Goal: Information Seeking & Learning: Learn about a topic

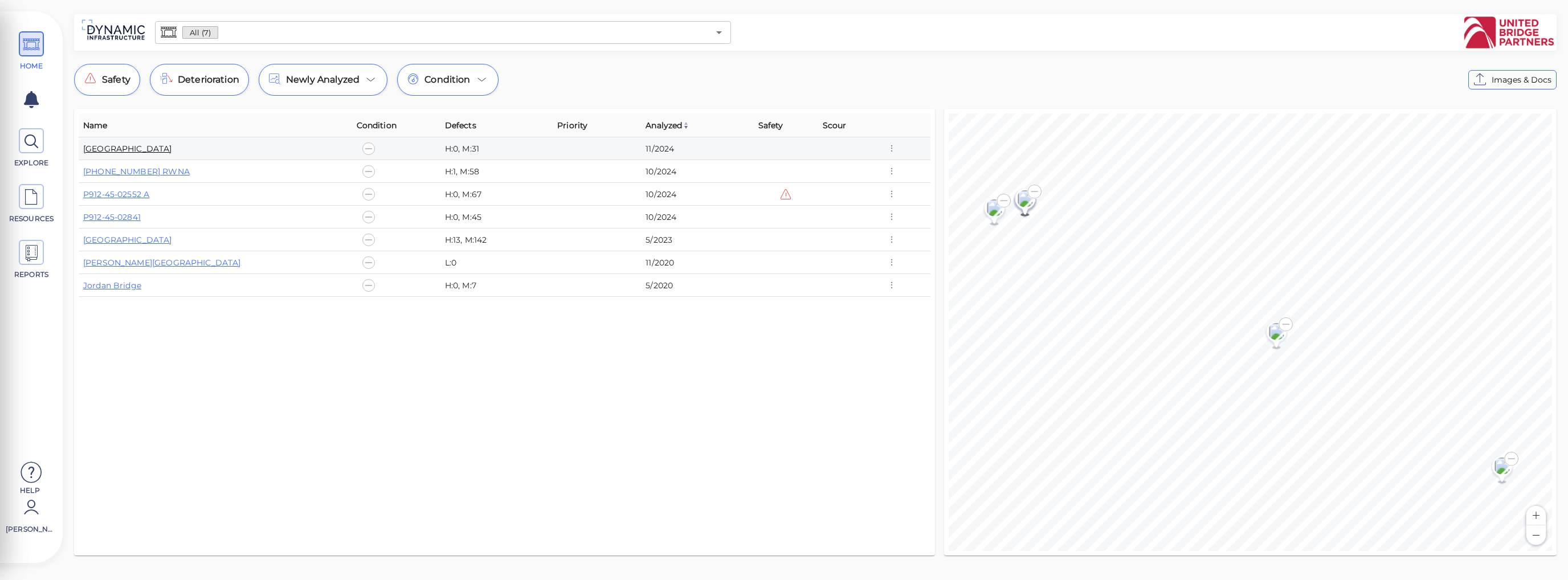
click at [132, 149] on link "[GEOGRAPHIC_DATA]" at bounding box center [127, 149] width 89 height 10
click at [133, 215] on link "P912-45-02841" at bounding box center [111, 217] width 57 height 10
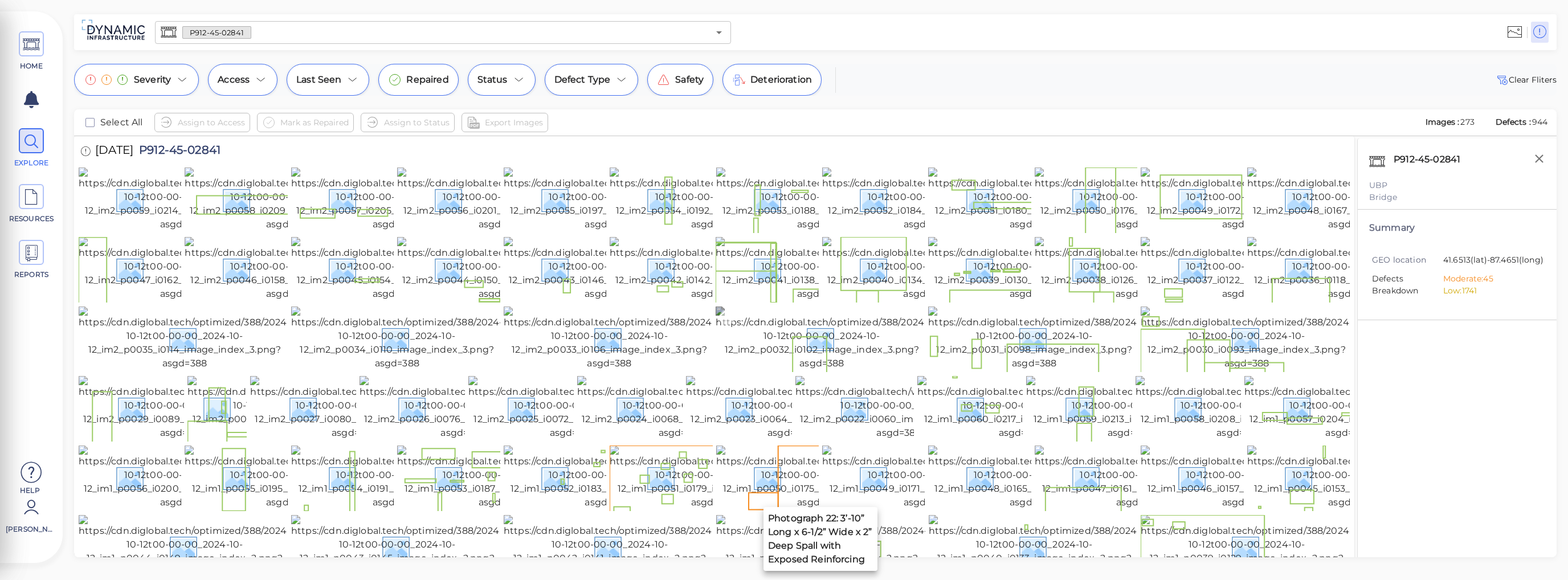
click at [815, 370] on img at bounding box center [821, 338] width 212 height 64
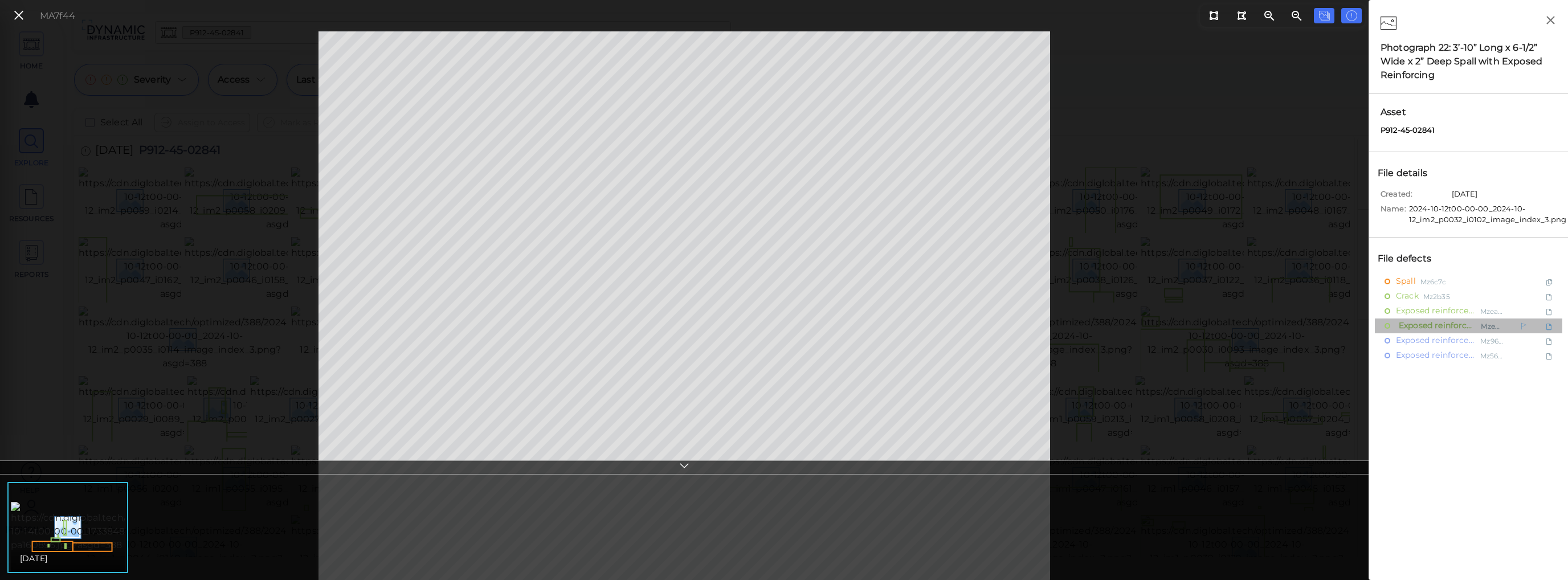
click at [1411, 322] on span "Exposed reinforcement" at bounding box center [1436, 326] width 81 height 14
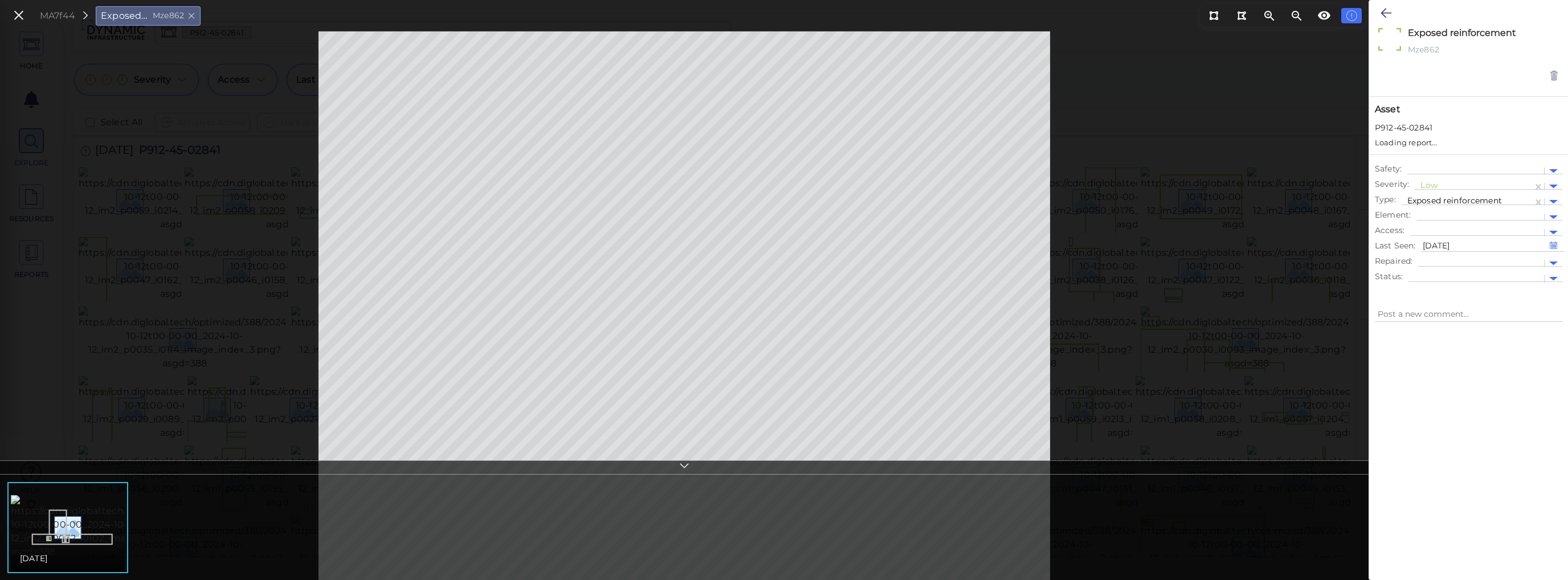
type textarea "x"
click at [1381, 8] on icon at bounding box center [1385, 13] width 11 height 14
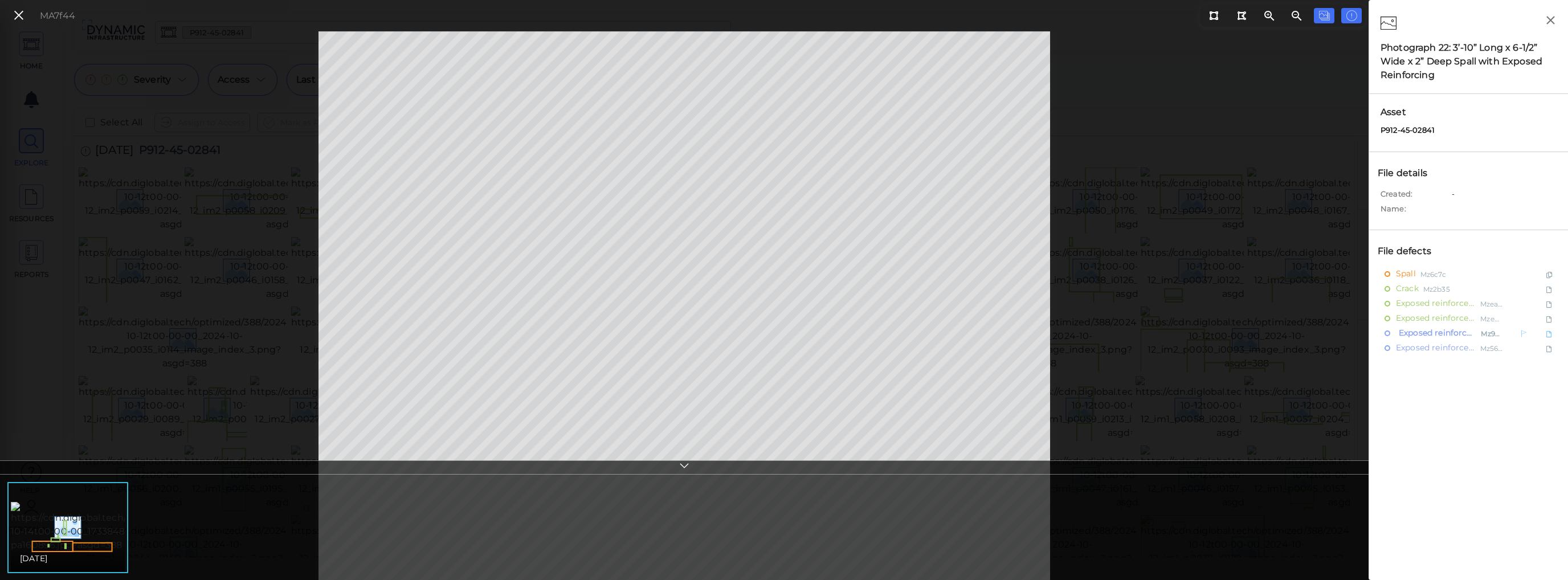
click at [1412, 334] on span "Exposed reinforcement" at bounding box center [1436, 333] width 81 height 14
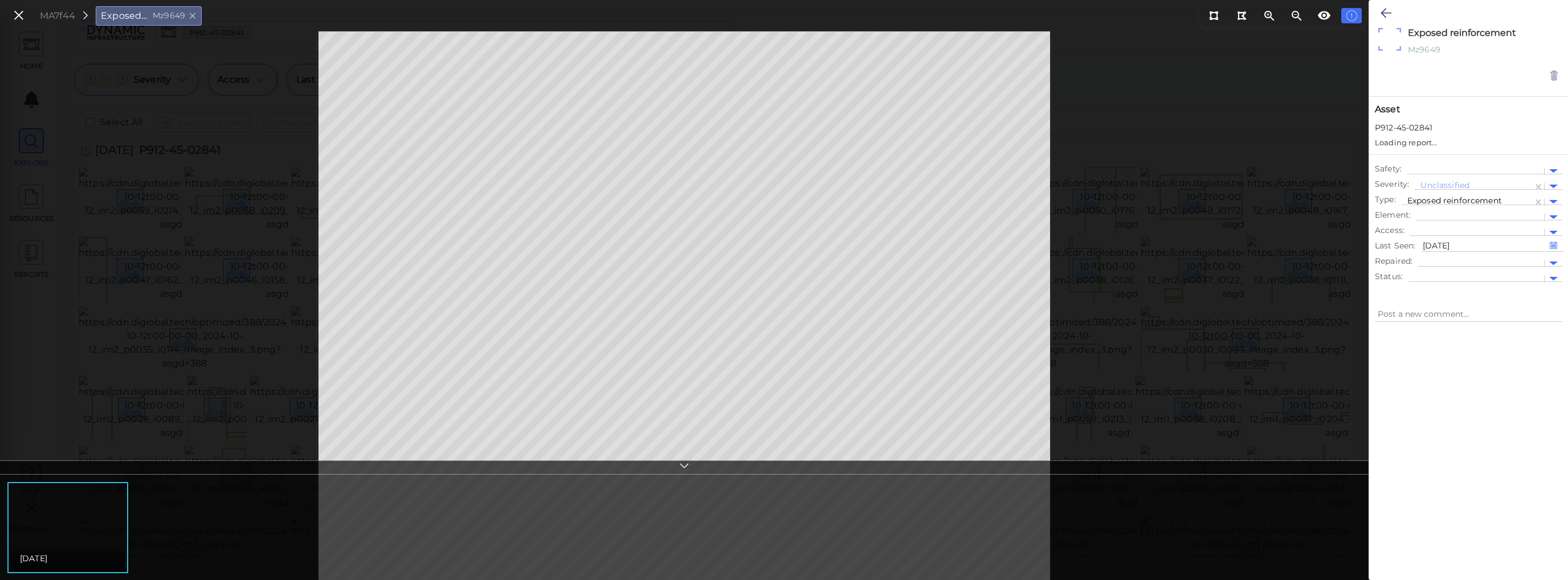
type textarea "x"
click at [1388, 14] on icon at bounding box center [1385, 13] width 11 height 14
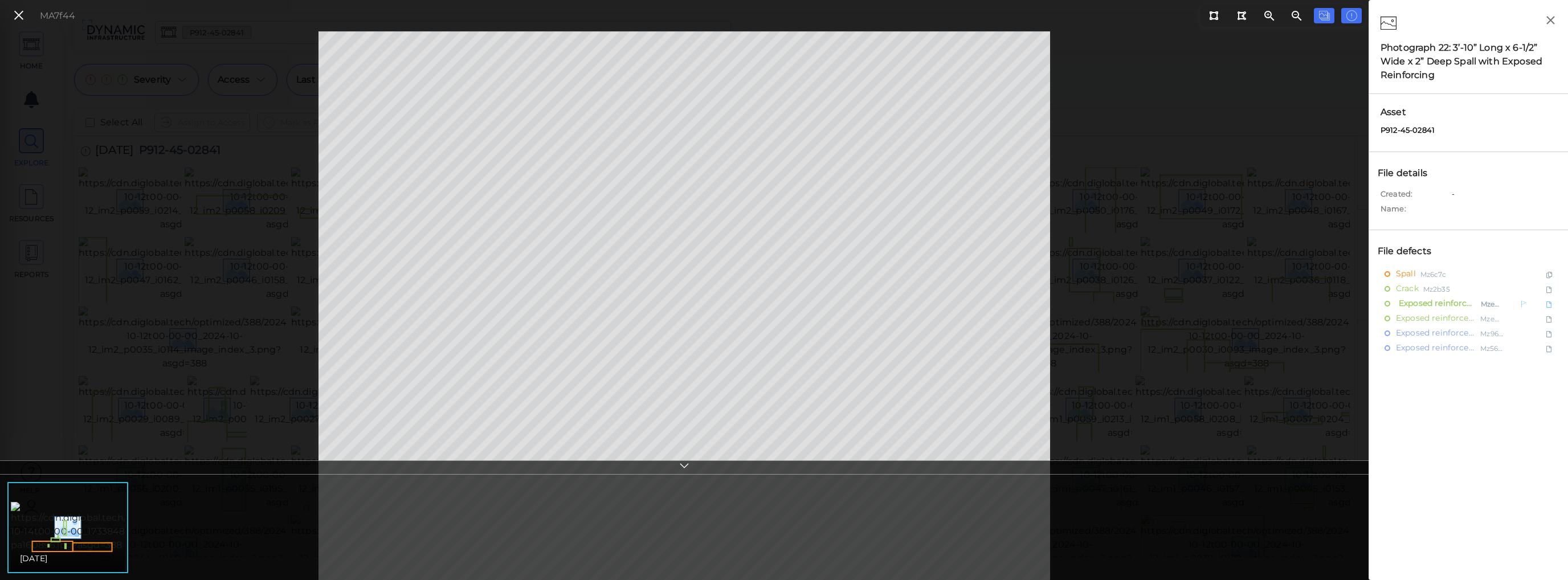
click at [1431, 305] on span "Exposed reinforcement" at bounding box center [1436, 303] width 81 height 14
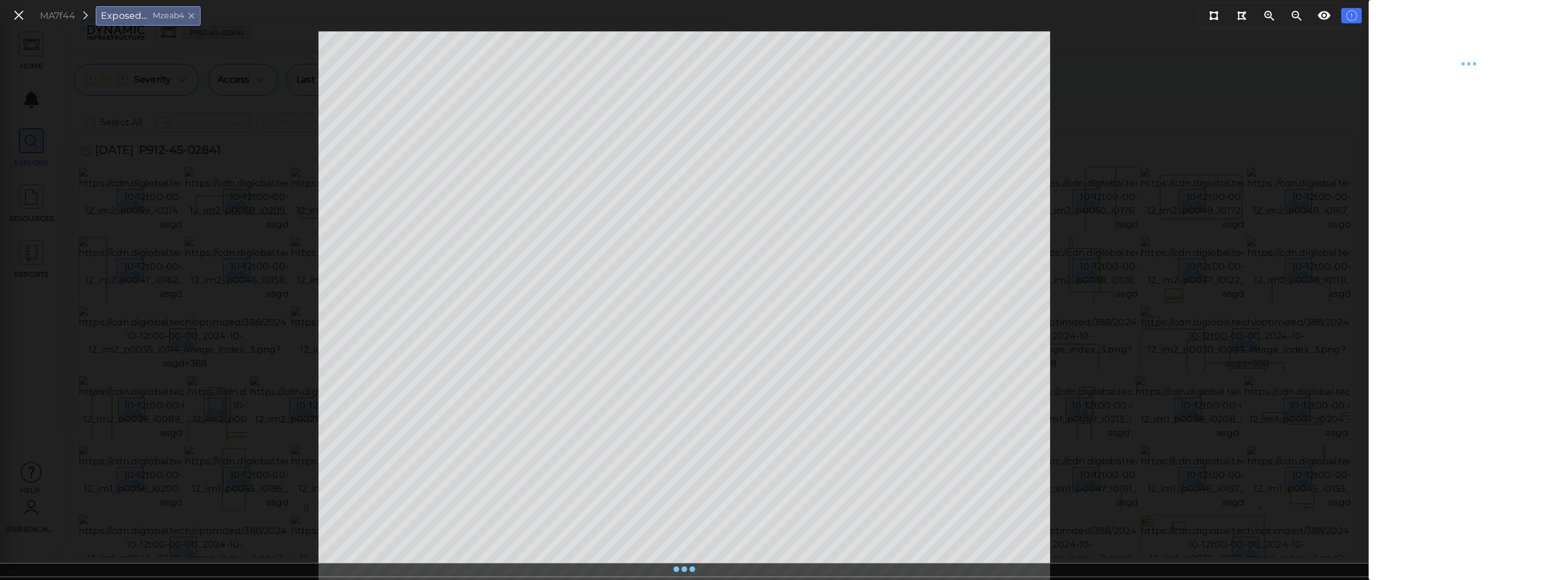
type textarea "x"
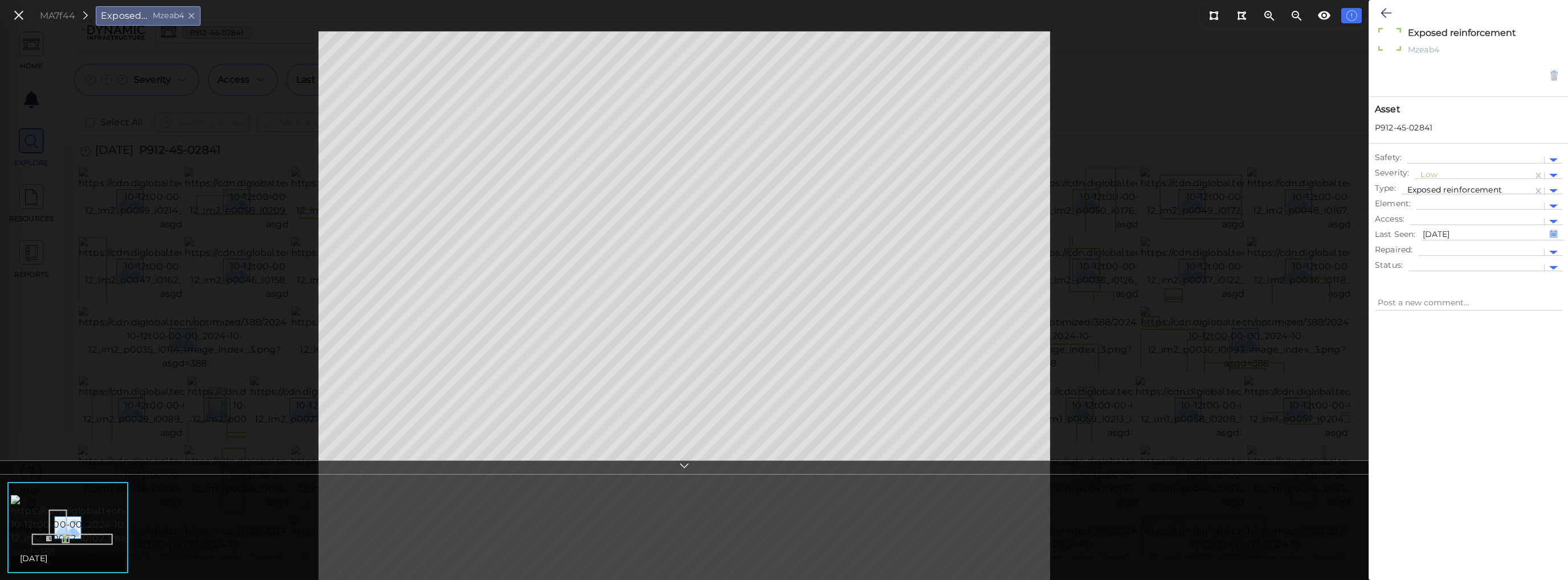
click at [1556, 78] on icon at bounding box center [1554, 76] width 10 height 12
type textarea "x"
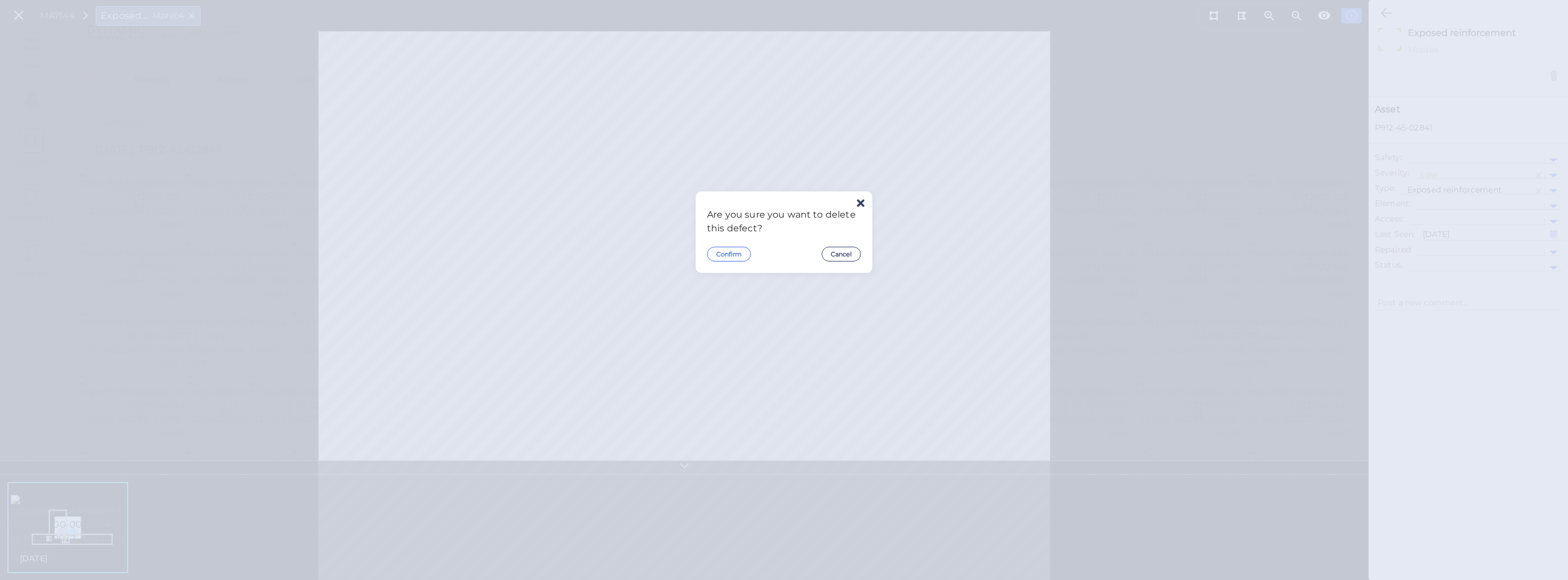
click at [733, 252] on button "Confirm" at bounding box center [728, 254] width 44 height 15
type textarea "x"
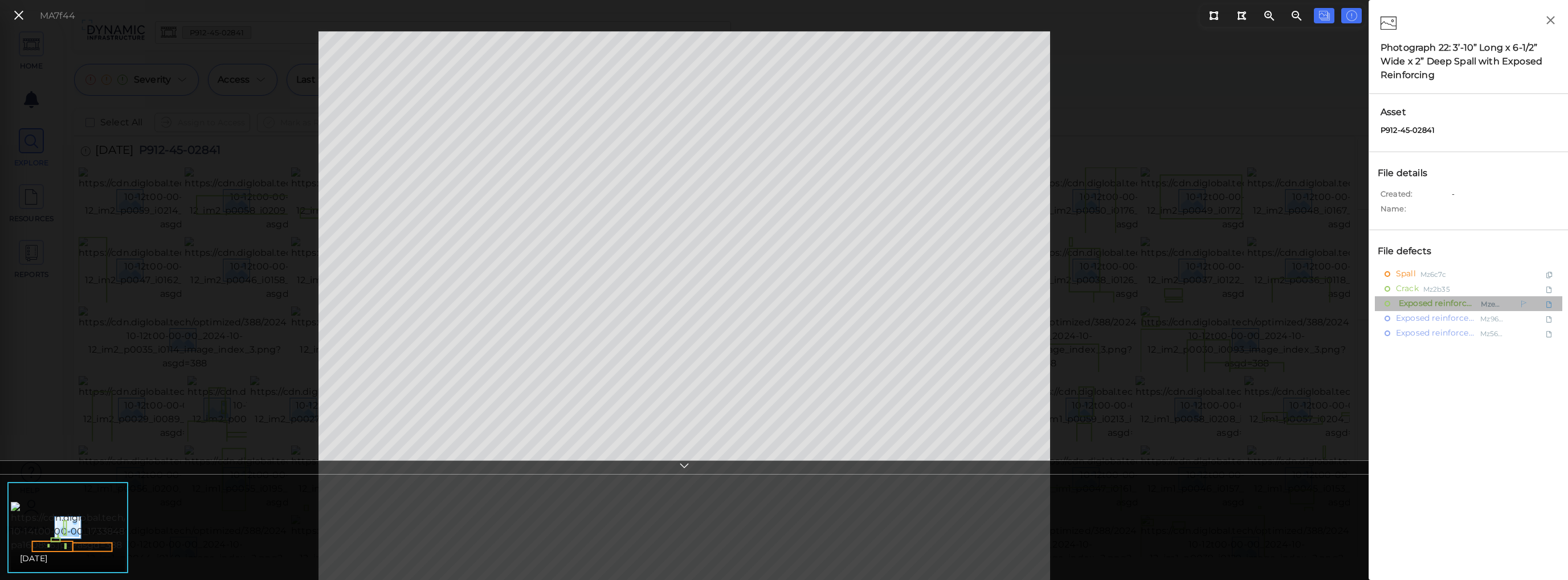
click at [1423, 301] on span "Exposed reinforcement" at bounding box center [1436, 303] width 81 height 14
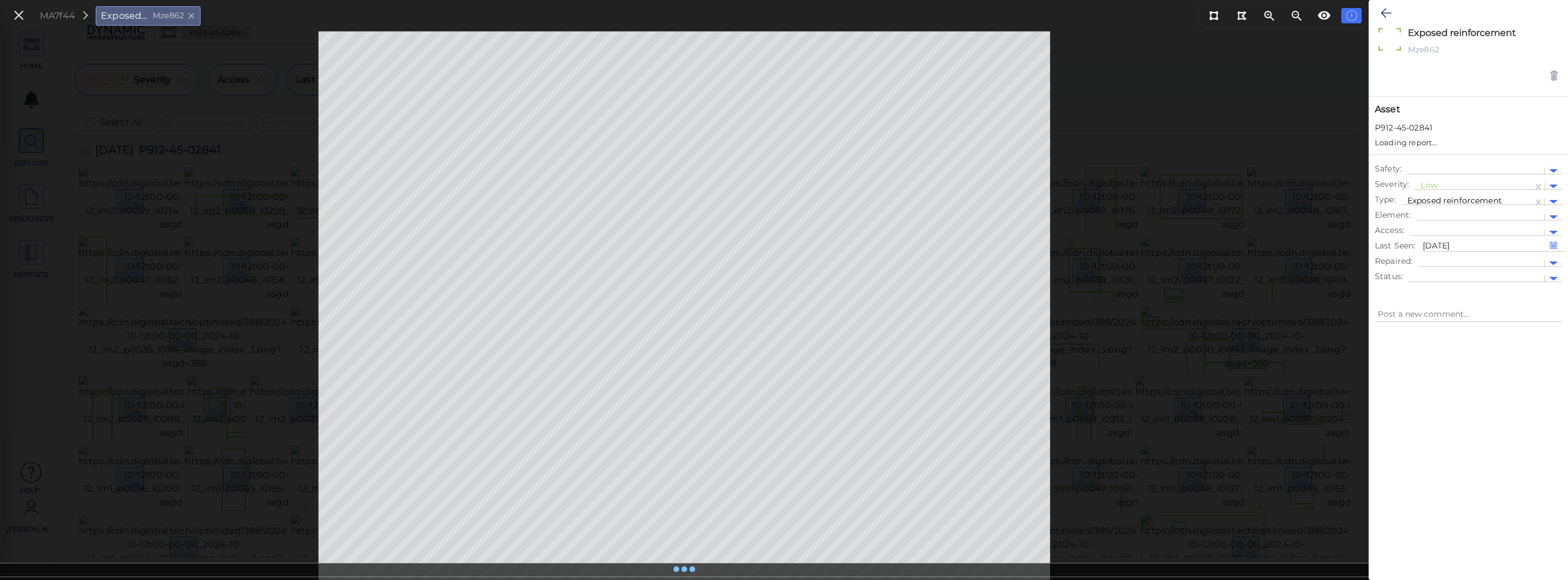
type textarea "x"
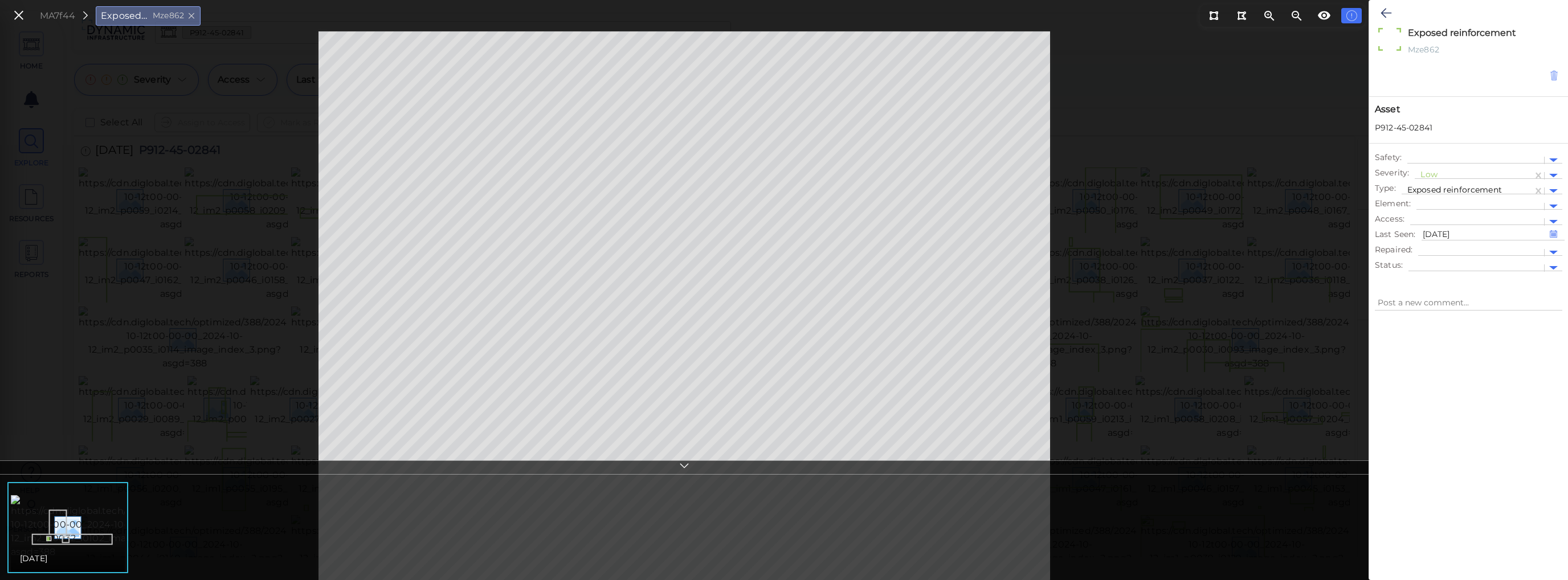
click at [1552, 74] on icon at bounding box center [1554, 76] width 10 height 12
type textarea "x"
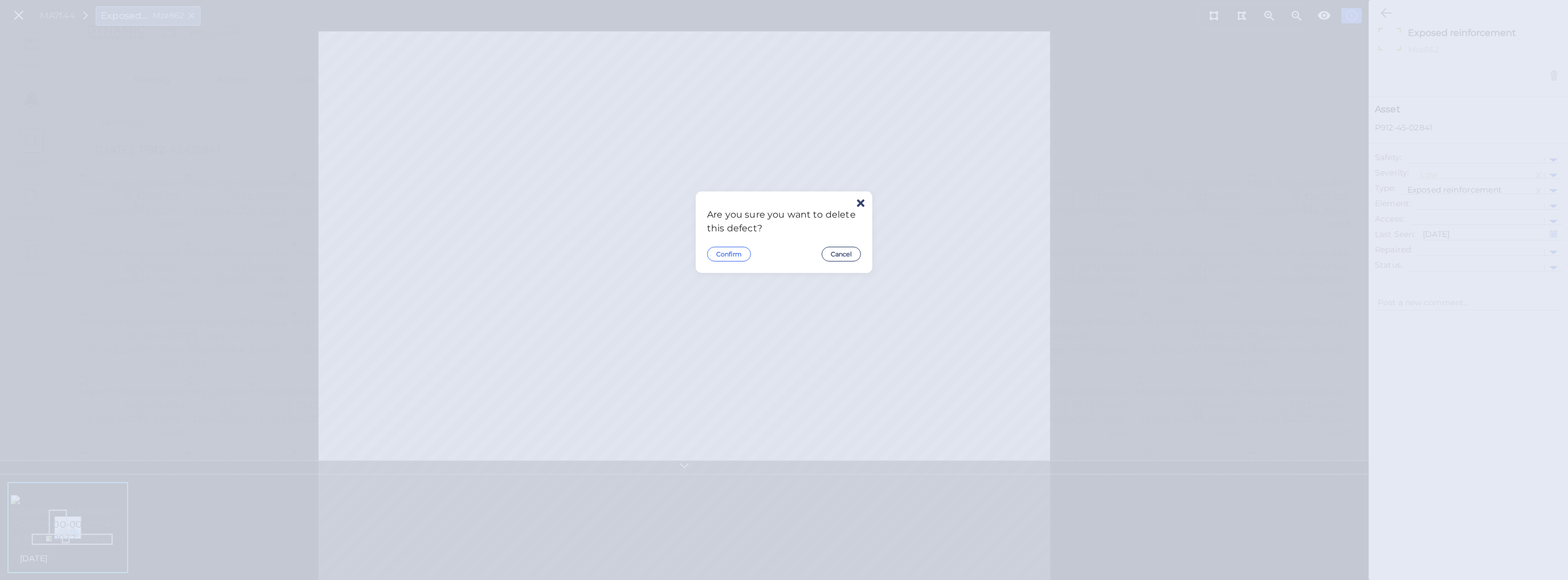
click at [710, 255] on button "Confirm" at bounding box center [728, 254] width 44 height 15
type textarea "x"
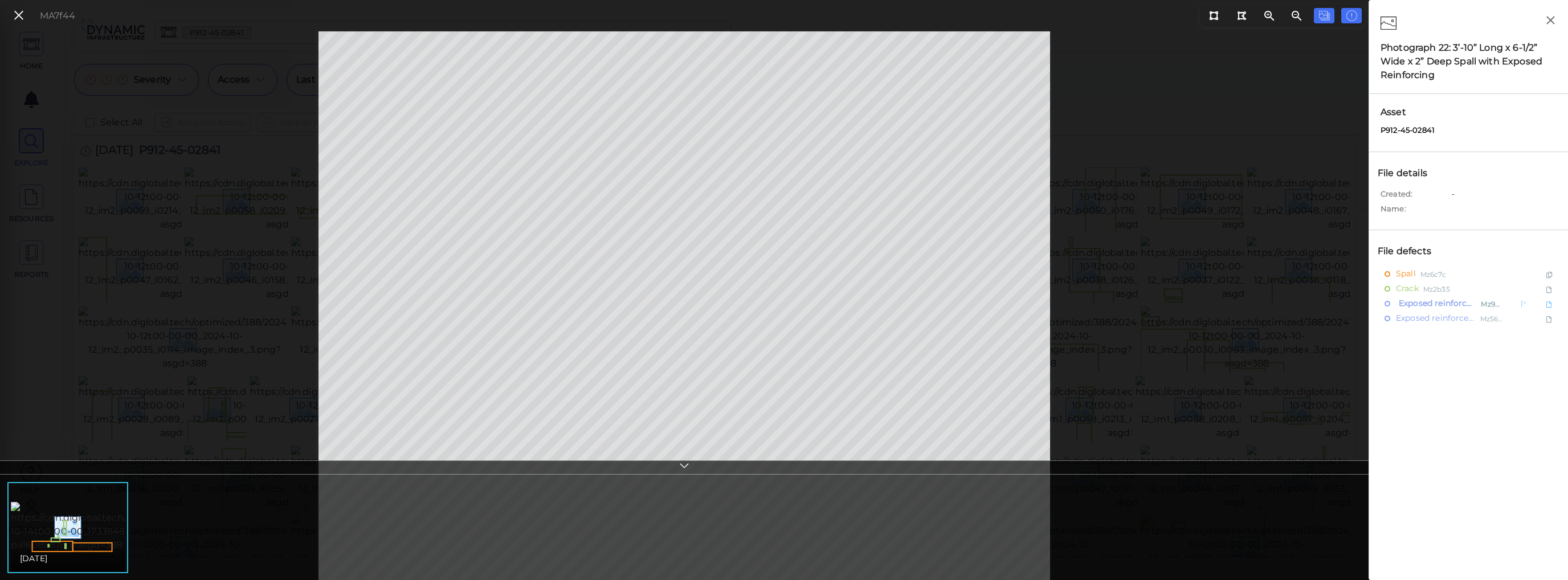
click at [1417, 304] on span "Exposed reinforcement" at bounding box center [1436, 303] width 81 height 14
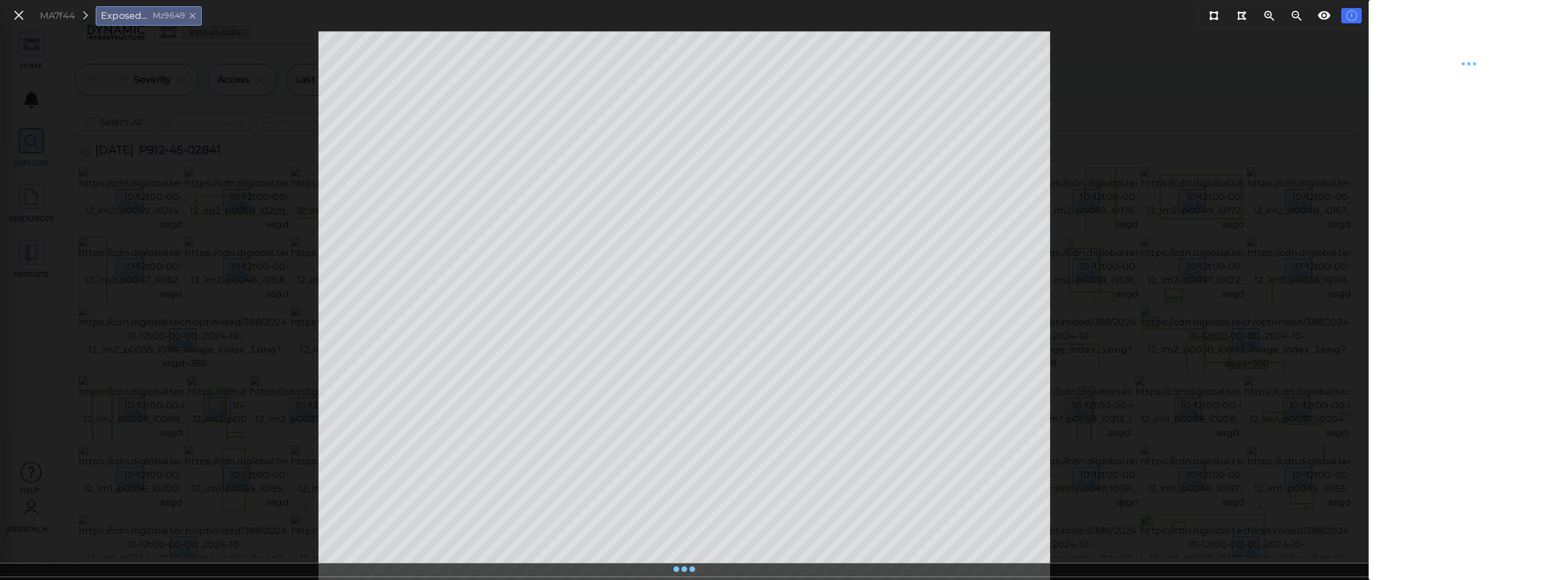
type textarea "x"
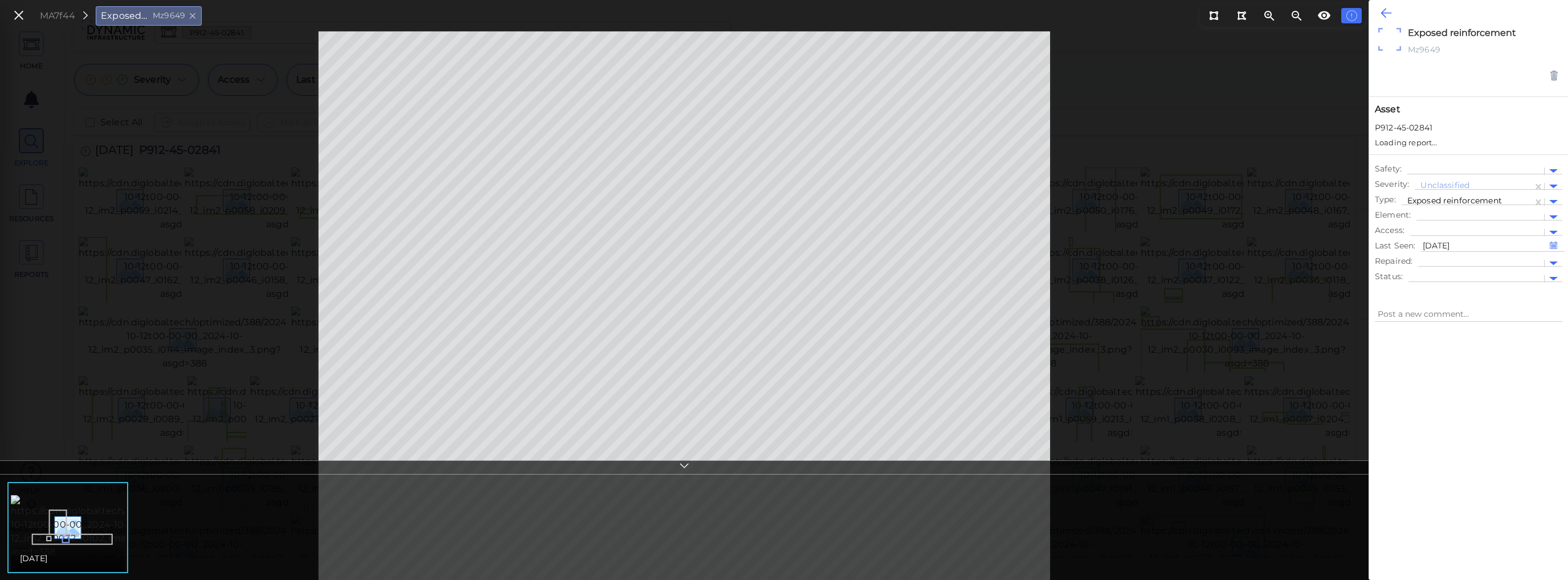
type textarea "x"
click at [1380, 13] on icon at bounding box center [1385, 13] width 11 height 14
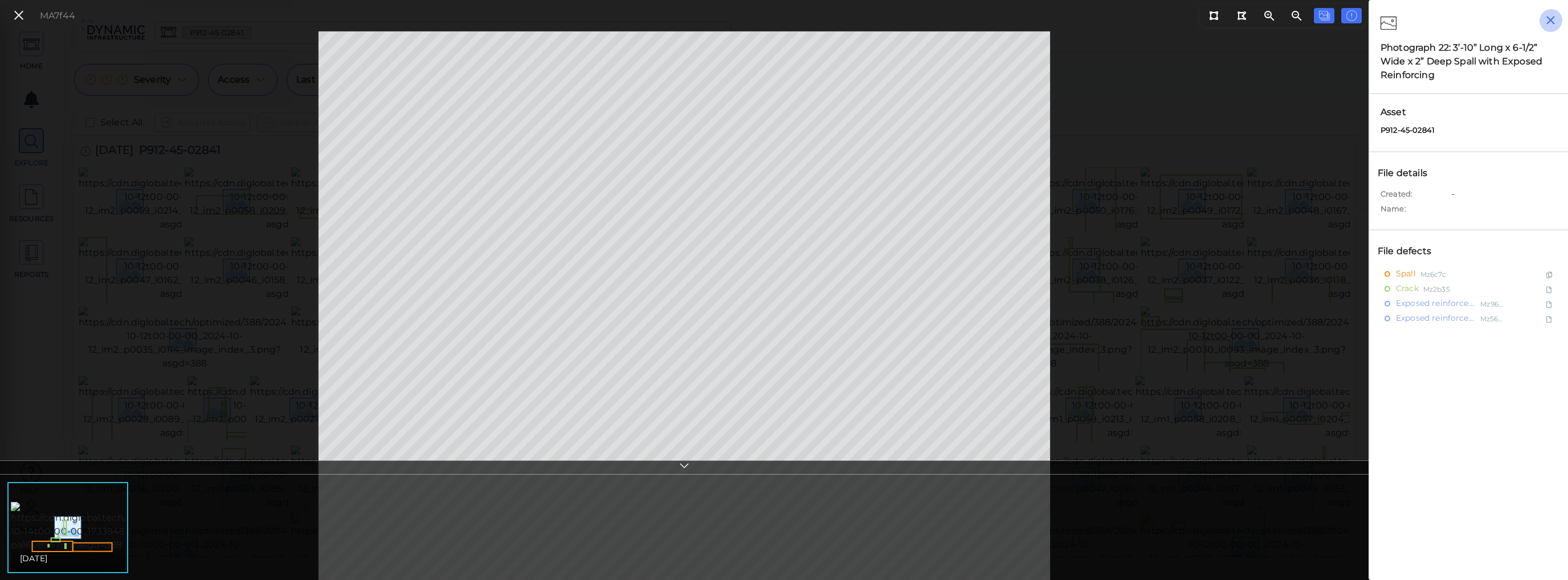
click at [1549, 19] on icon "button" at bounding box center [1550, 20] width 9 height 9
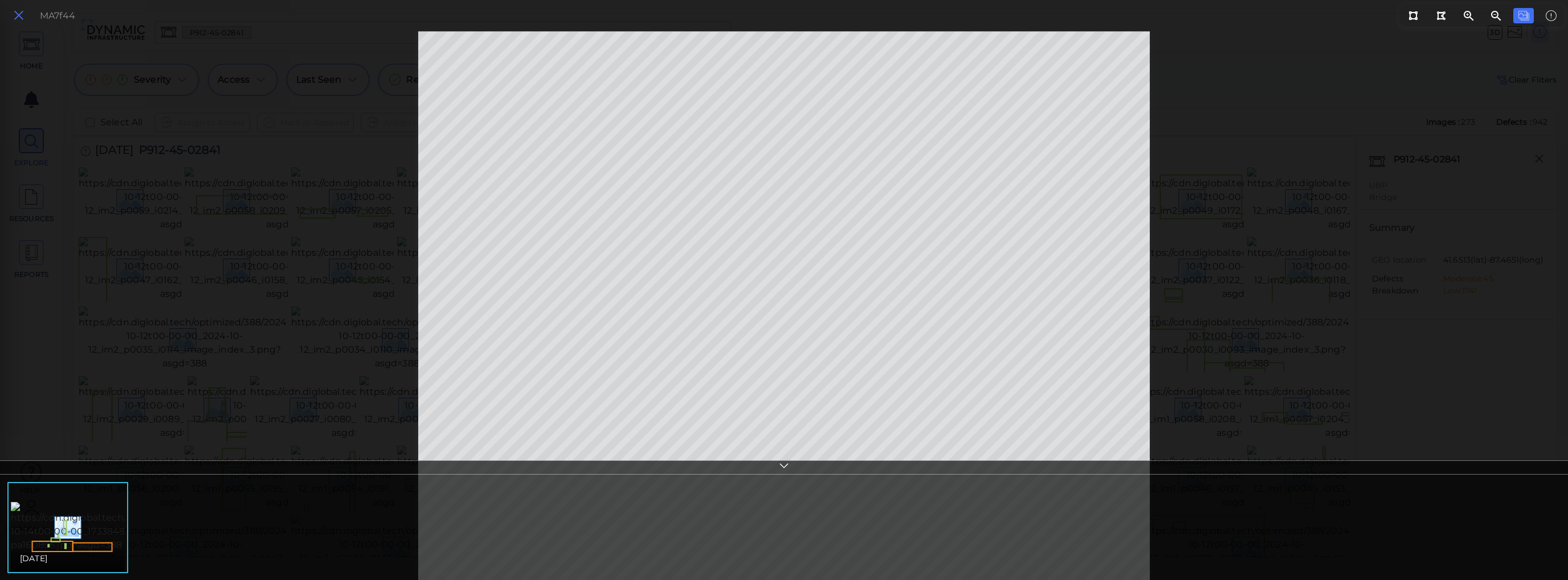
click at [19, 15] on icon at bounding box center [19, 16] width 13 height 16
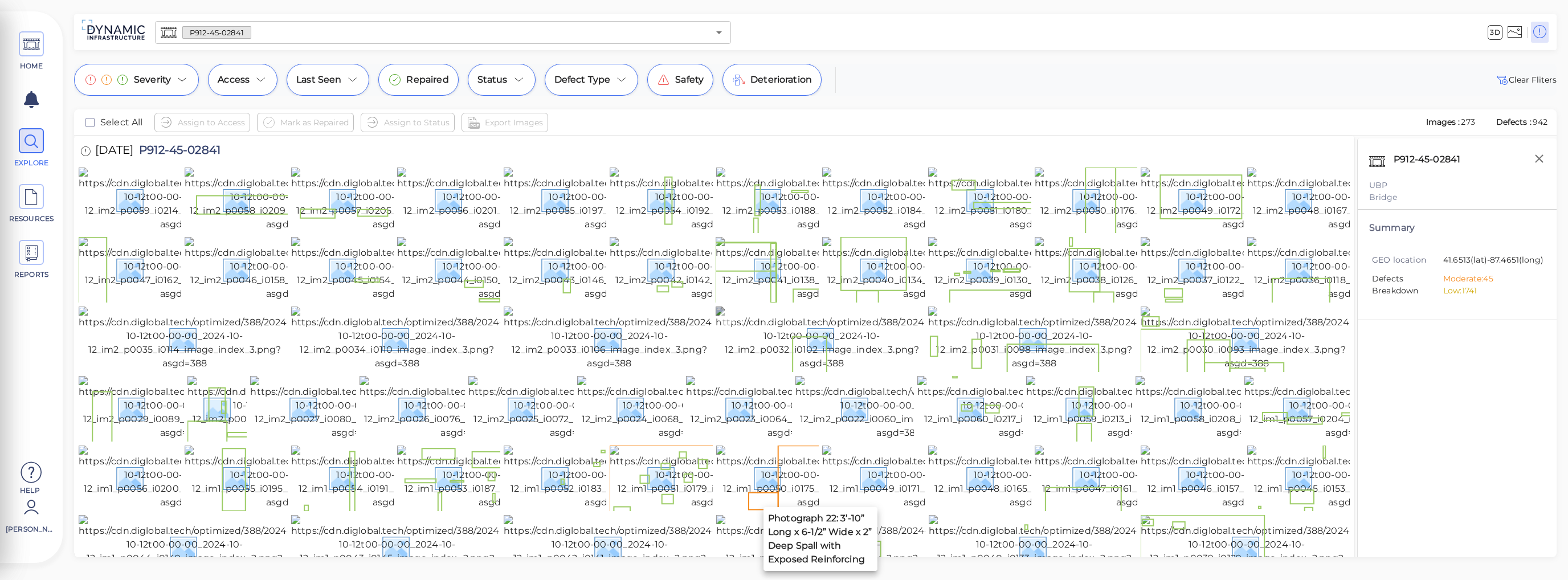
click at [842, 370] on img at bounding box center [821, 338] width 212 height 64
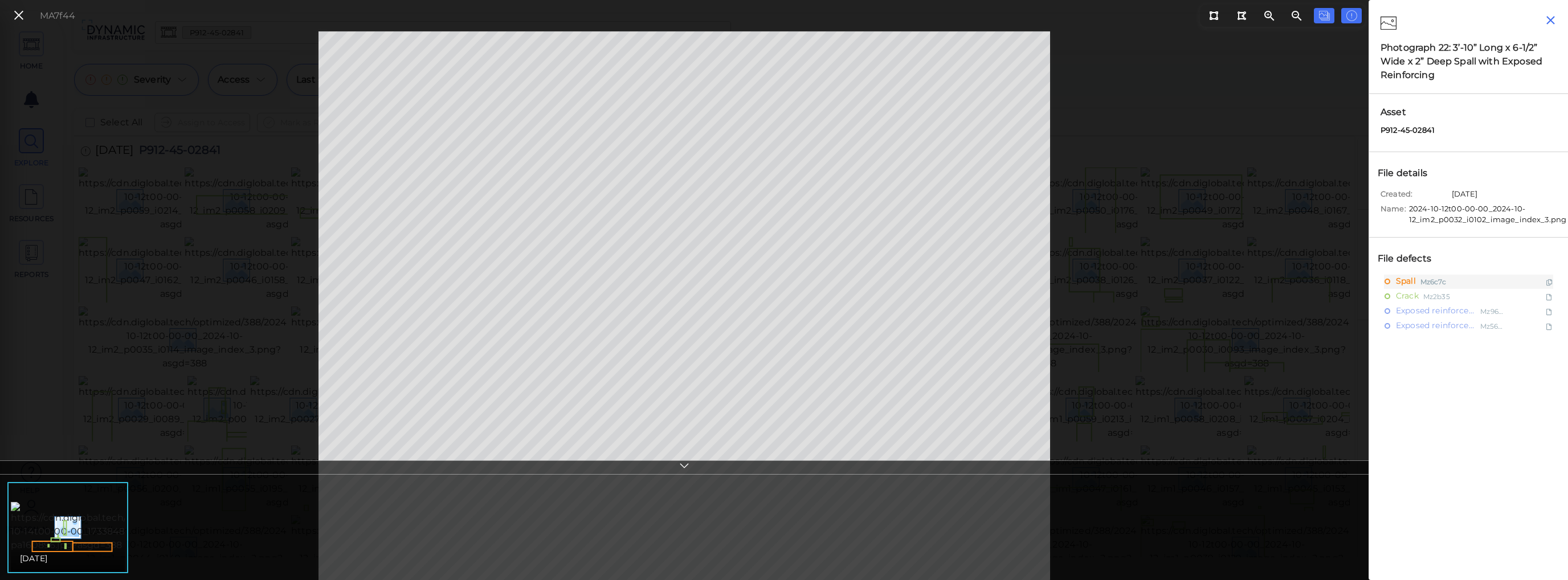
click at [1554, 24] on icon "button" at bounding box center [1550, 20] width 14 height 14
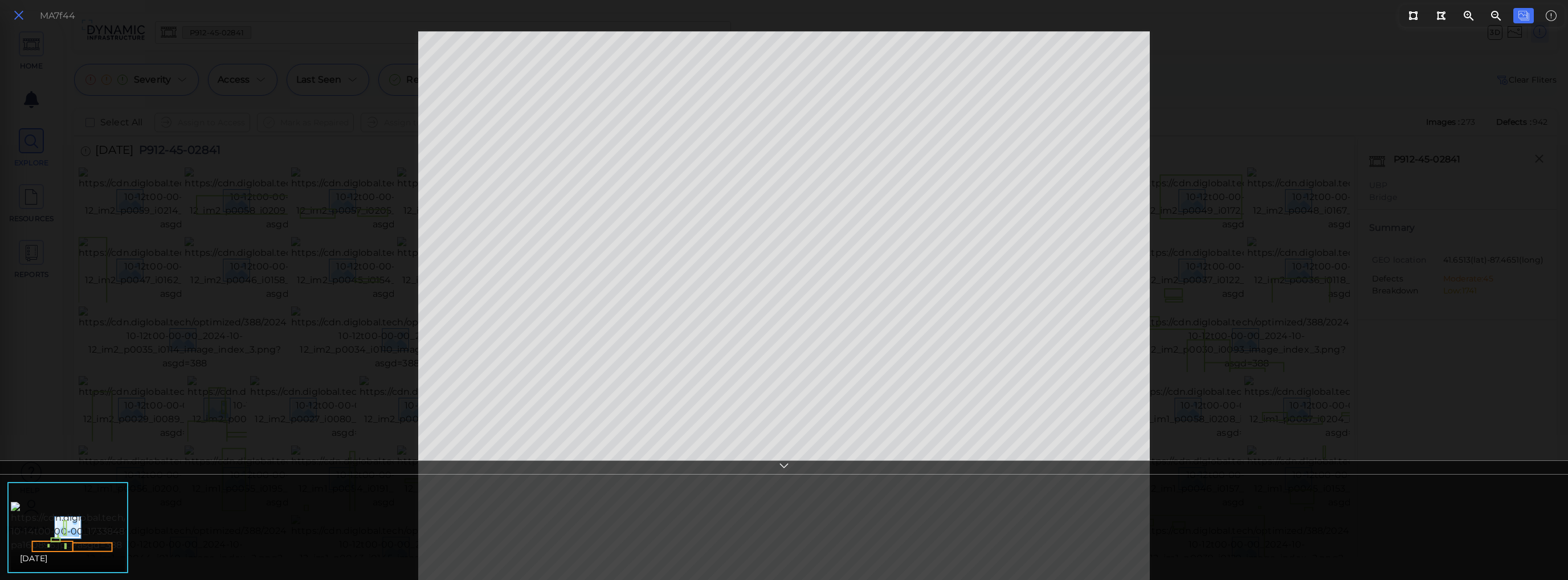
click at [21, 20] on icon at bounding box center [19, 16] width 13 height 16
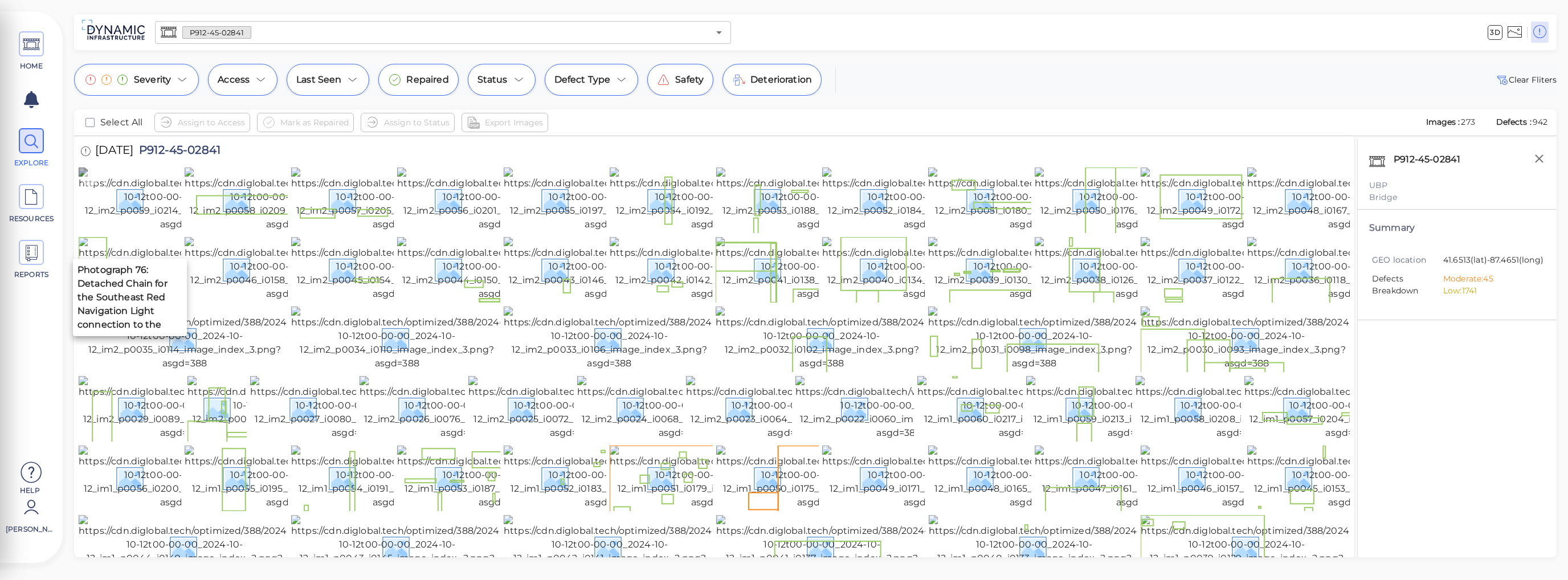
click at [124, 215] on img at bounding box center [182, 199] width 208 height 64
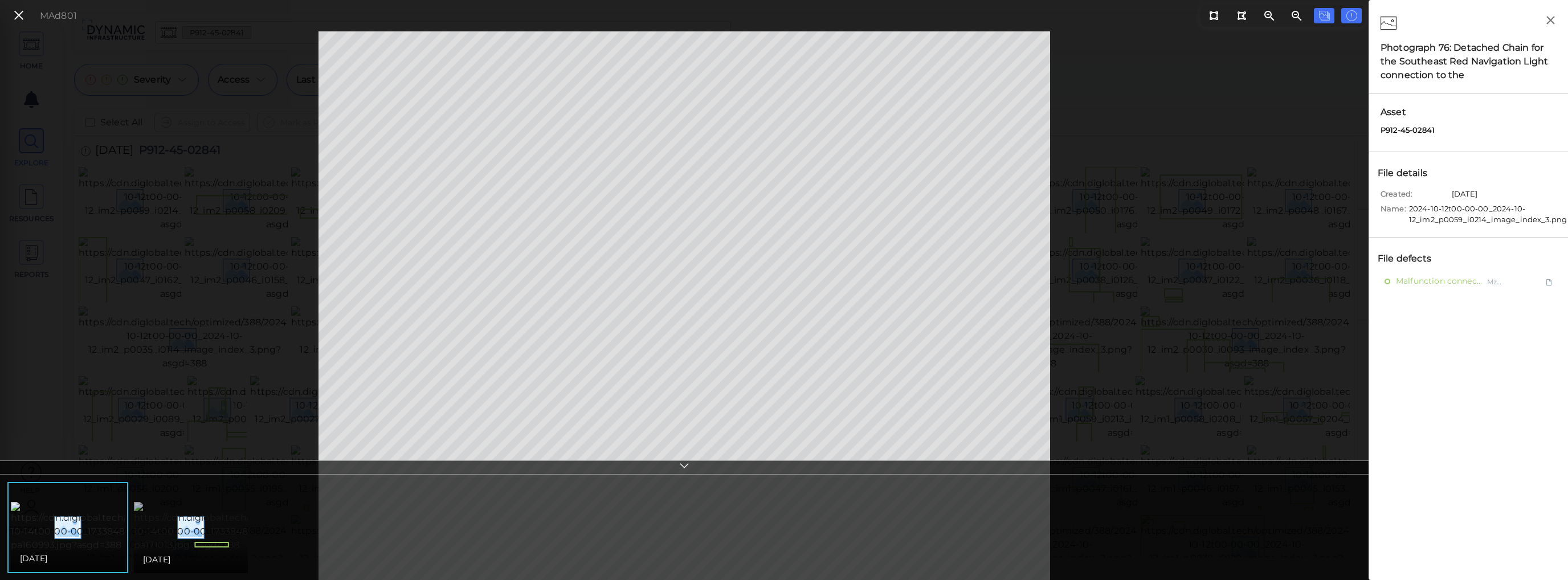
click at [228, 544] on img at bounding box center [237, 527] width 208 height 50
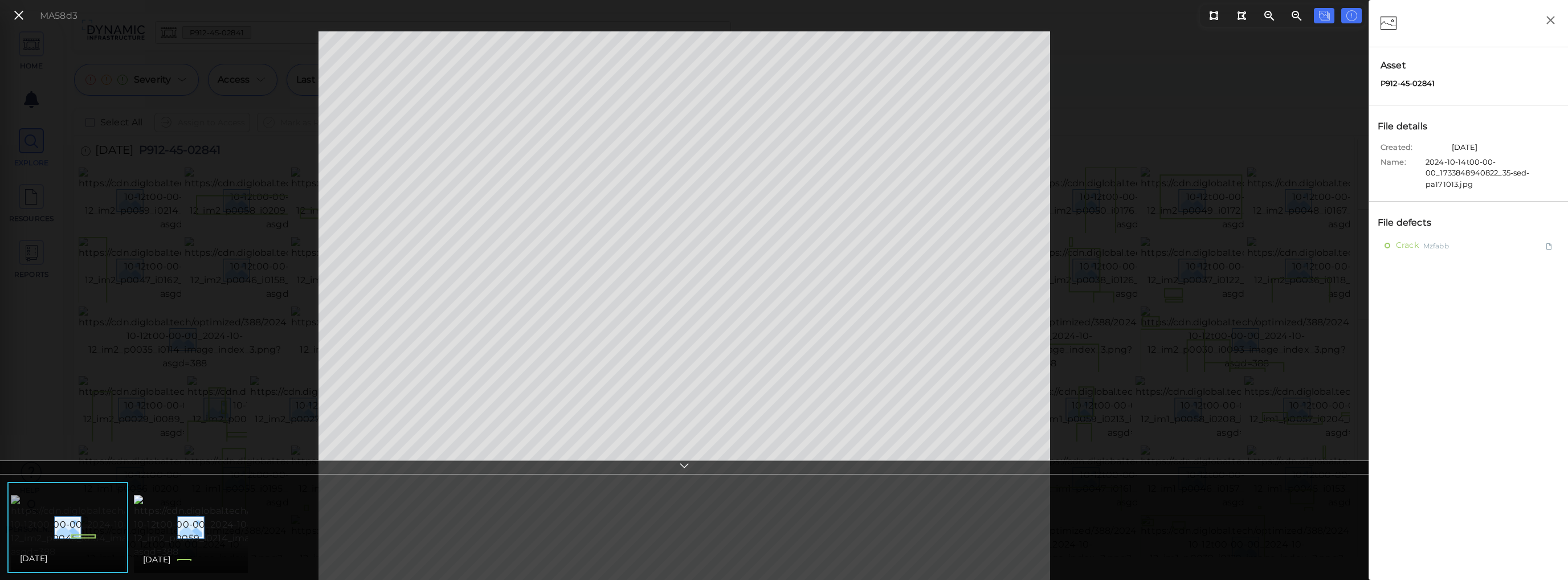
click at [25, 539] on img at bounding box center [114, 527] width 208 height 64
click at [19, 20] on icon at bounding box center [19, 16] width 13 height 16
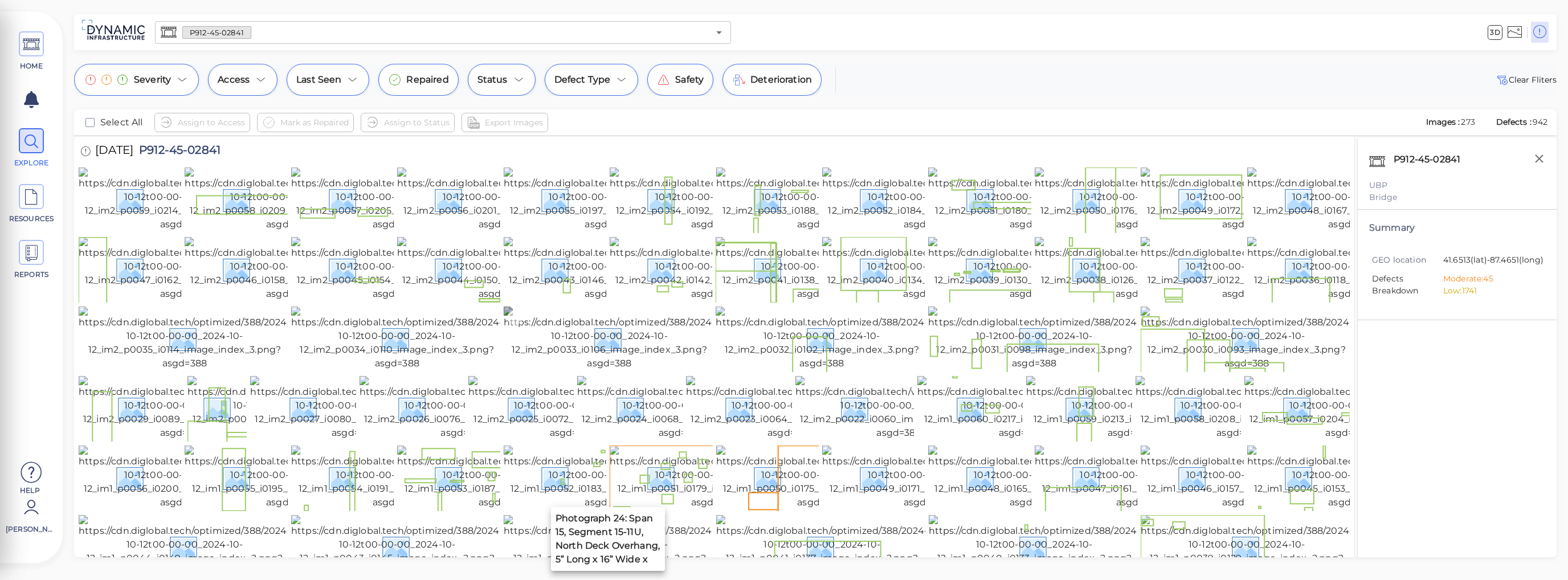
click at [692, 370] on img at bounding box center [609, 338] width 212 height 64
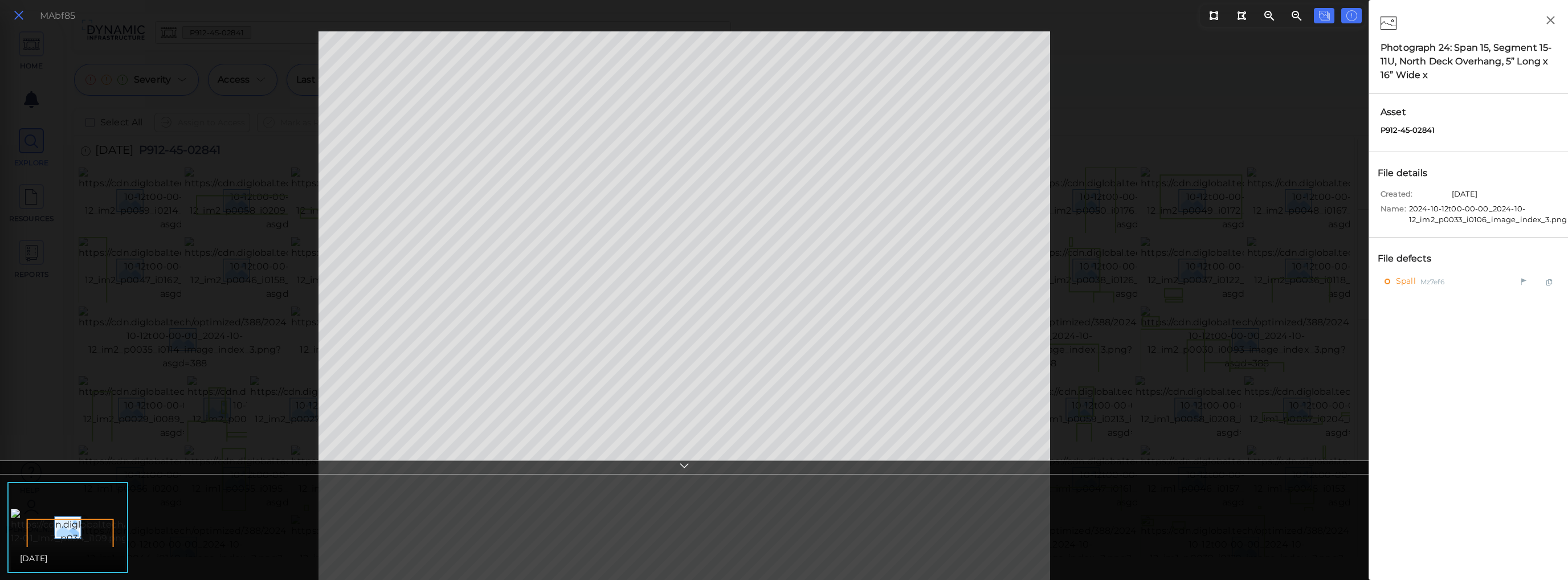
click at [18, 17] on icon at bounding box center [19, 16] width 13 height 16
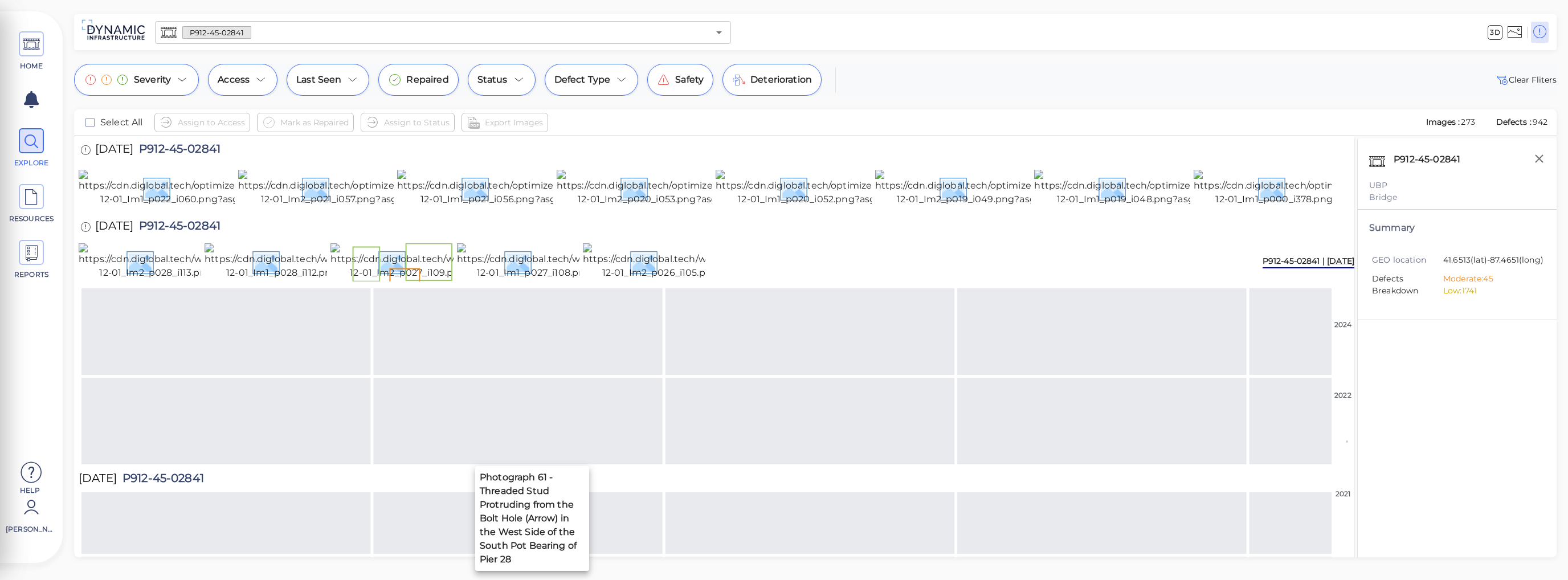
scroll to position [934, 0]
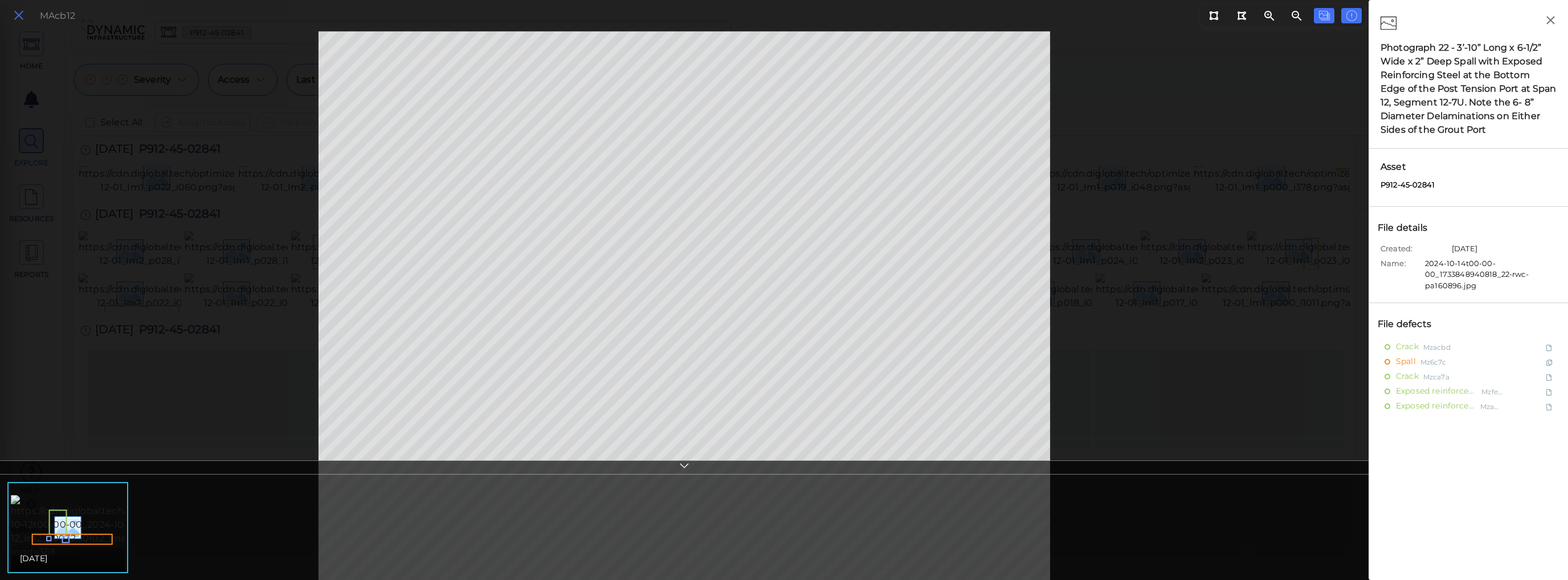
click at [21, 14] on icon at bounding box center [19, 16] width 13 height 16
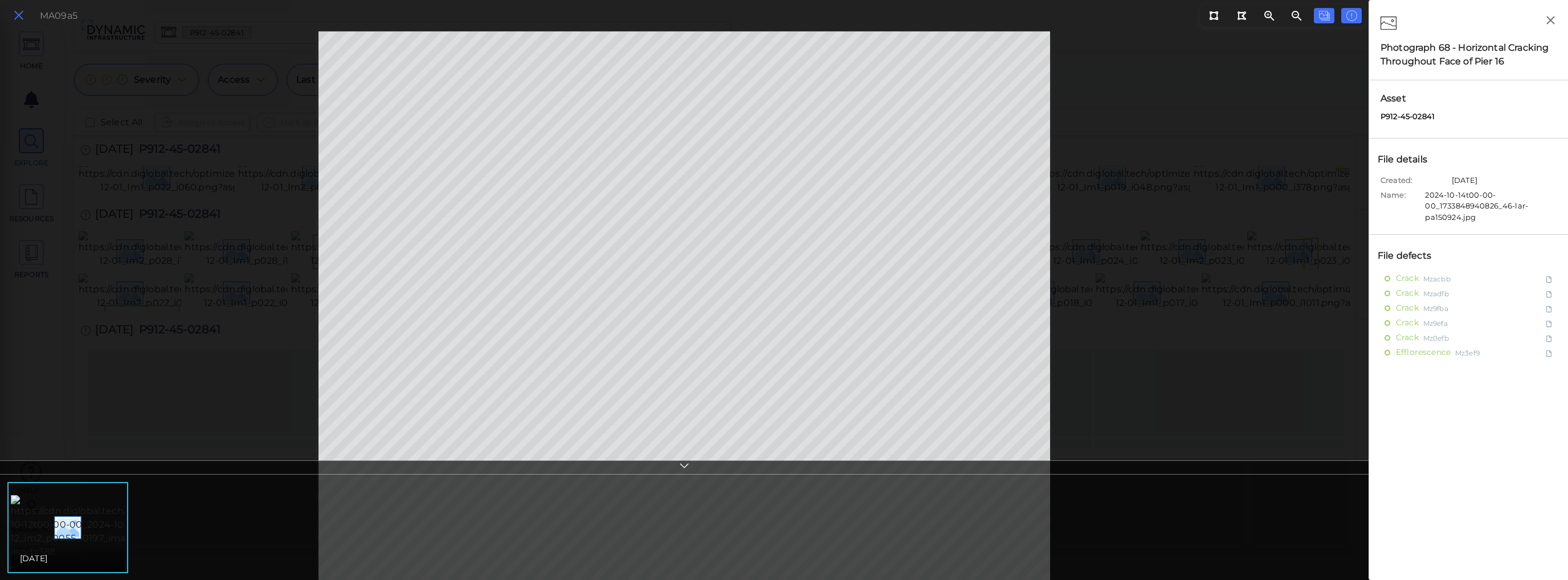
click at [23, 18] on icon at bounding box center [19, 16] width 13 height 16
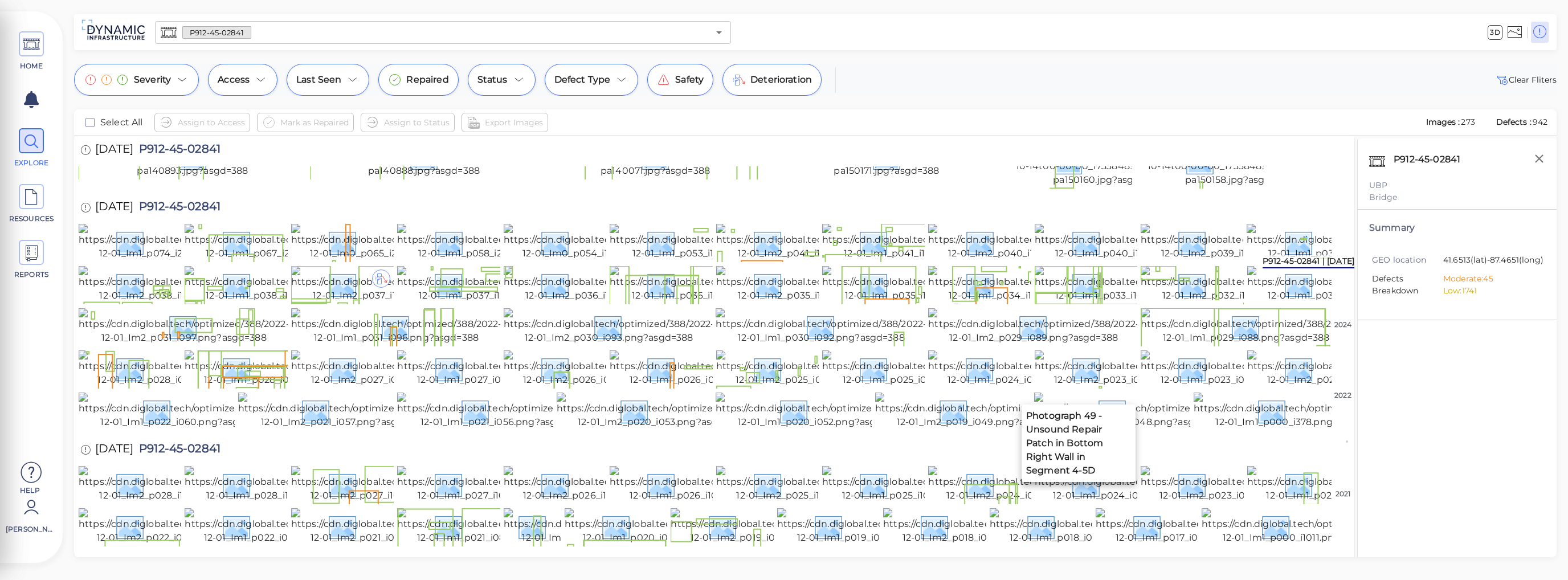
scroll to position [592, 0]
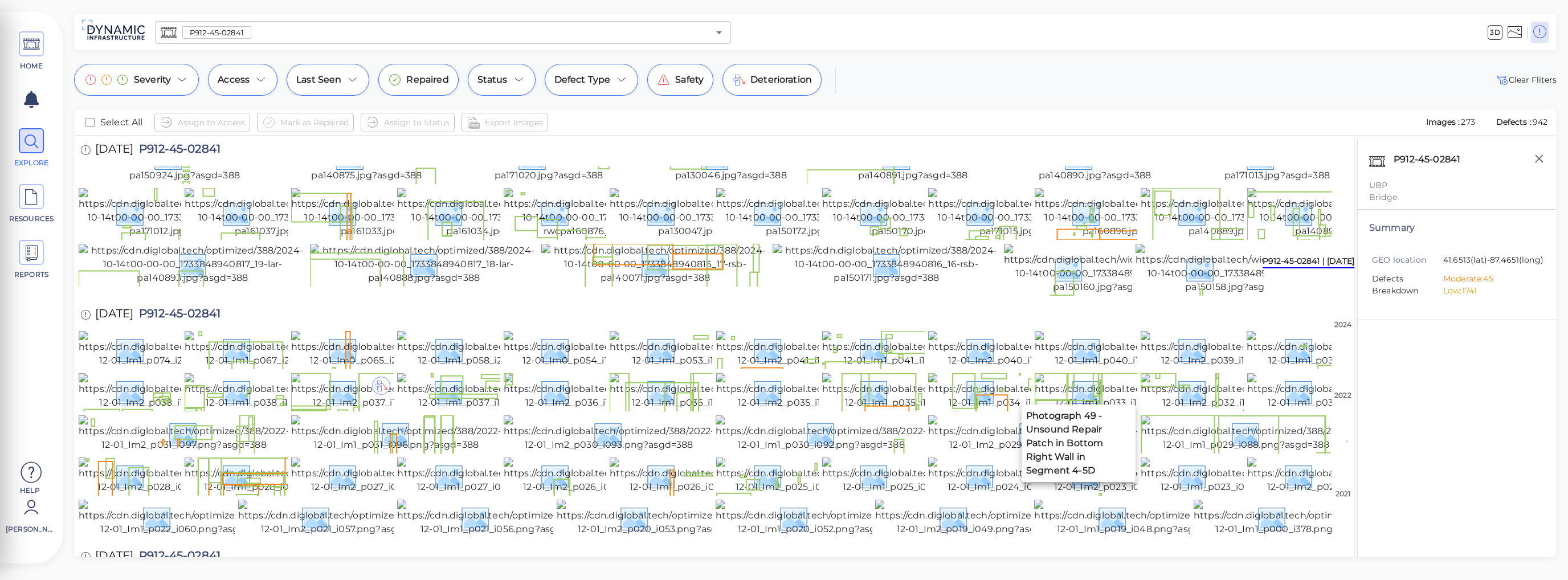
click at [225, 31] on span "P912-45-02841" at bounding box center [217, 32] width 68 height 11
click at [219, 31] on span "P912-45-02841" at bounding box center [217, 32] width 68 height 11
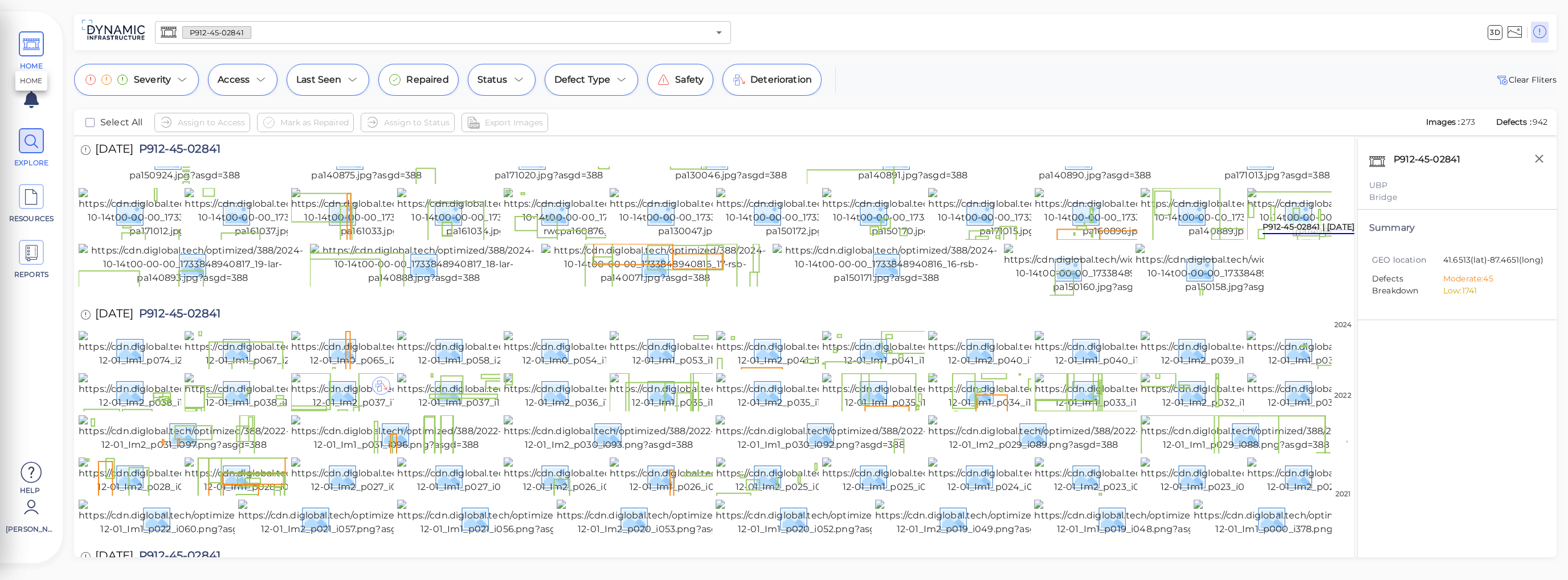
click at [40, 51] on span at bounding box center [31, 43] width 25 height 25
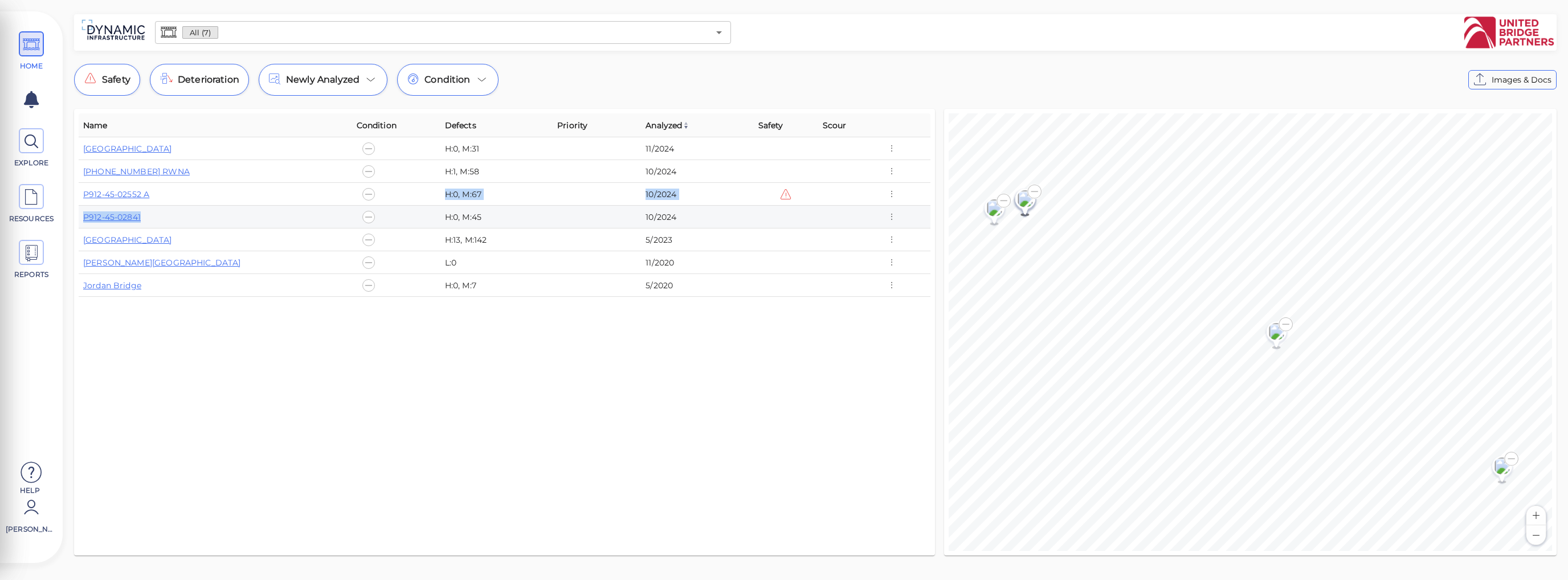
drag, startPoint x: 174, startPoint y: 196, endPoint x: 175, endPoint y: 212, distance: 16.0
click at [175, 212] on tbody "Houbolt Road Extension H:0, M:31 11/2024 912-45-02546 RWNA H:1, M:58 10/2024 P9…" at bounding box center [504, 217] width 851 height 160
click at [188, 213] on div "P912-45-02841" at bounding box center [215, 218] width 265 height 12
click at [889, 219] on icon "button" at bounding box center [891, 217] width 10 height 13
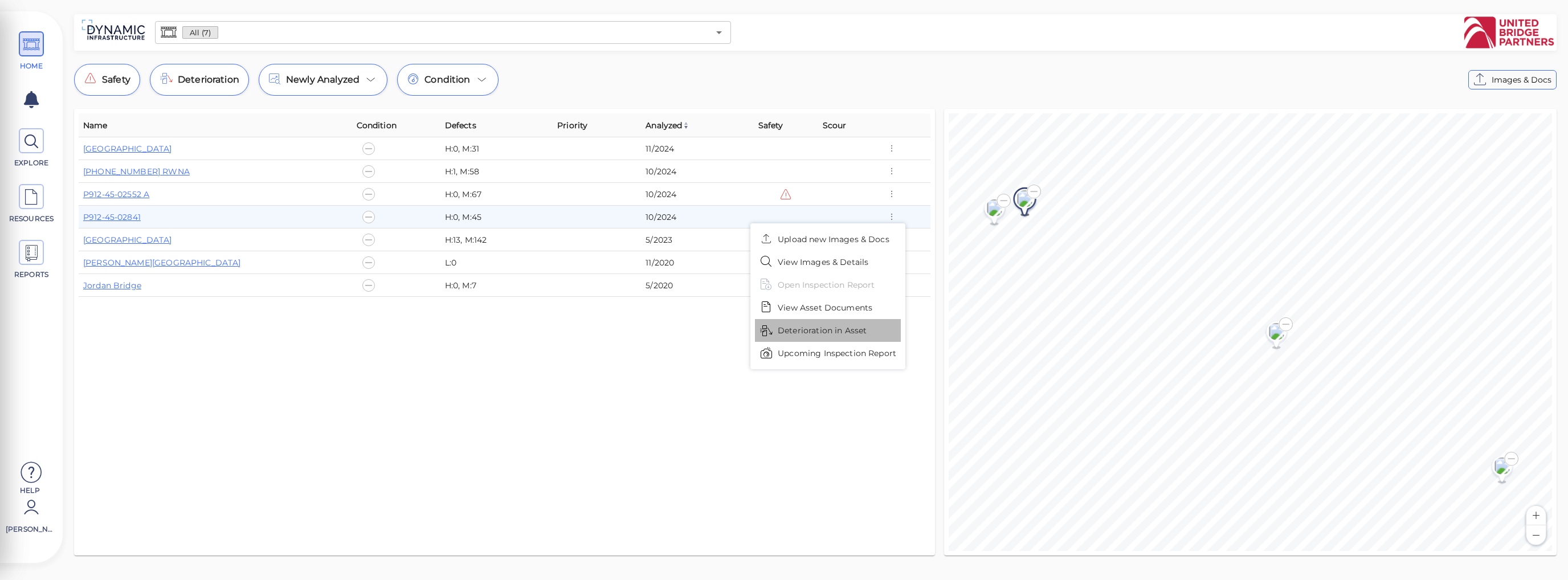
click at [846, 331] on span "Deterioration in Asset" at bounding box center [822, 331] width 89 height 12
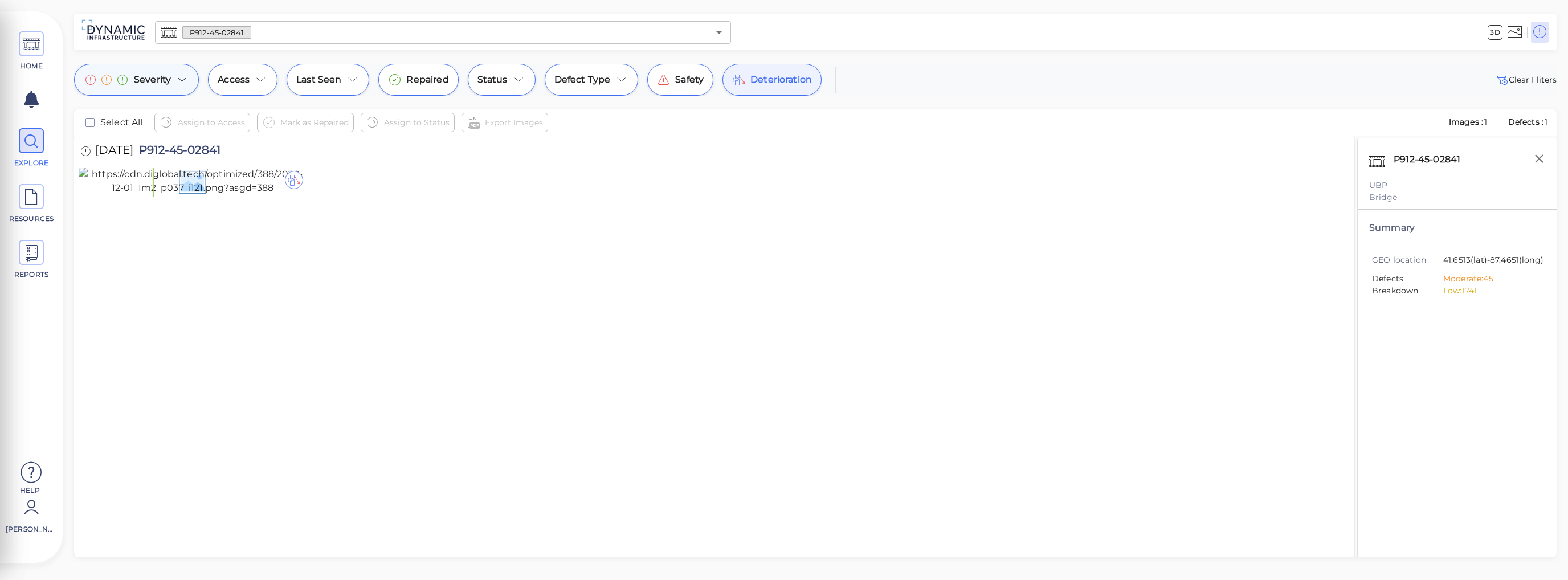
click at [159, 85] on span "Severity" at bounding box center [153, 80] width 37 height 14
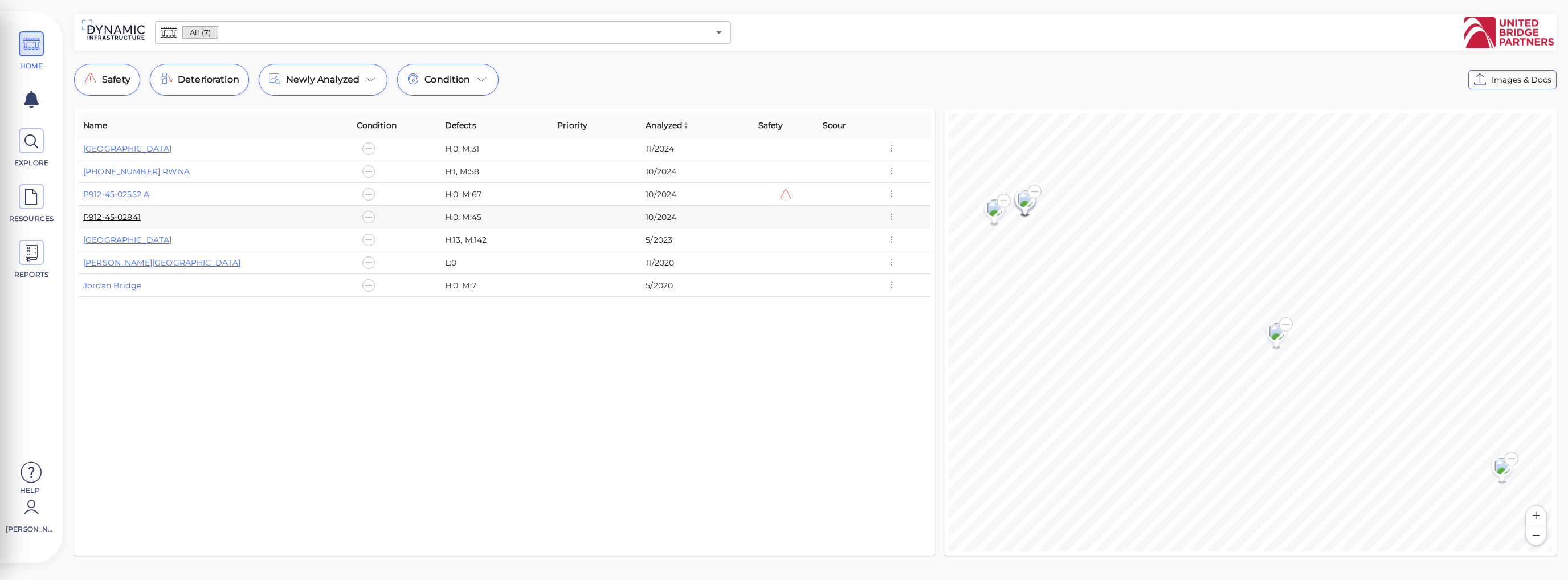
click at [138, 216] on link "P912-45-02841" at bounding box center [111, 217] width 57 height 10
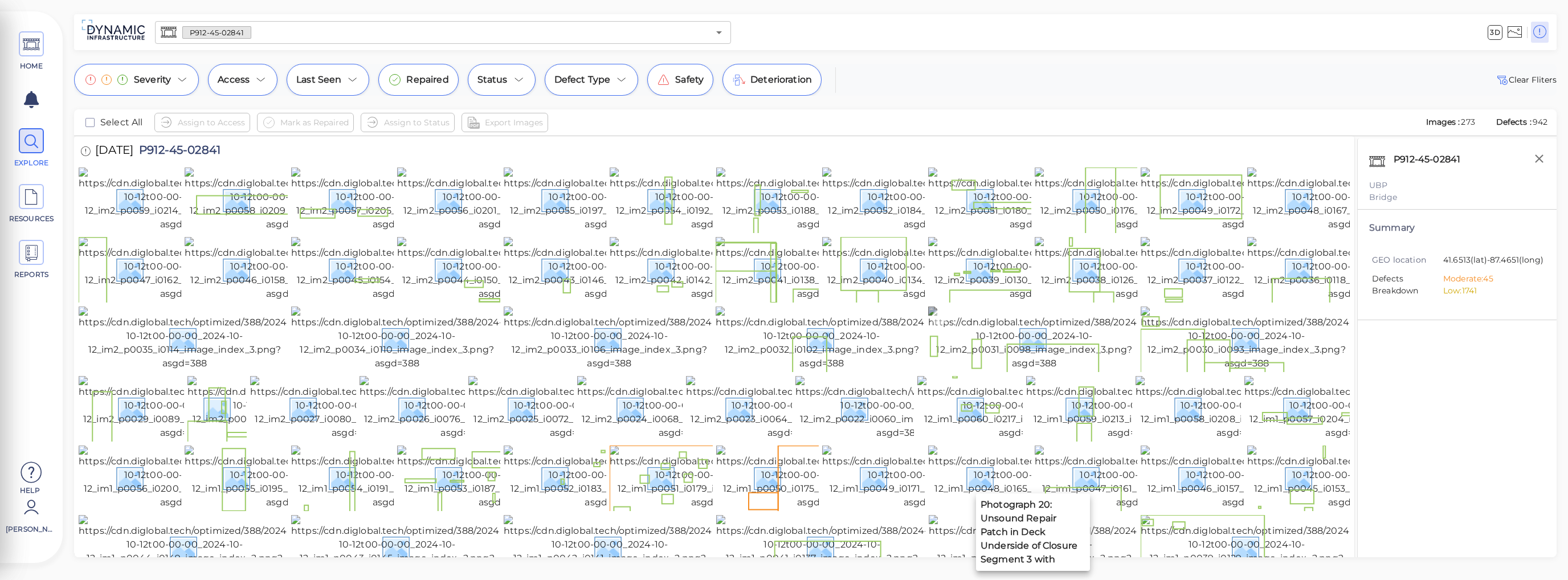
click at [1039, 370] on img at bounding box center [1034, 338] width 212 height 64
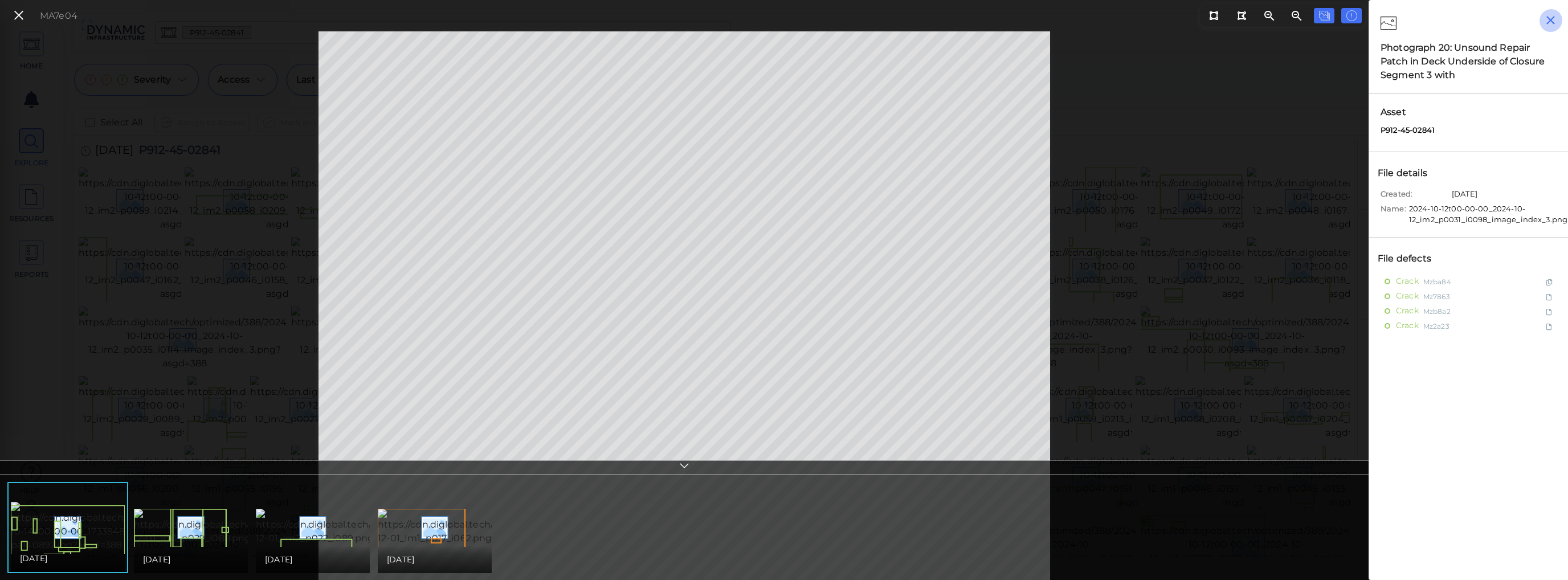
click at [1552, 24] on icon "button" at bounding box center [1550, 20] width 14 height 14
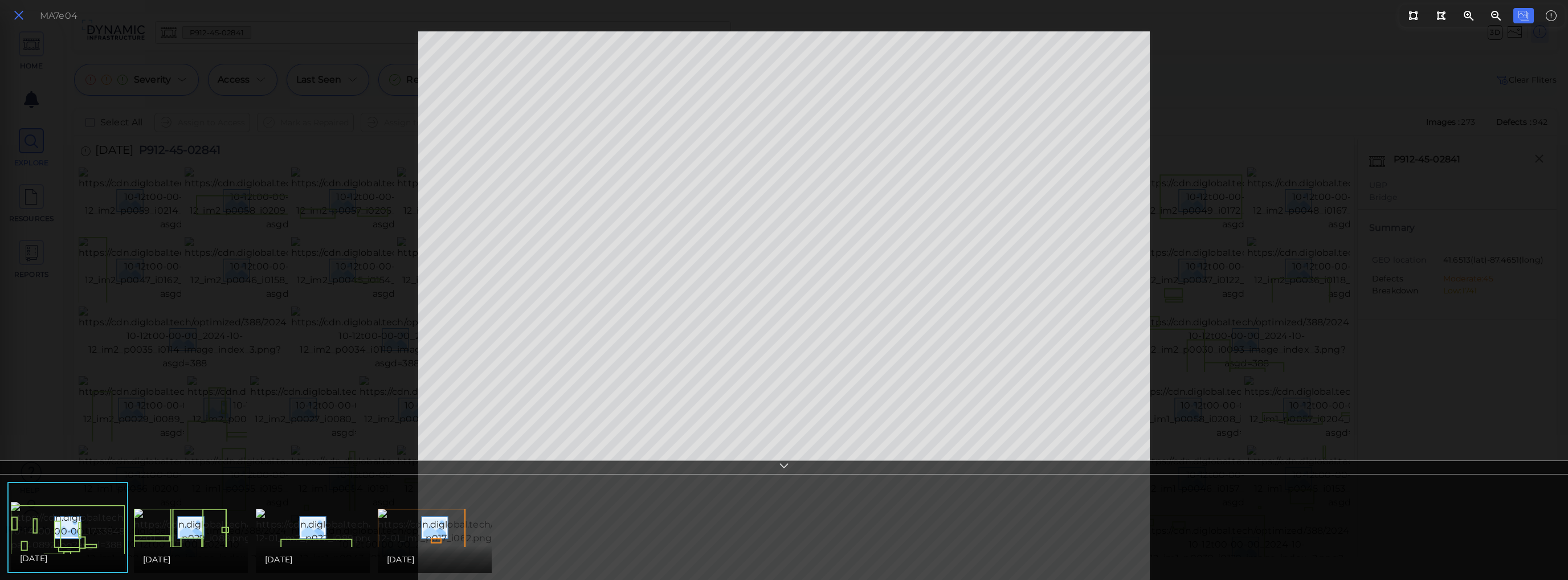
click at [20, 16] on icon at bounding box center [19, 16] width 13 height 16
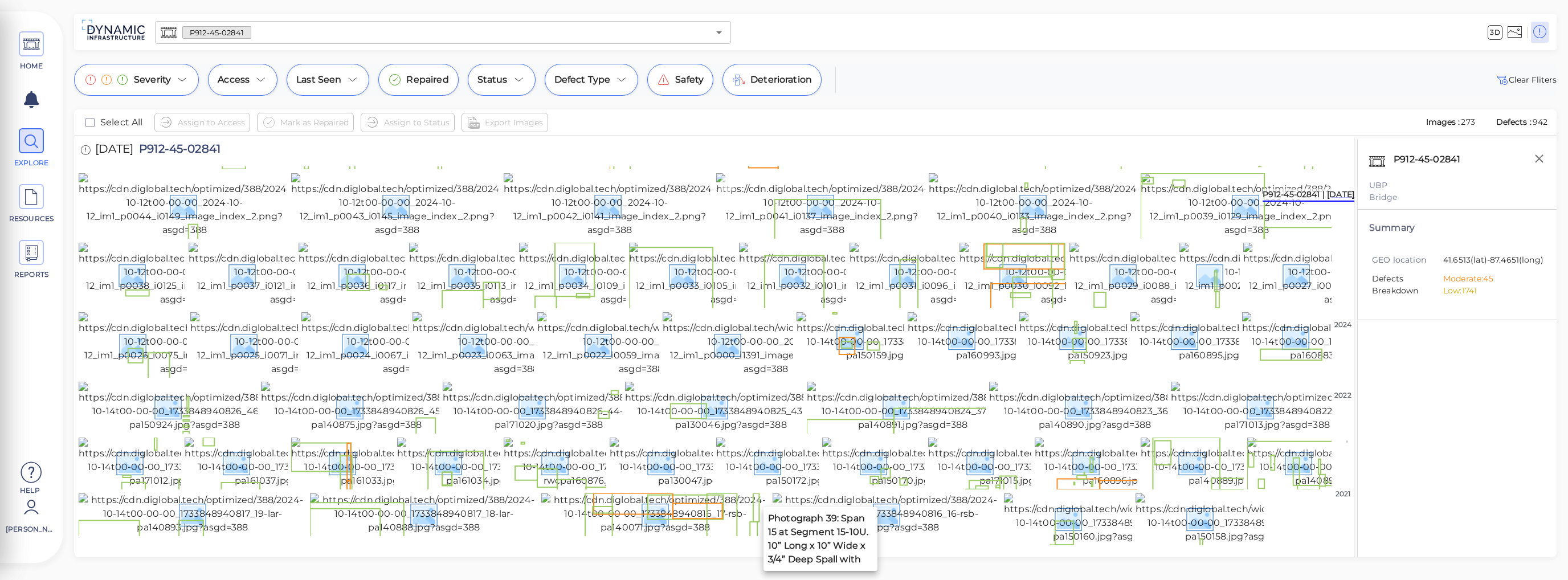
scroll to position [456, 0]
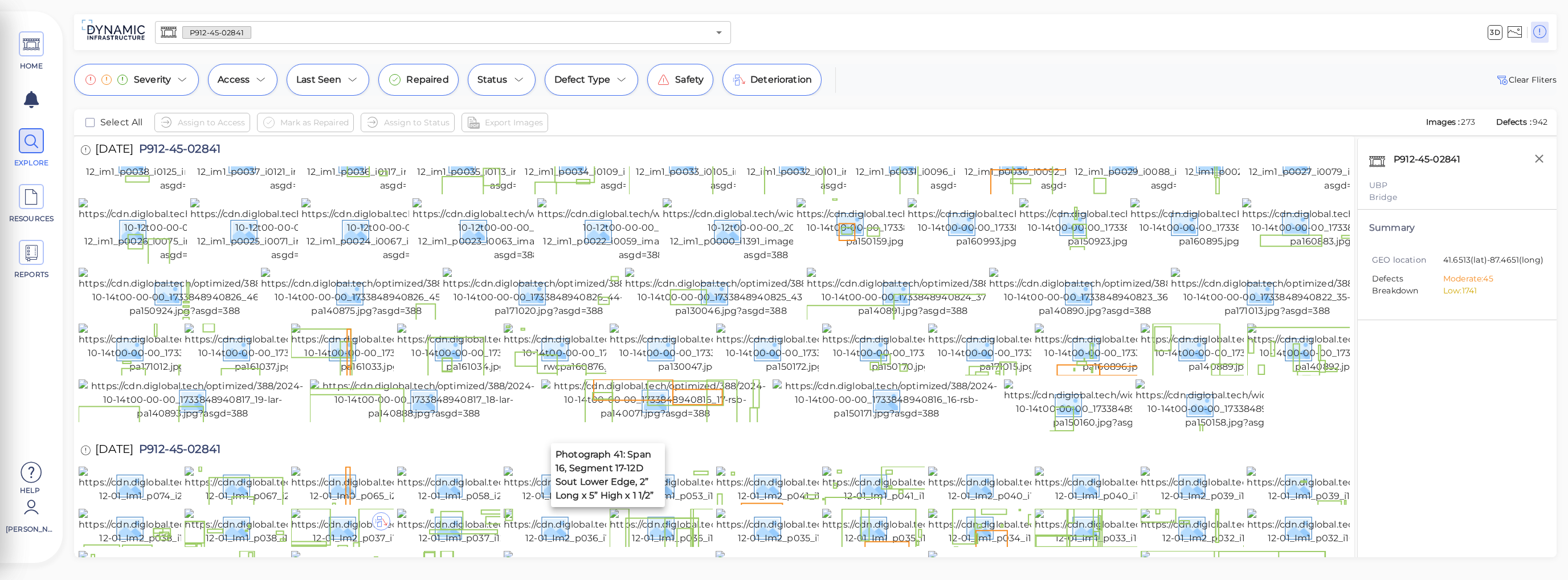
click at [526, 123] on img at bounding box center [609, 91] width 212 height 64
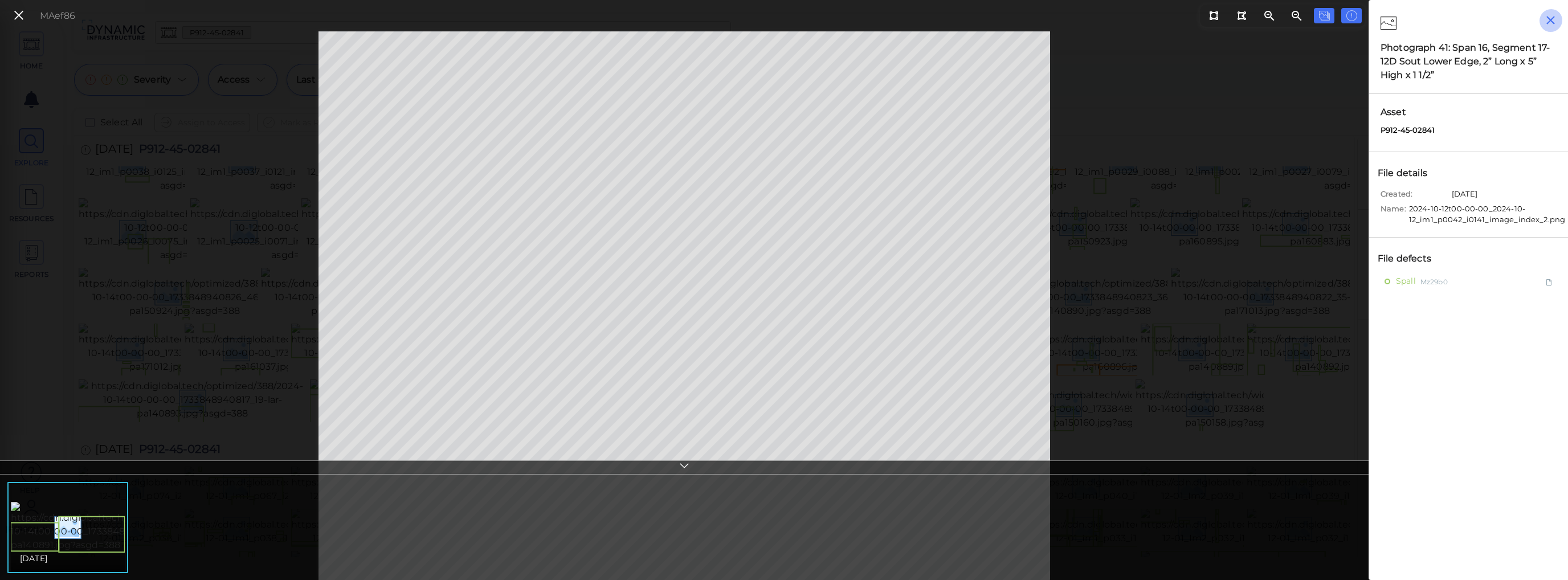
click at [1547, 22] on icon "button" at bounding box center [1550, 20] width 9 height 9
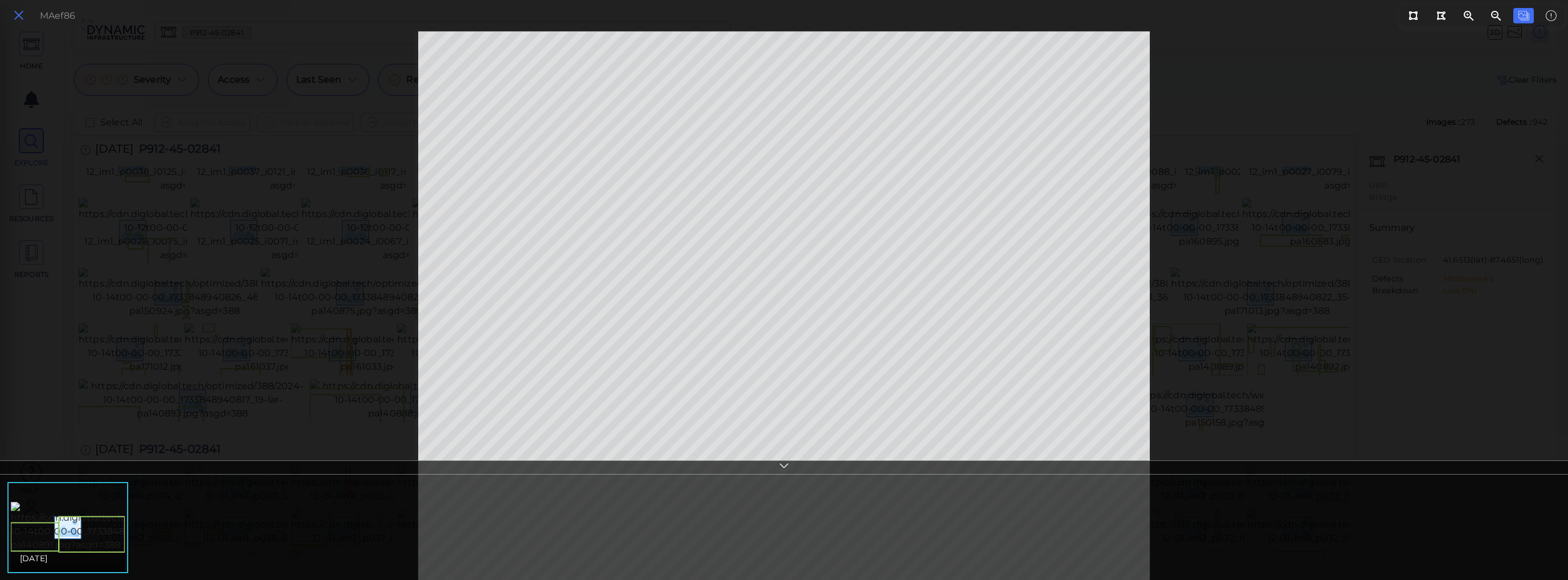
click at [14, 14] on icon at bounding box center [19, 16] width 13 height 16
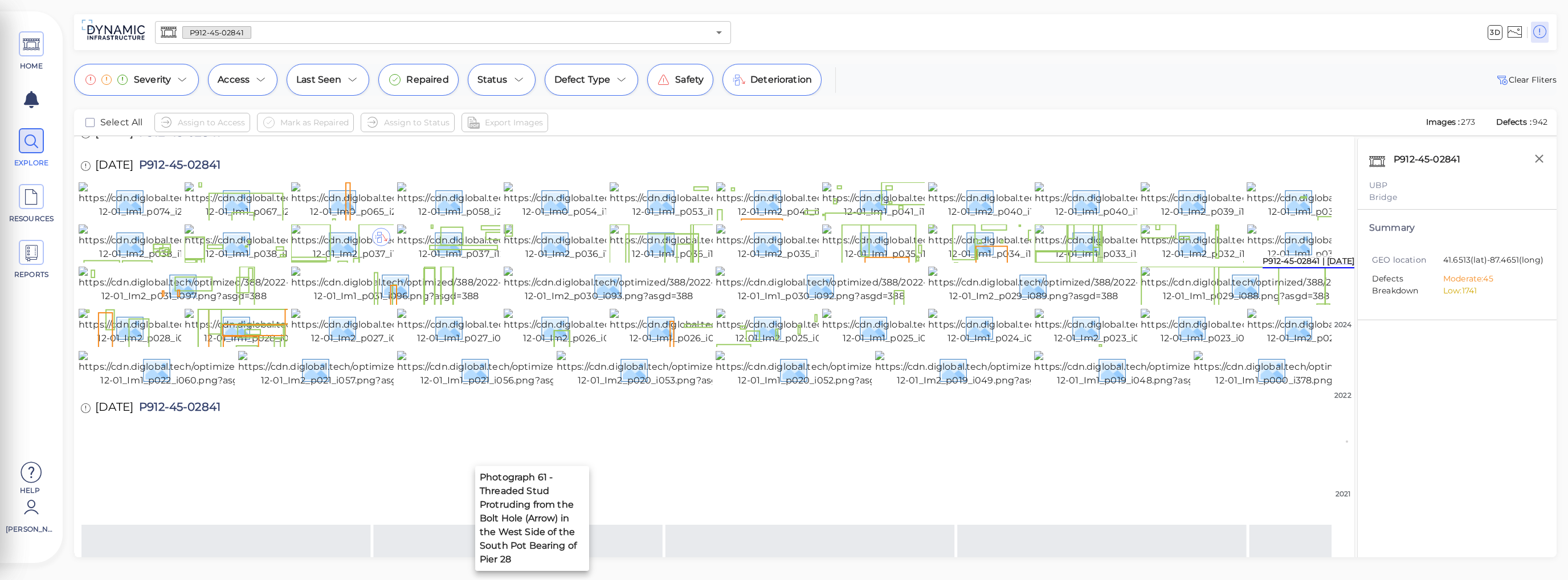
scroll to position [798, 0]
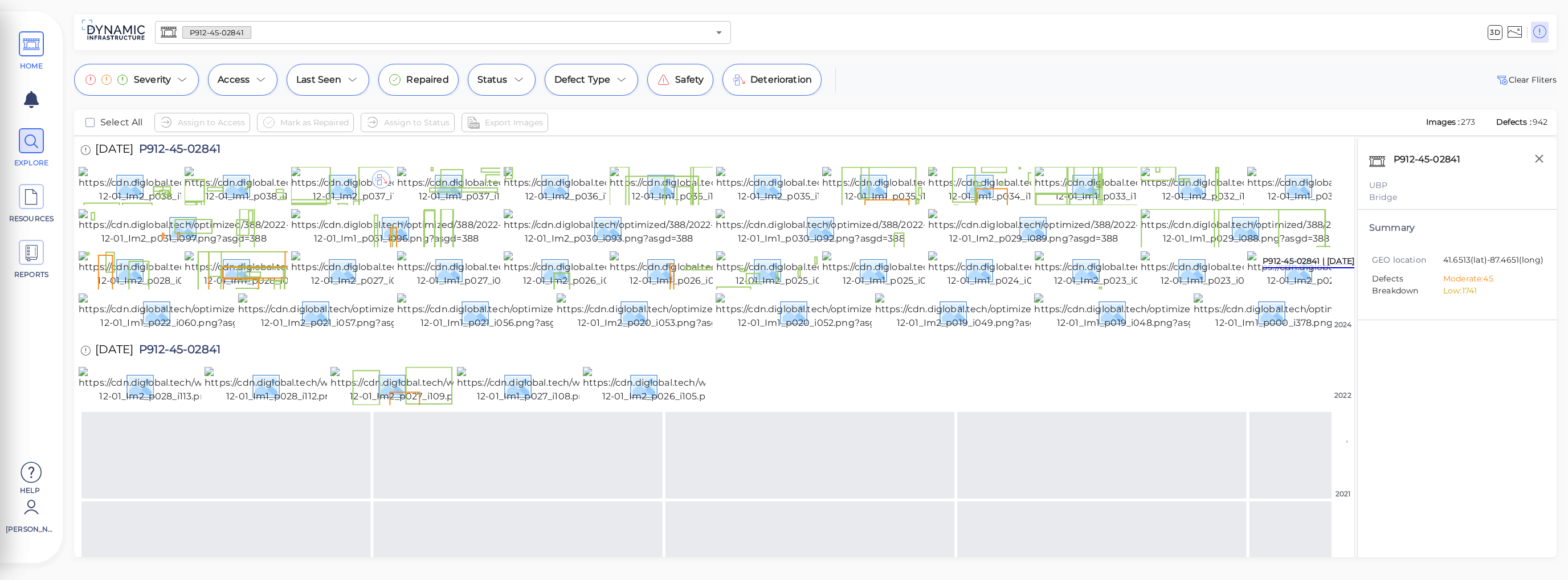
click at [16, 44] on span "HOME" at bounding box center [31, 51] width 51 height 40
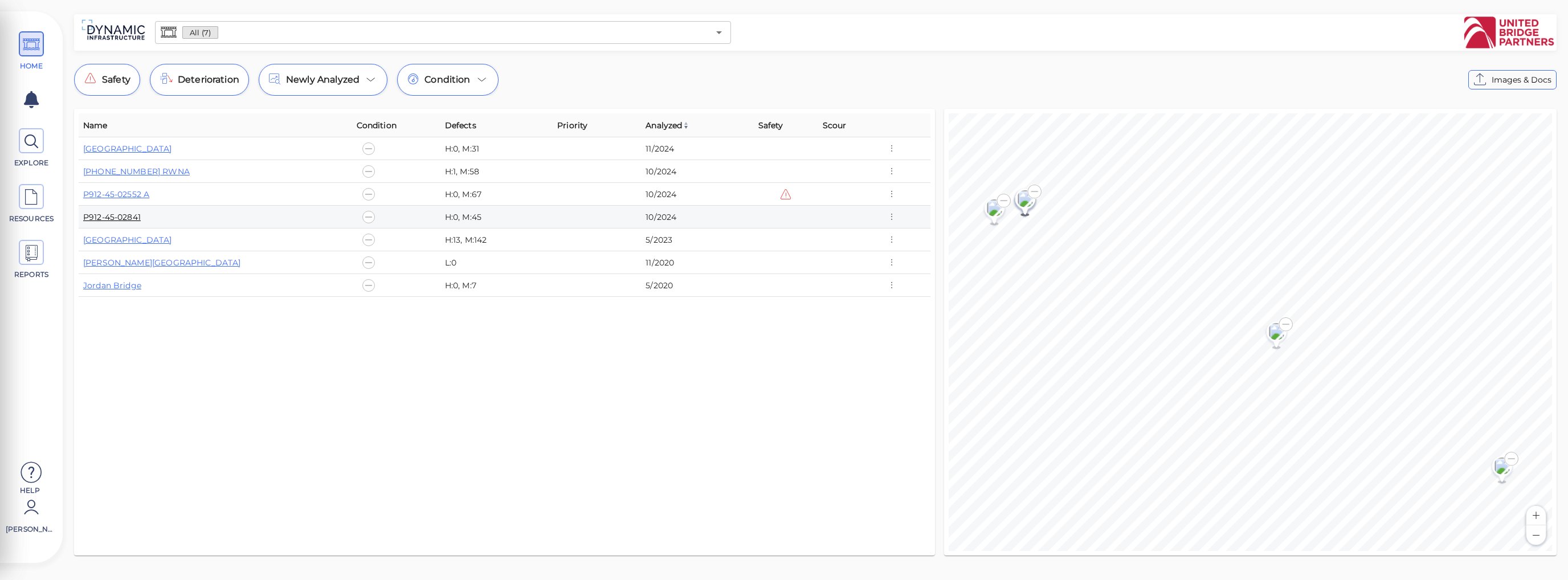
click at [130, 217] on link "P912-45-02841" at bounding box center [111, 217] width 57 height 10
click at [118, 197] on link "P912-45-02552 A" at bounding box center [115, 194] width 66 height 10
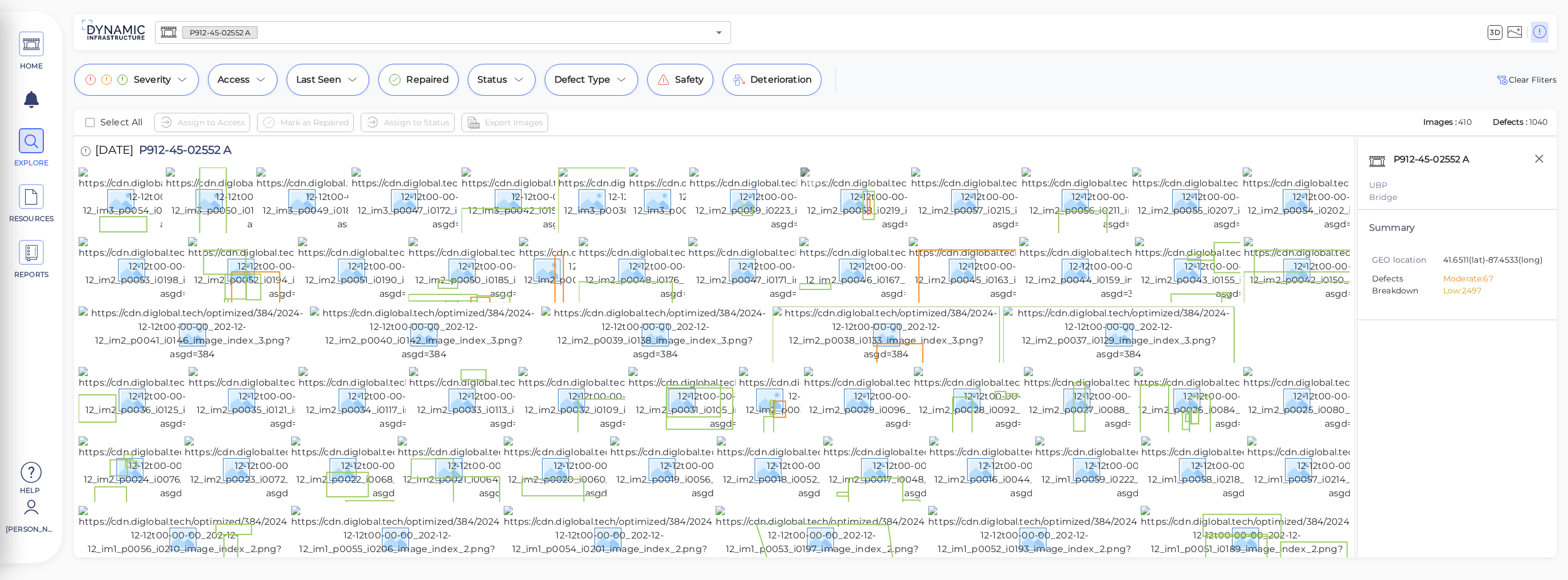
click at [871, 231] on img at bounding box center [904, 199] width 208 height 64
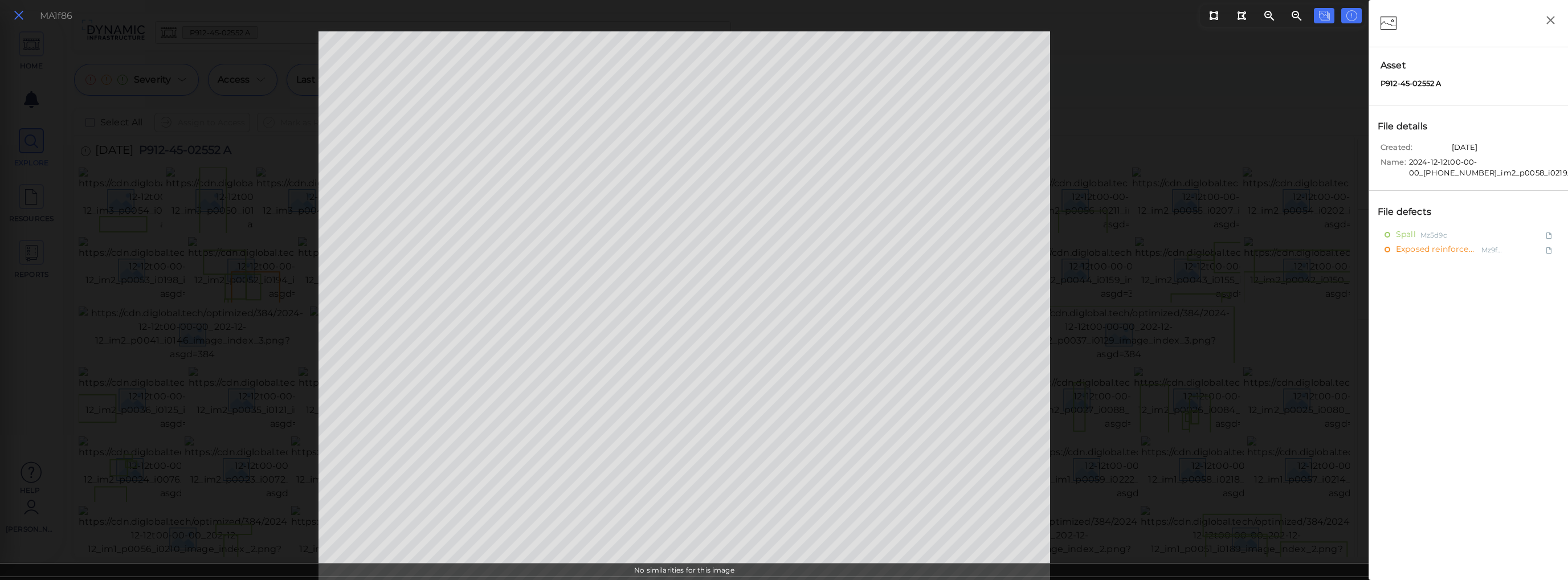
click at [21, 17] on icon at bounding box center [19, 16] width 13 height 16
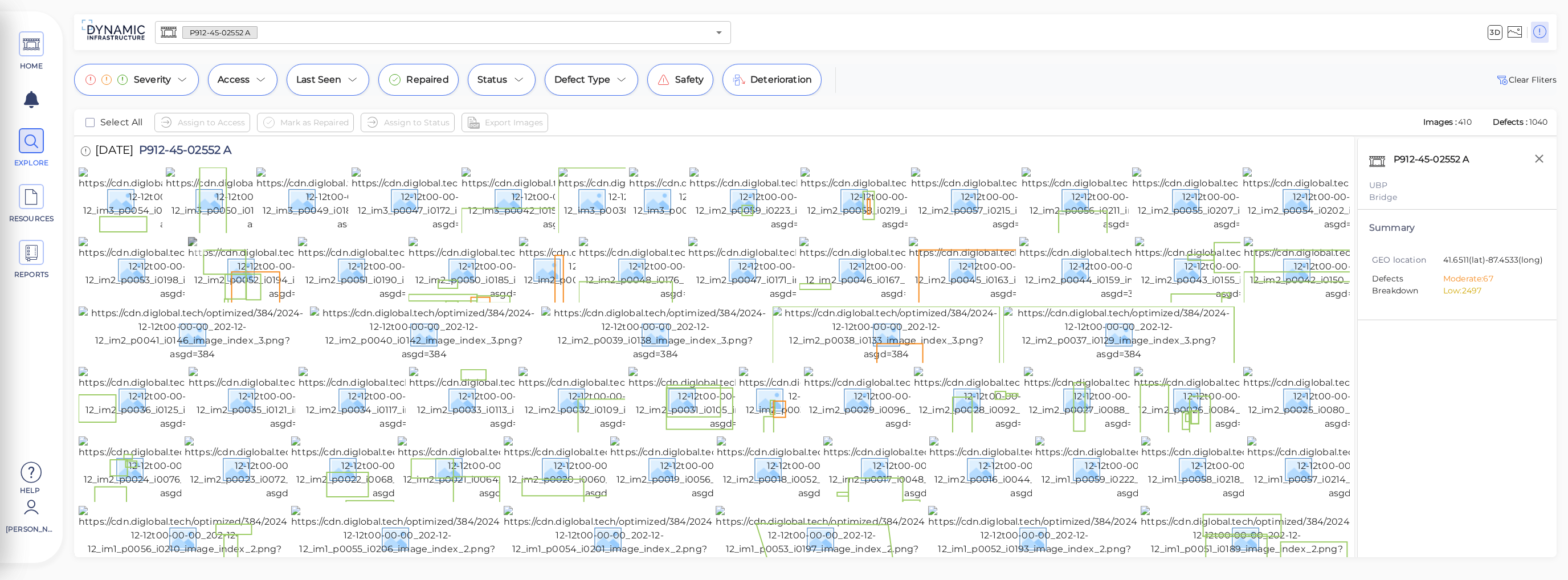
click at [260, 287] on img at bounding box center [291, 269] width 208 height 64
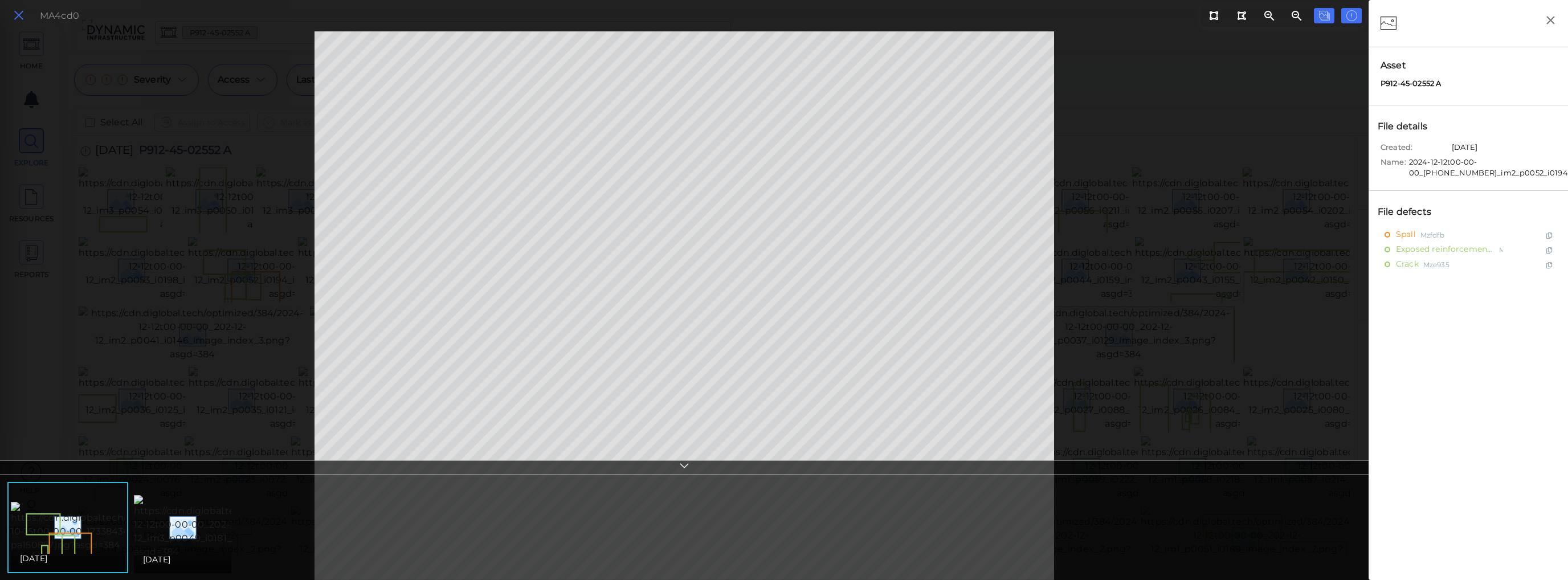
click at [13, 14] on icon at bounding box center [19, 16] width 13 height 16
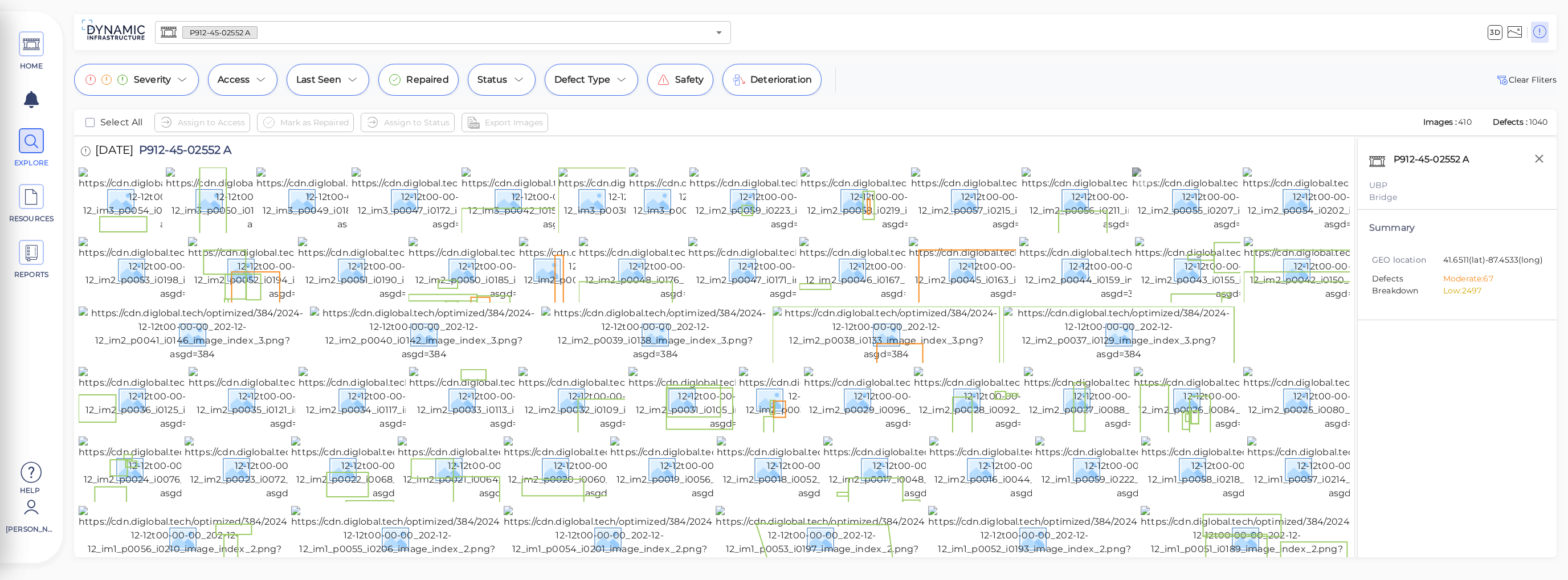
click at [1180, 215] on img at bounding box center [1235, 199] width 208 height 64
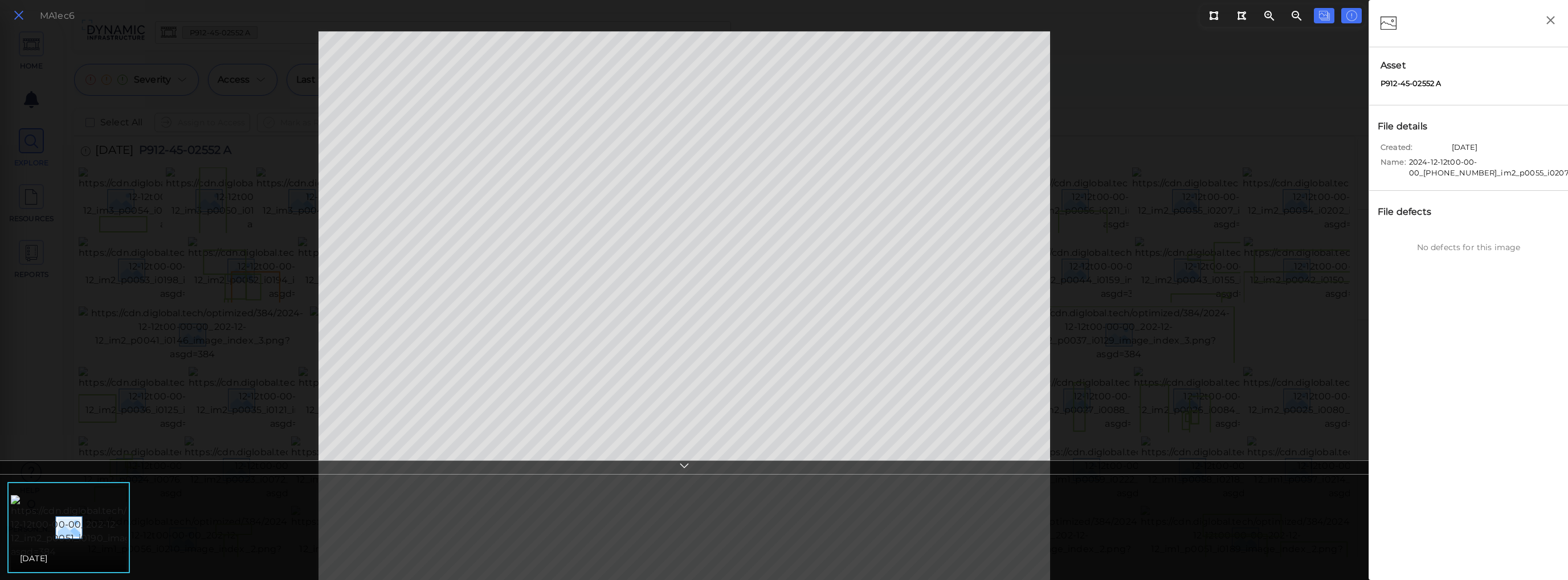
click at [14, 19] on icon at bounding box center [19, 16] width 13 height 16
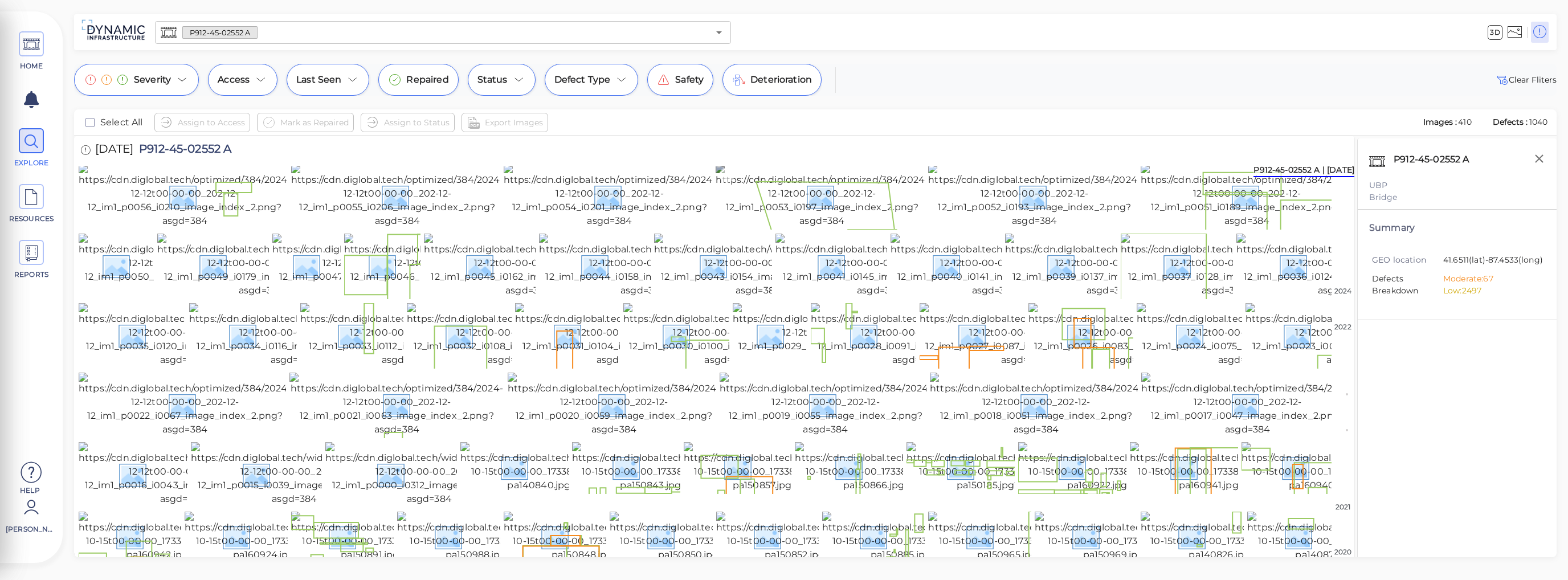
scroll to position [456, 0]
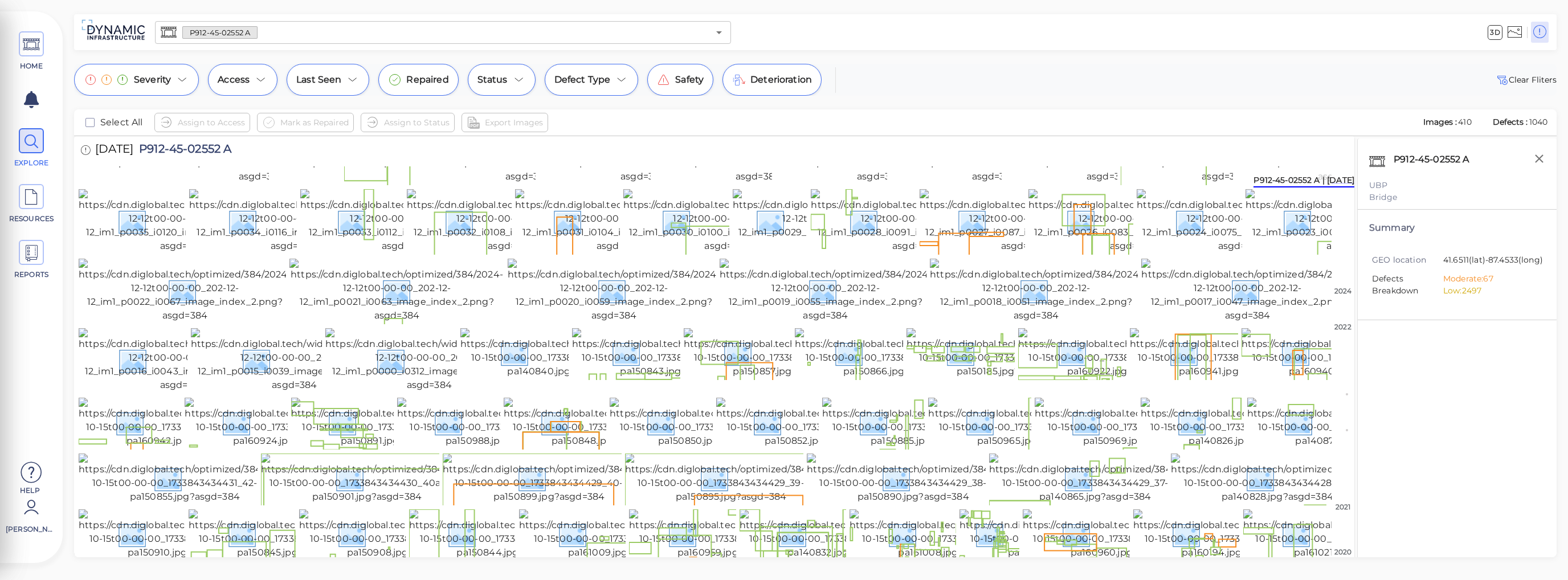
click at [982, 114] on img at bounding box center [1035, 82] width 213 height 64
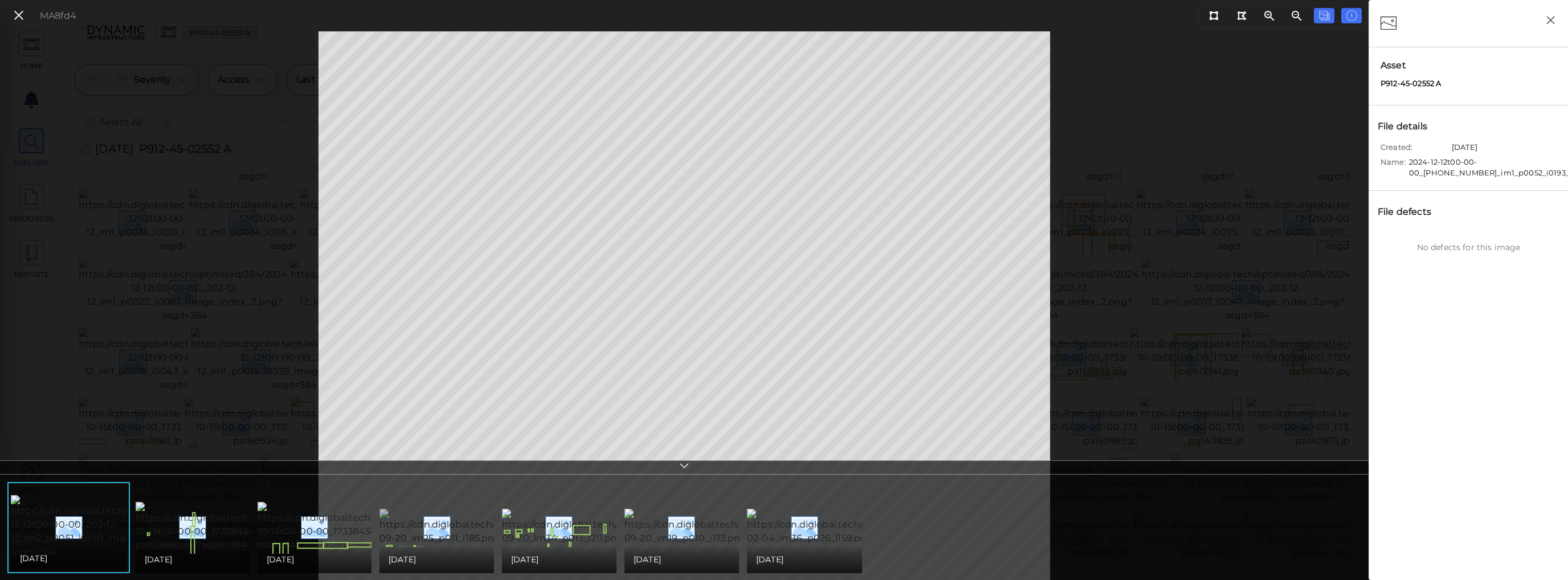
click at [449, 509] on img at bounding box center [481, 527] width 206 height 36
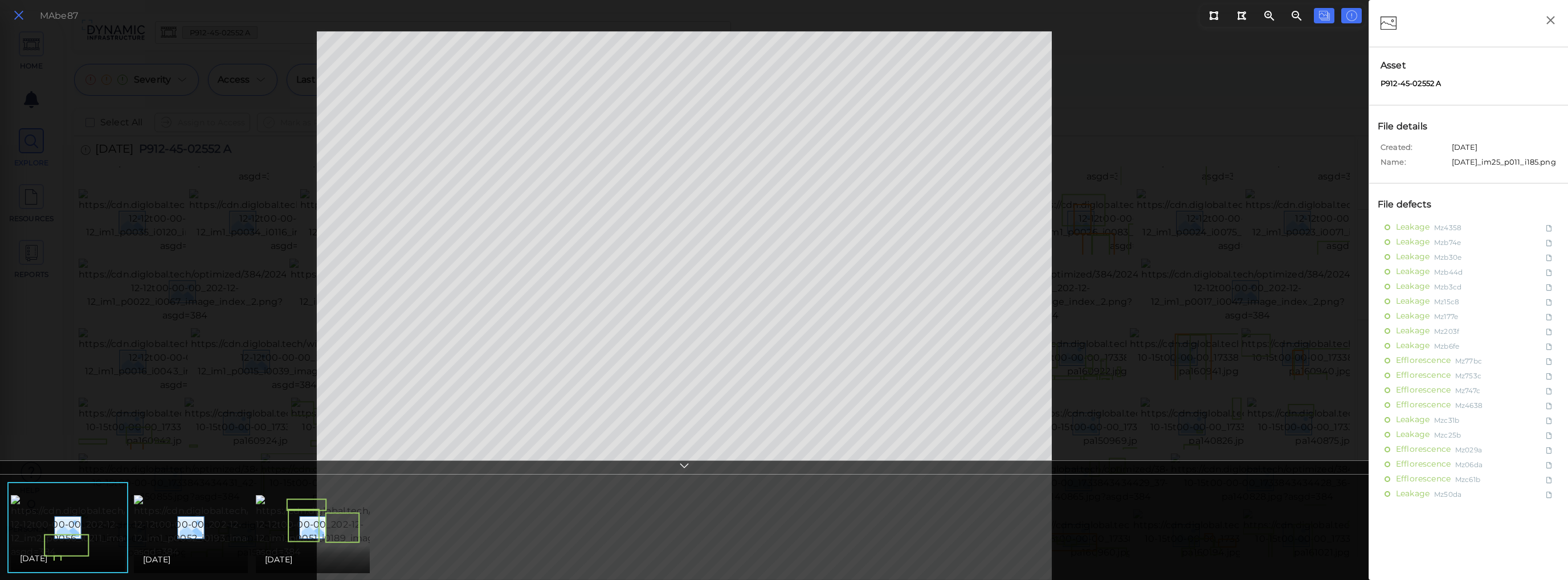
click at [19, 20] on icon at bounding box center [19, 16] width 13 height 16
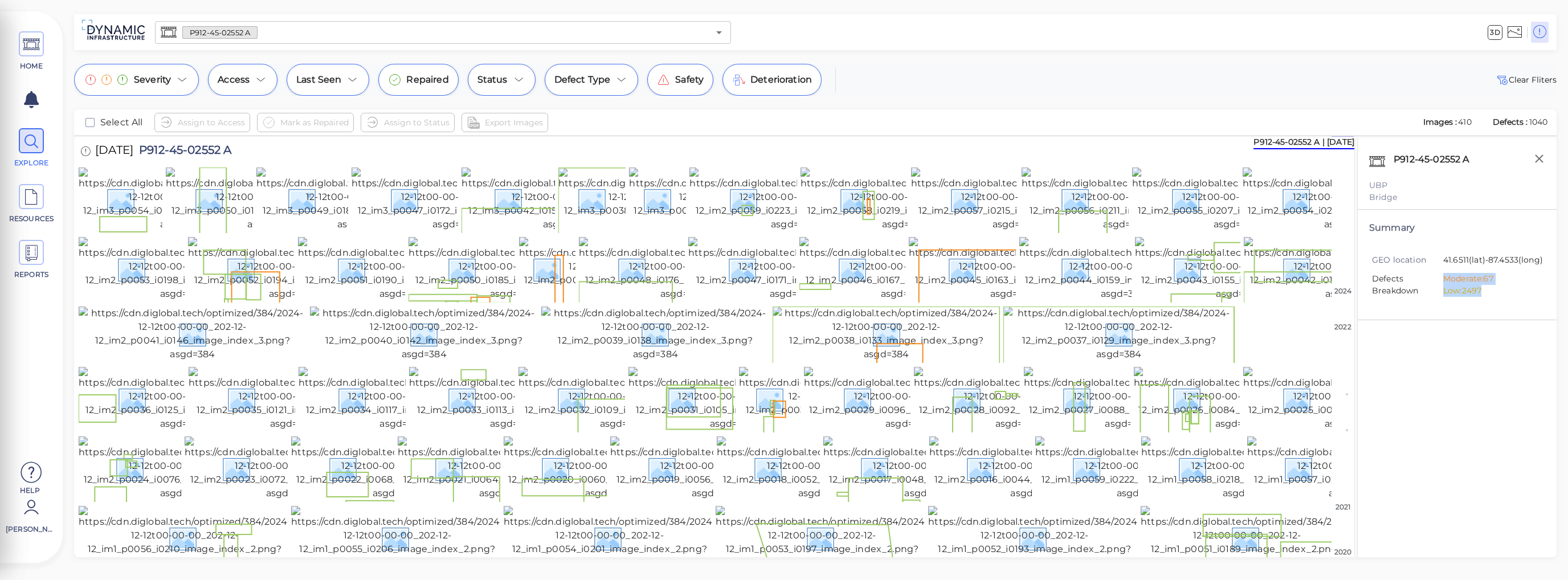
drag, startPoint x: 1490, startPoint y: 302, endPoint x: 1436, endPoint y: 297, distance: 54.2
click at [1436, 297] on li "Defects Breakdown Moderate: 67 Low: 2497" at bounding box center [1454, 285] width 164 height 24
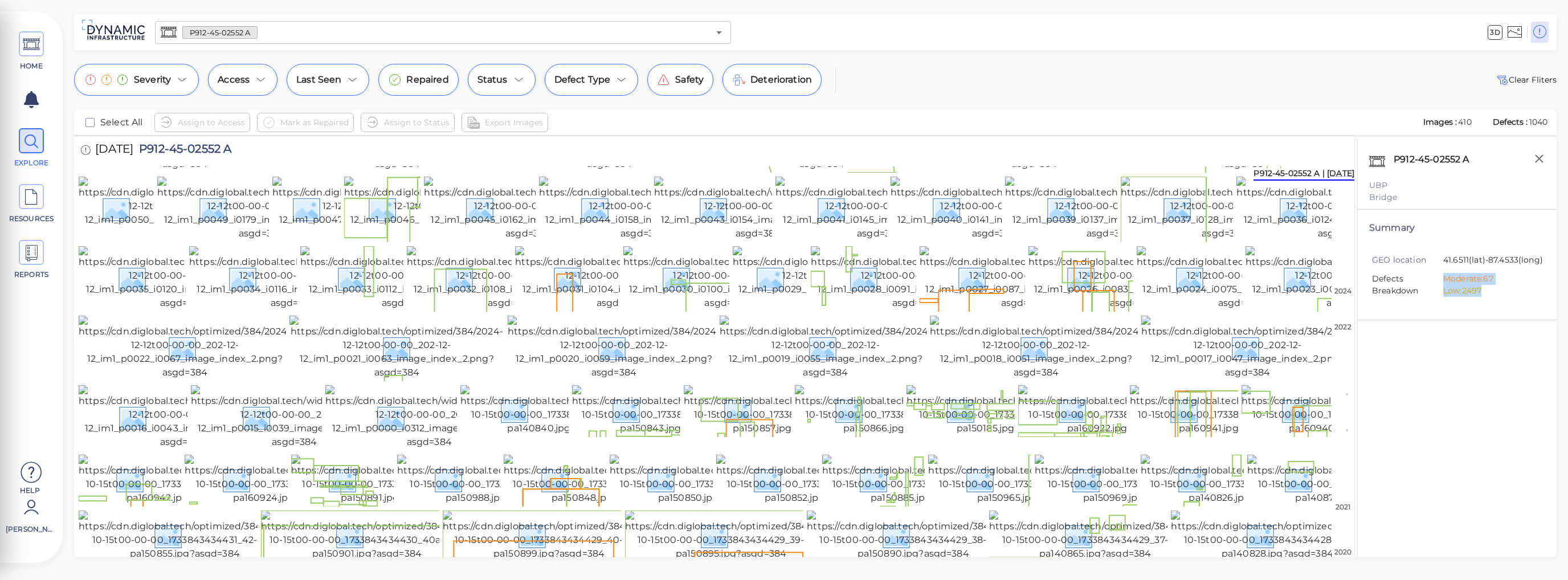
scroll to position [114, 0]
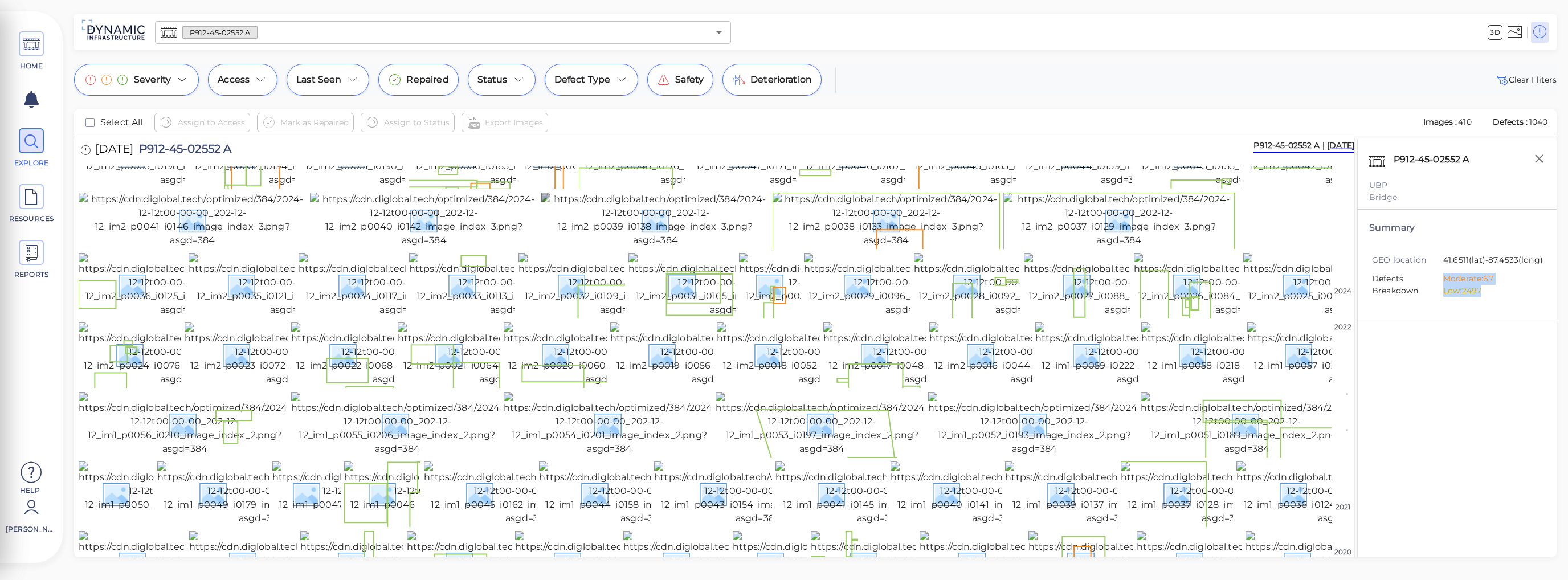
click at [663, 247] on img at bounding box center [655, 221] width 227 height 55
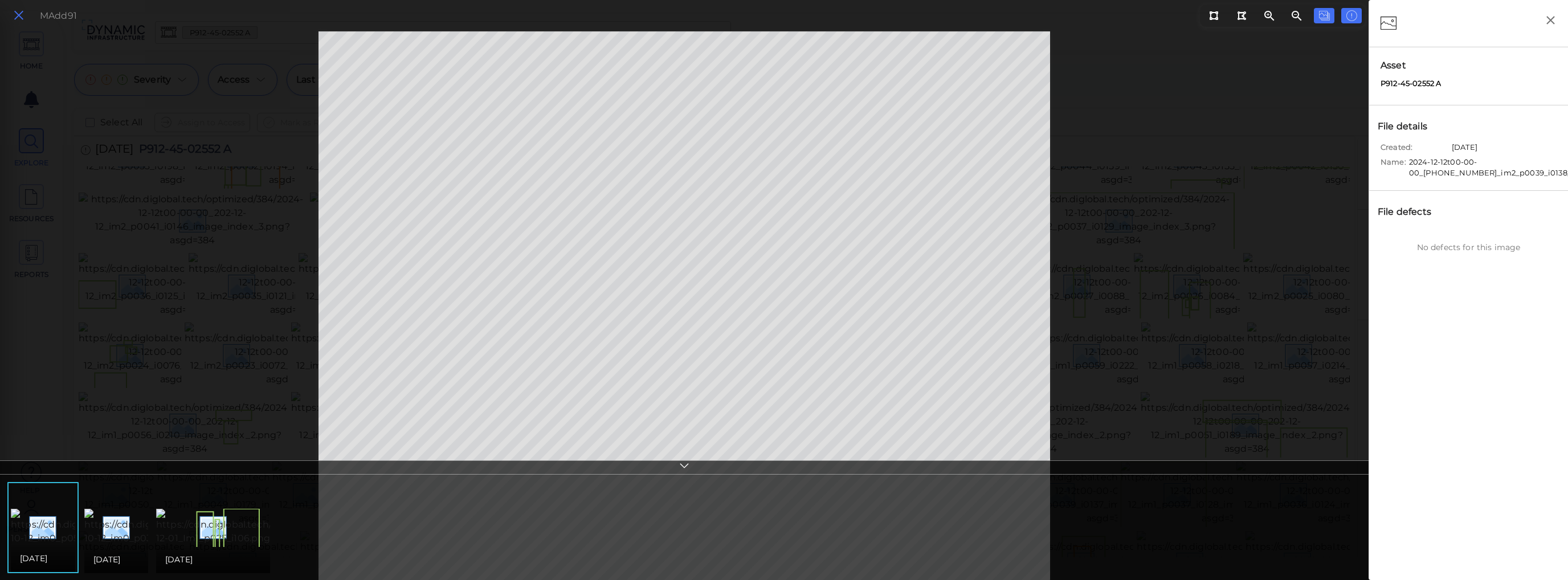
click at [15, 16] on icon at bounding box center [19, 16] width 13 height 16
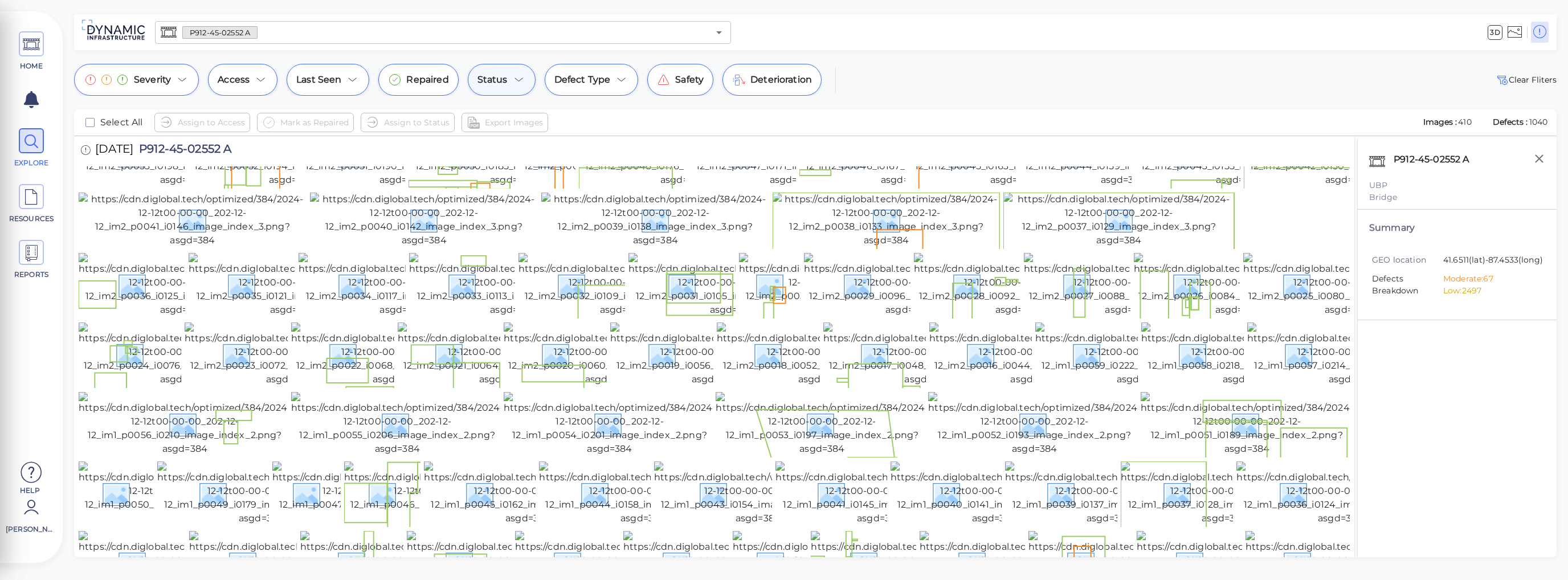
click at [520, 84] on icon at bounding box center [519, 80] width 14 height 14
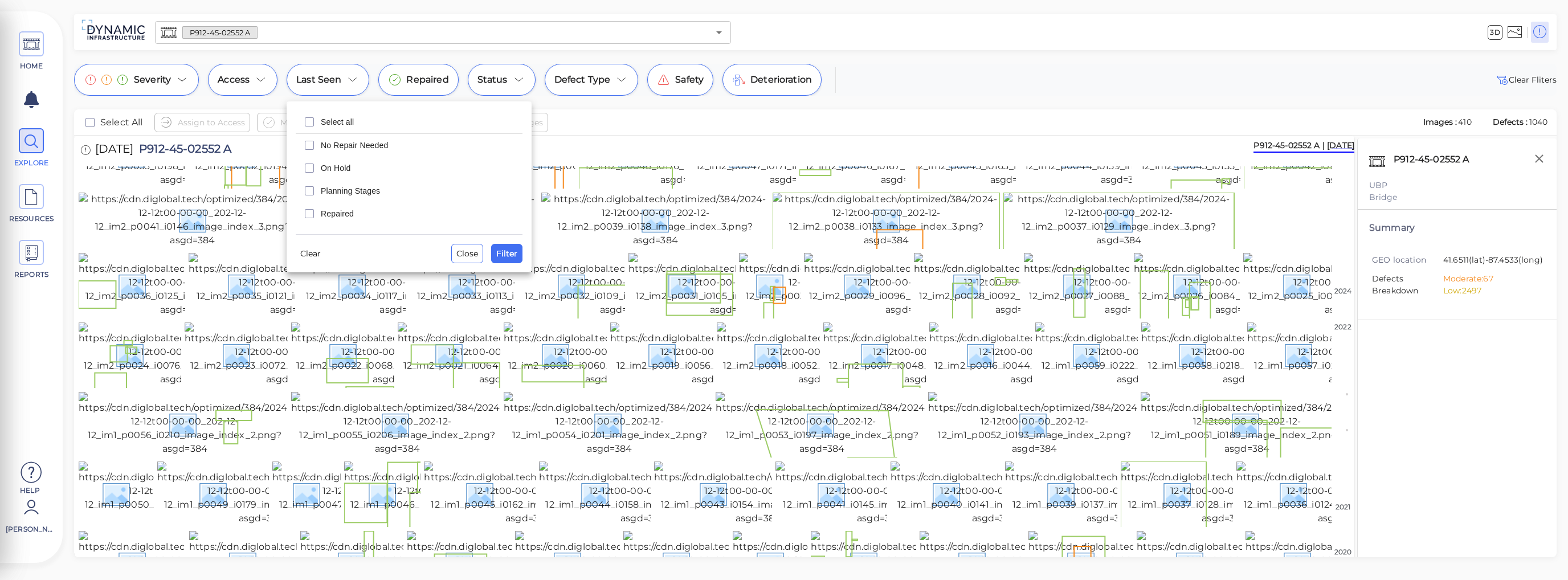
click at [929, 141] on div at bounding box center [784, 290] width 1568 height 580
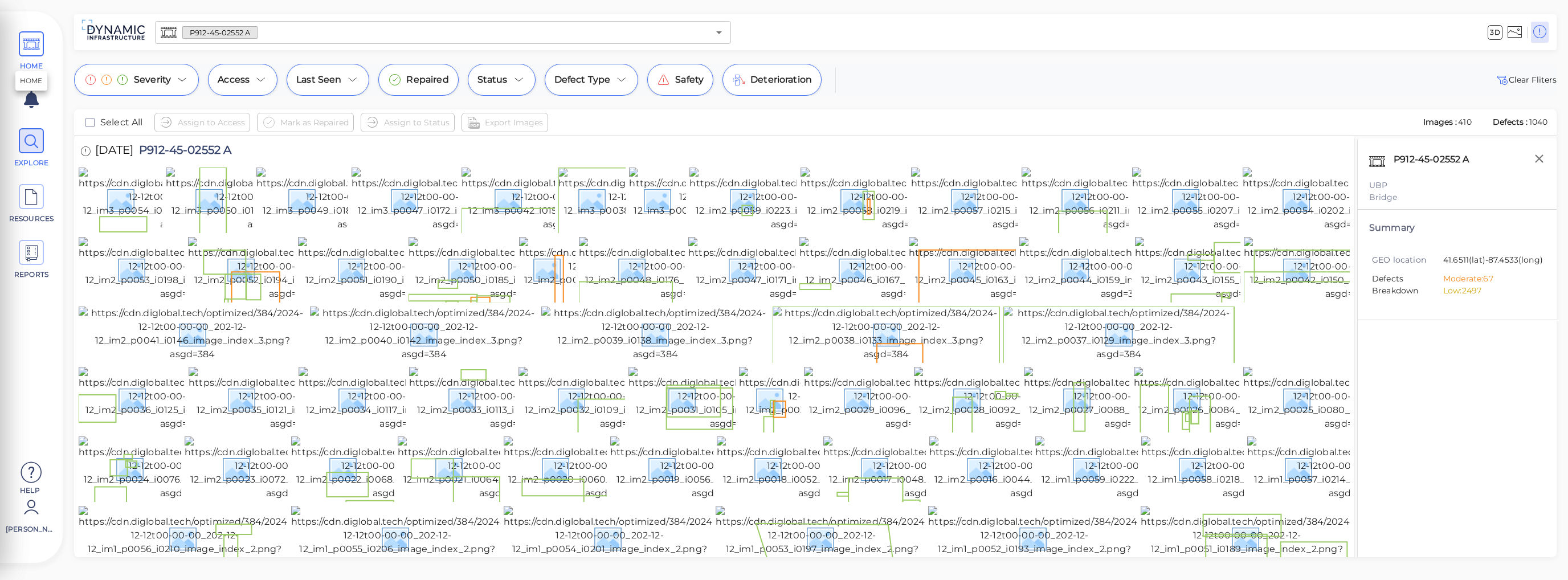
click at [28, 45] on icon at bounding box center [31, 44] width 17 height 26
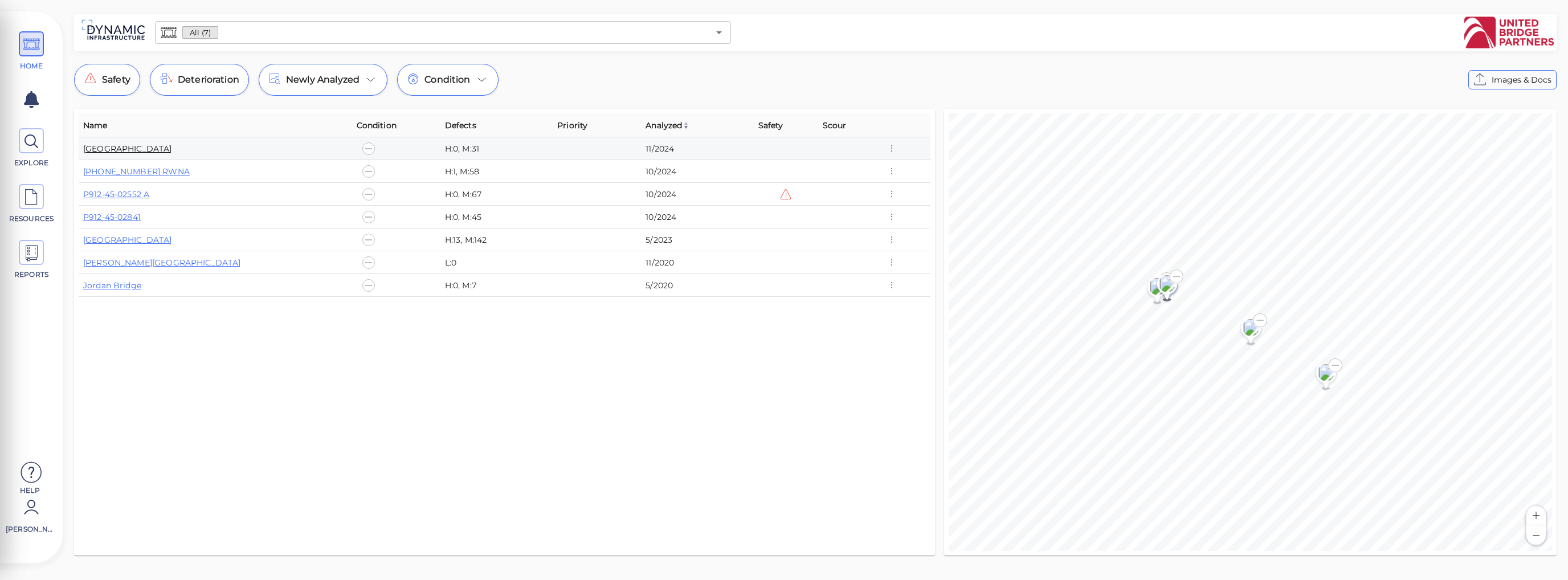
click at [128, 150] on link "[GEOGRAPHIC_DATA]" at bounding box center [127, 149] width 89 height 10
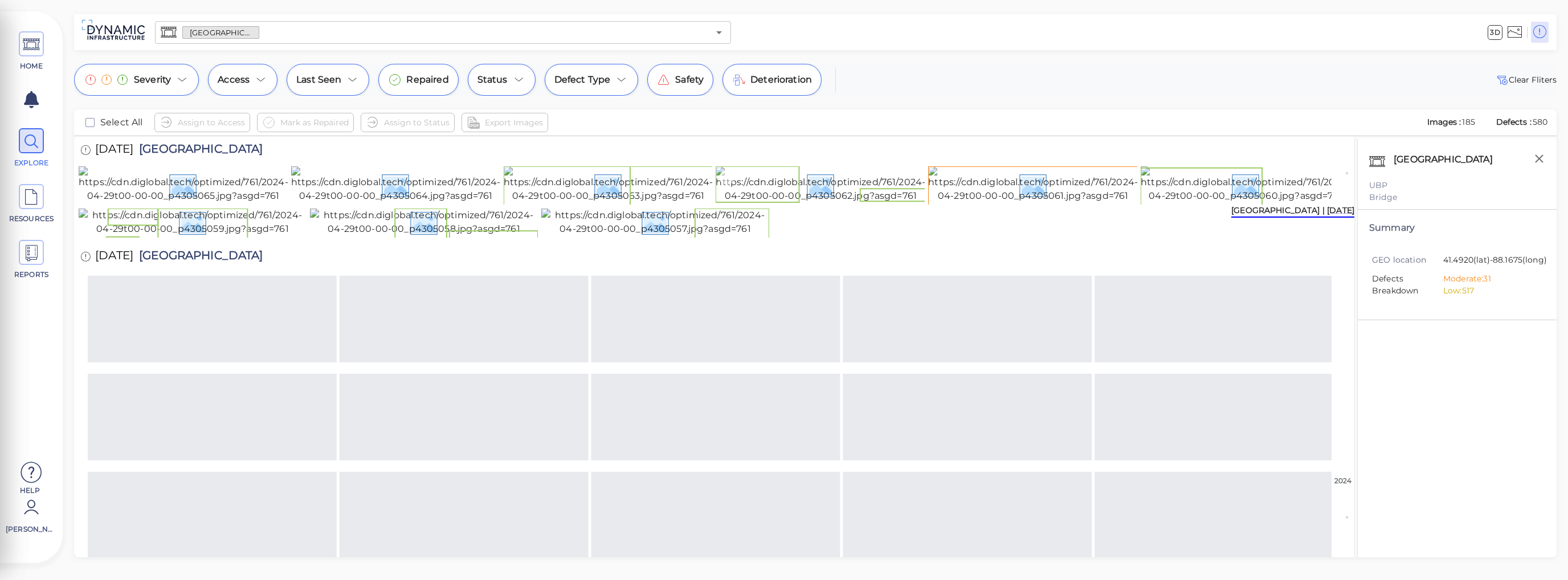
scroll to position [345, 0]
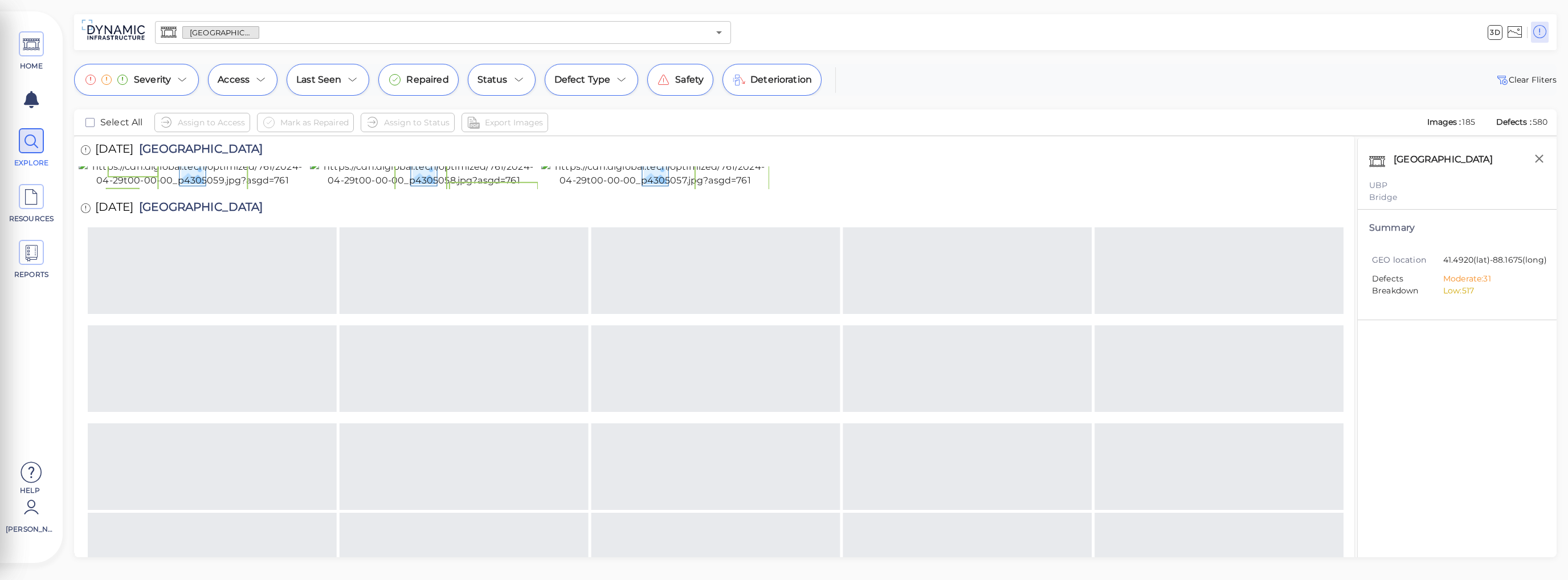
click at [1219, 155] on img at bounding box center [1245, 136] width 210 height 36
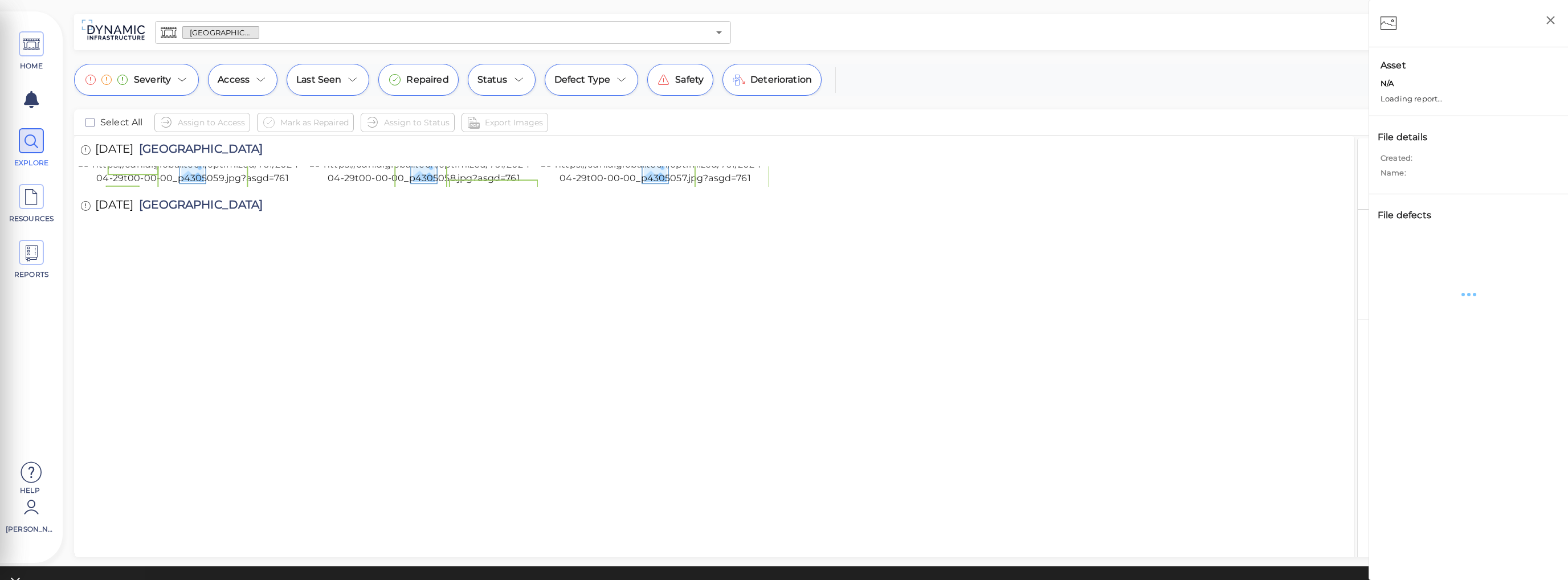
scroll to position [342, 0]
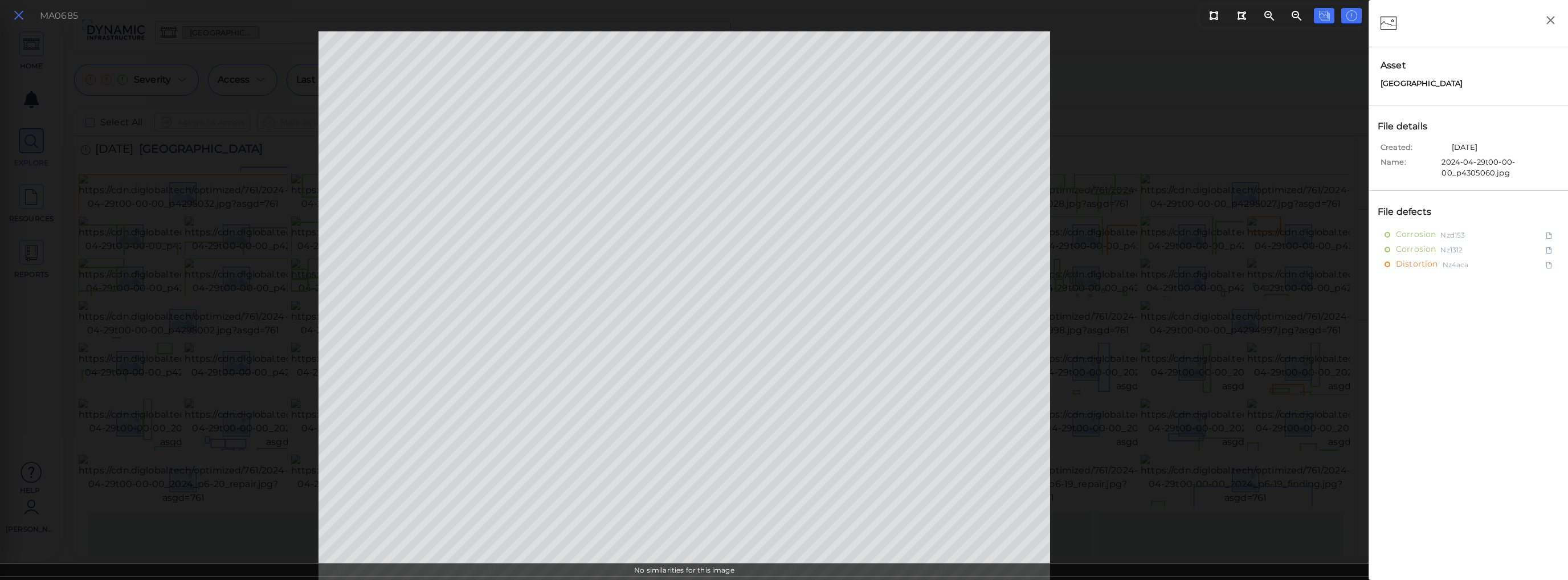
click at [17, 17] on icon at bounding box center [19, 16] width 13 height 16
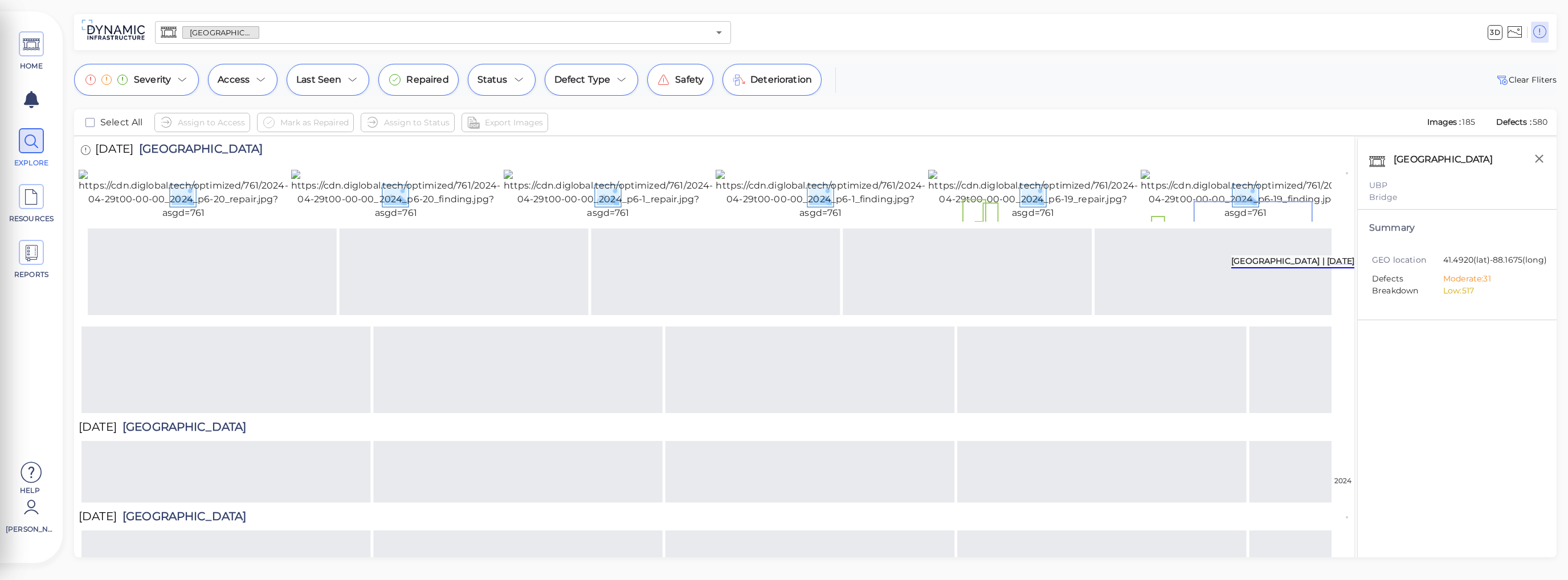
scroll to position [570, 0]
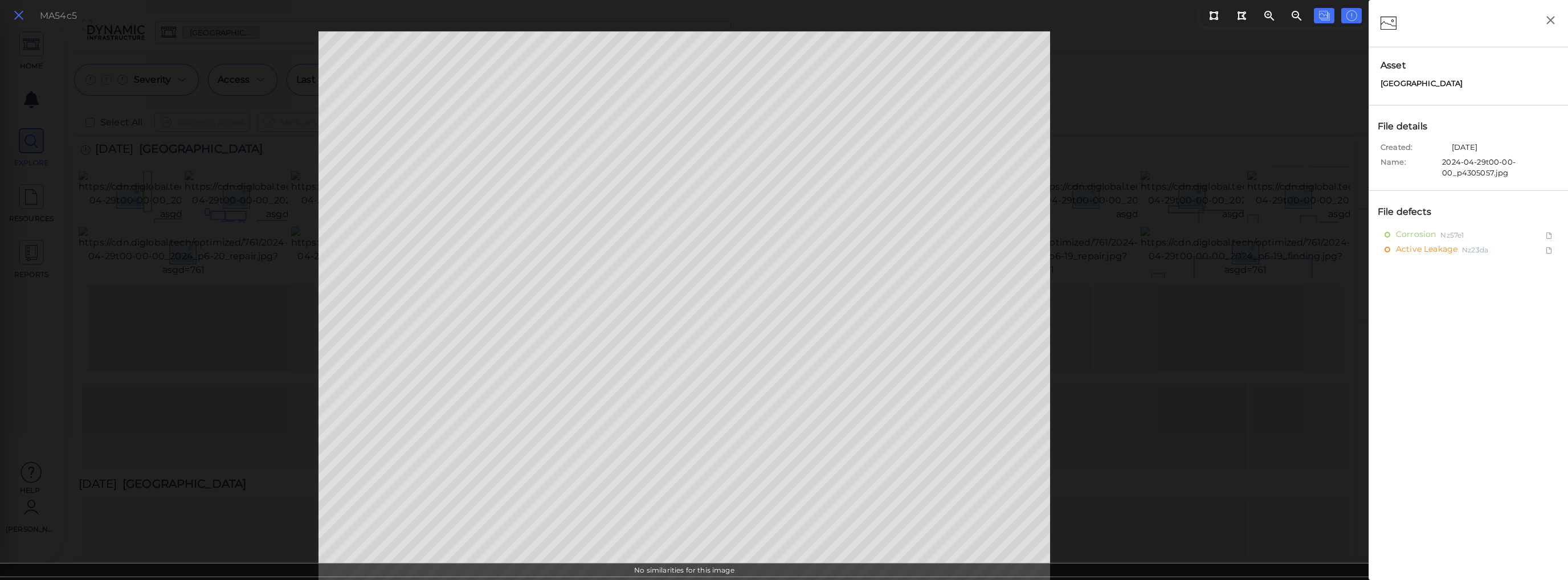
click at [22, 17] on icon at bounding box center [19, 16] width 13 height 16
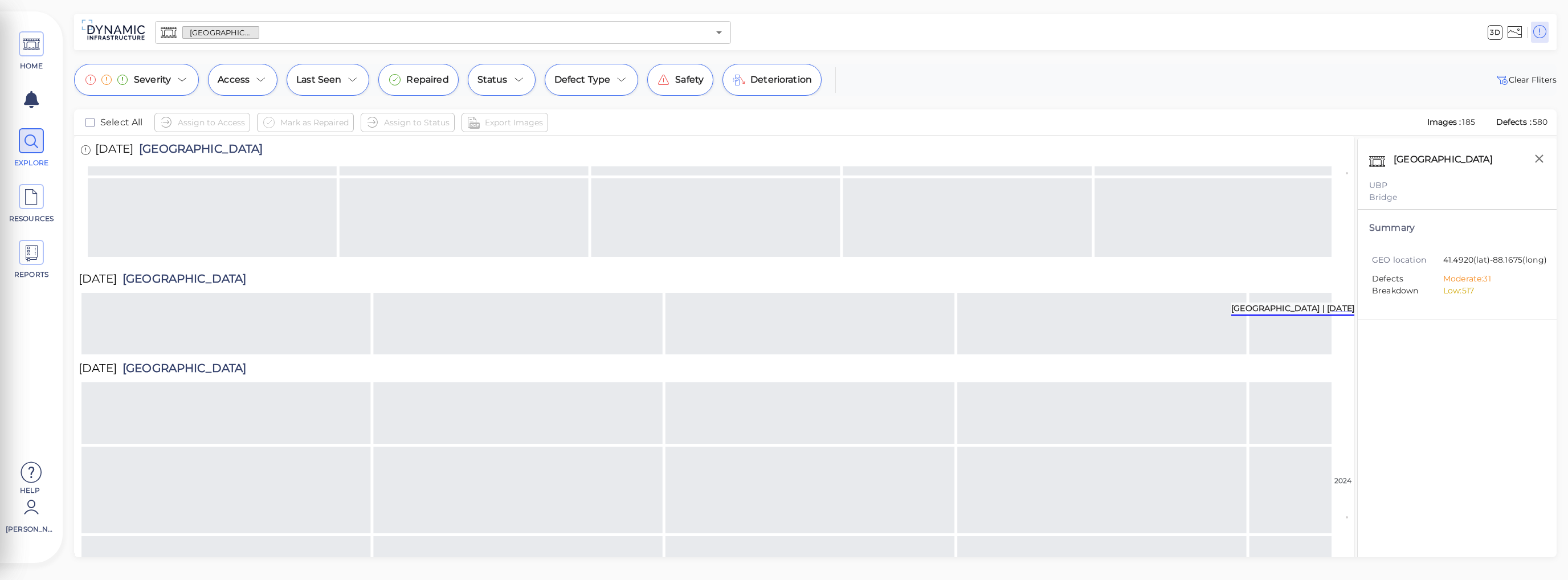
scroll to position [1016, 0]
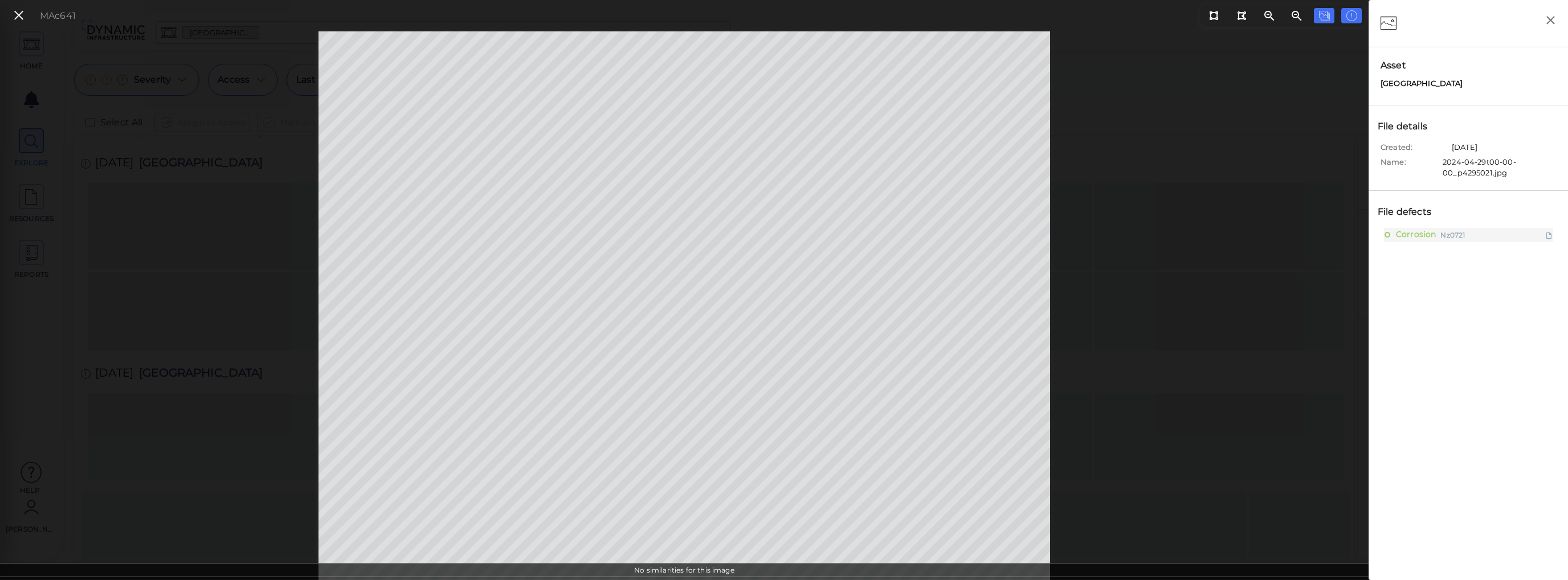
click at [1260, 351] on div "MAc641" at bounding box center [684, 305] width 1368 height 548
click at [1227, 310] on div "MAc641" at bounding box center [684, 305] width 1368 height 548
click at [16, 14] on icon at bounding box center [19, 16] width 13 height 16
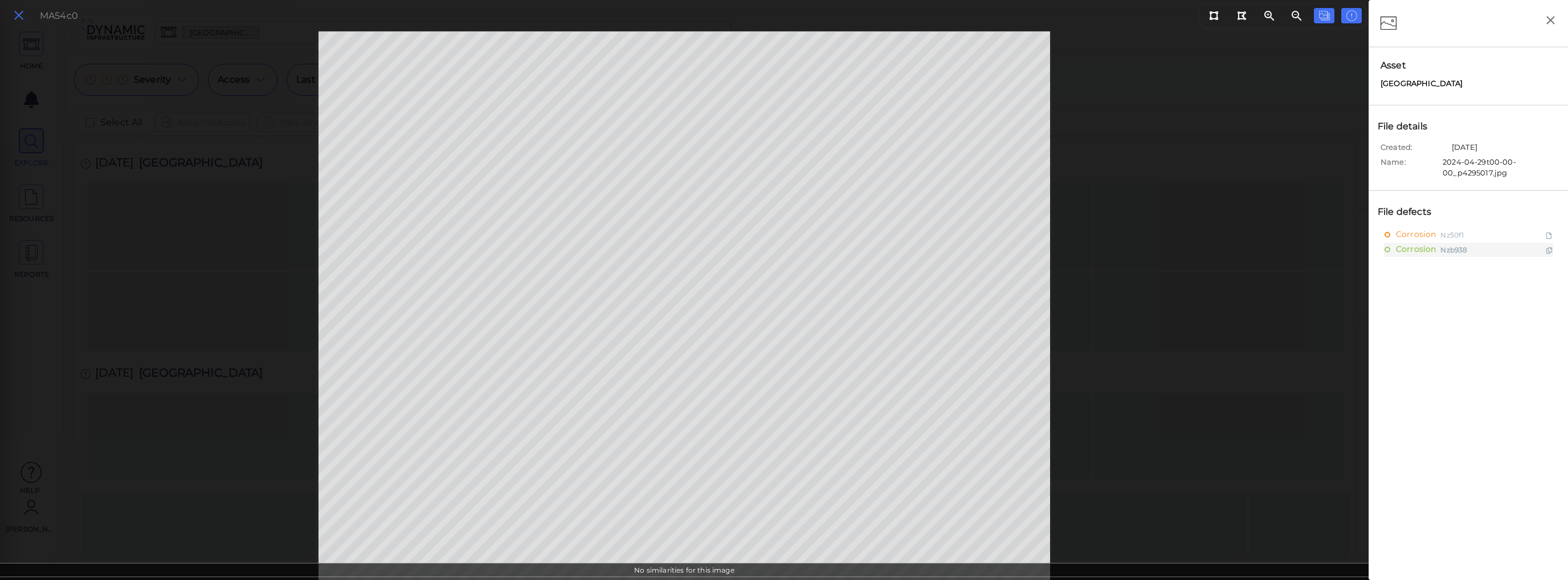
click at [23, 21] on icon at bounding box center [19, 16] width 13 height 16
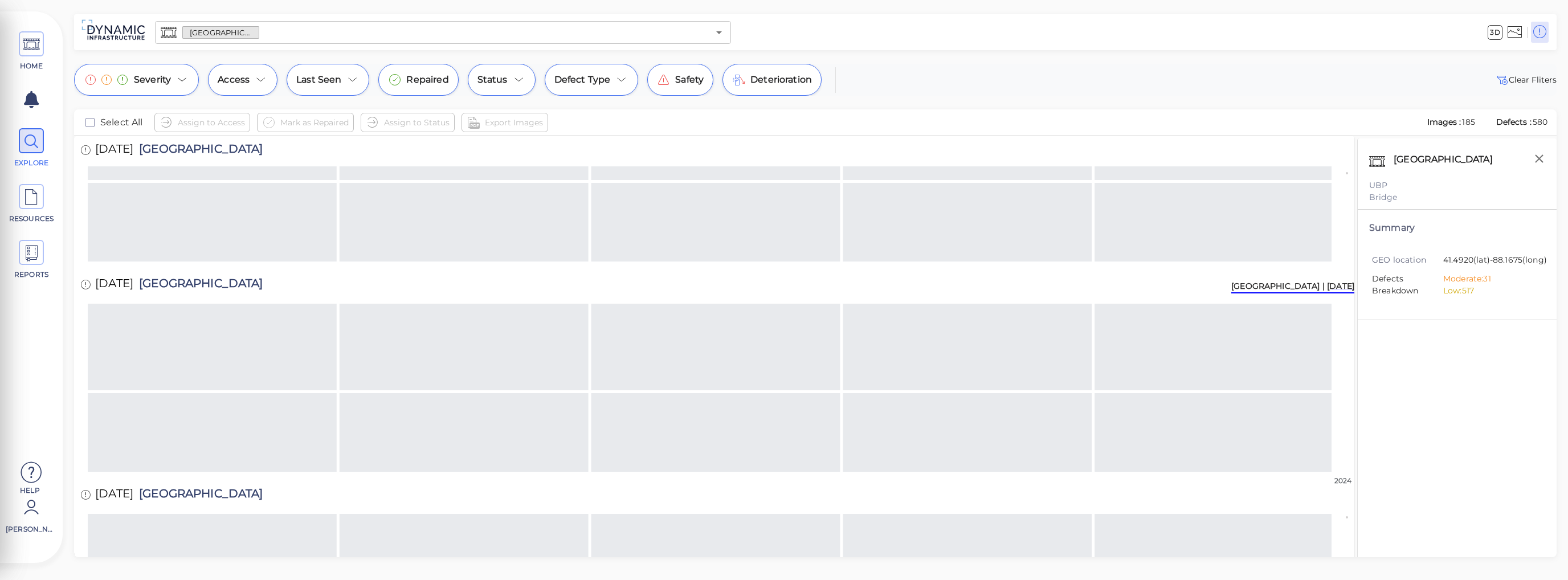
scroll to position [956, 0]
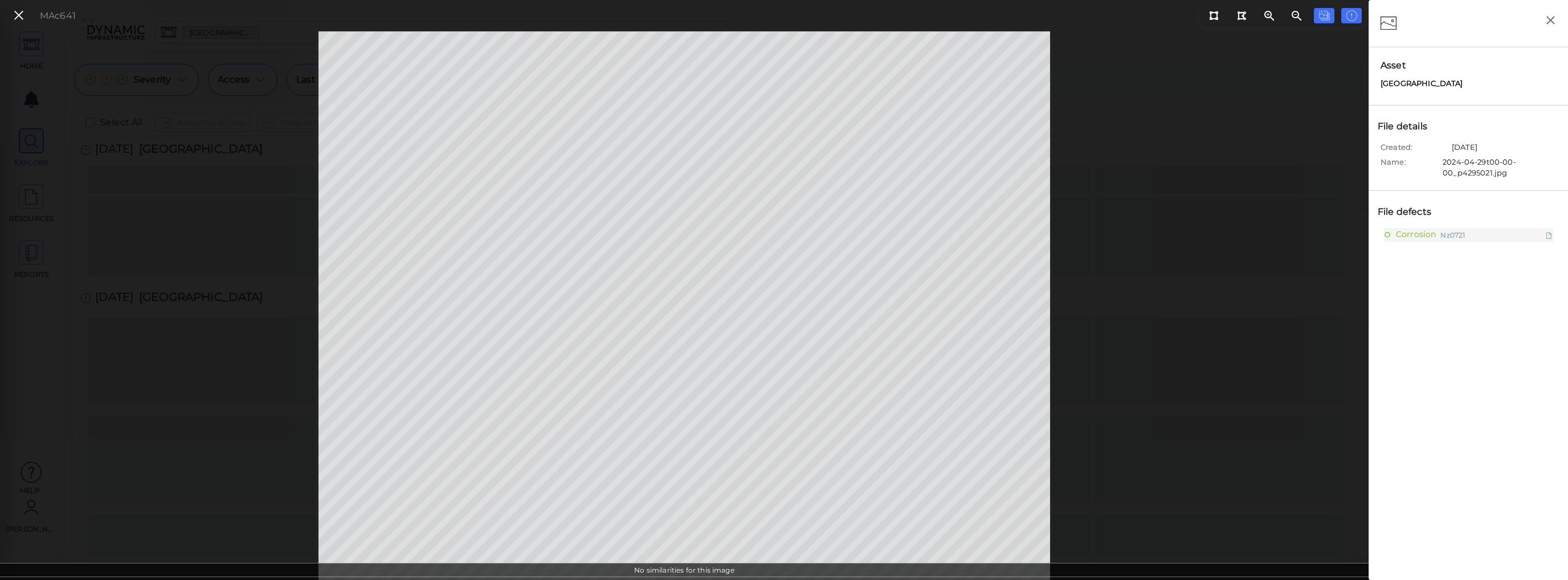
click at [1197, 107] on div "MAc641" at bounding box center [684, 305] width 1368 height 548
click at [20, 13] on icon at bounding box center [19, 16] width 13 height 16
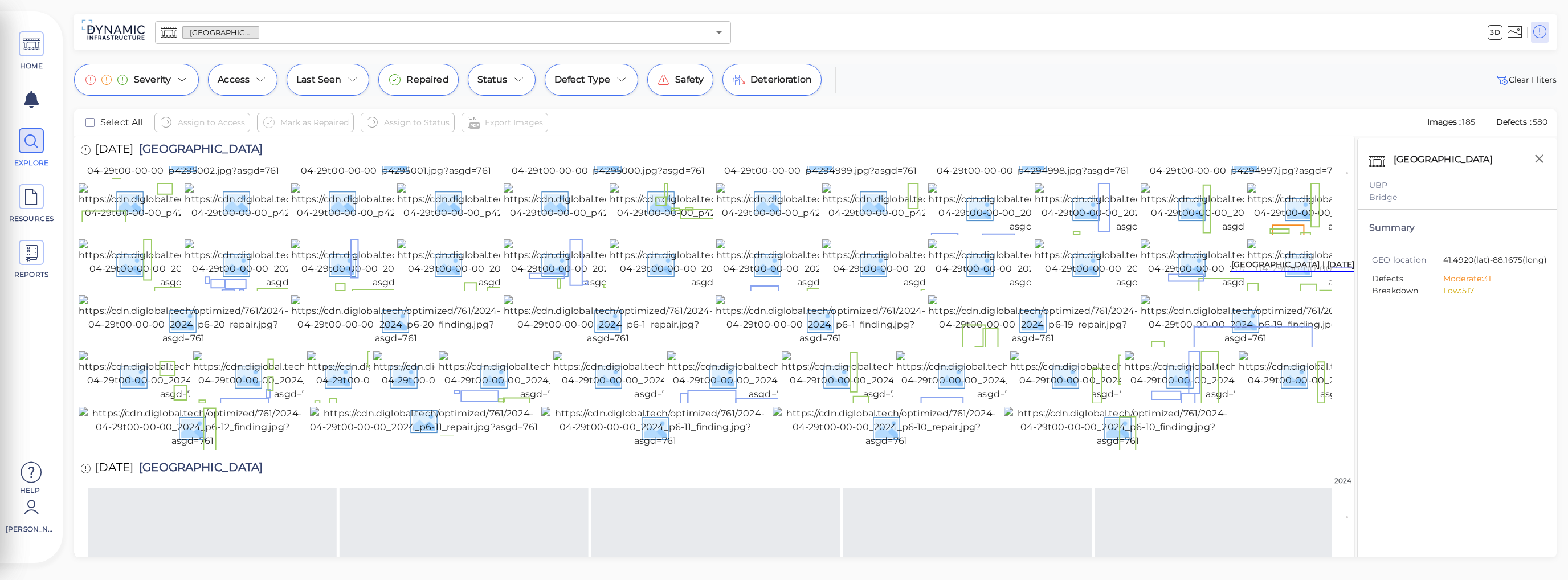
scroll to position [500, 0]
